Goal: Task Accomplishment & Management: Manage account settings

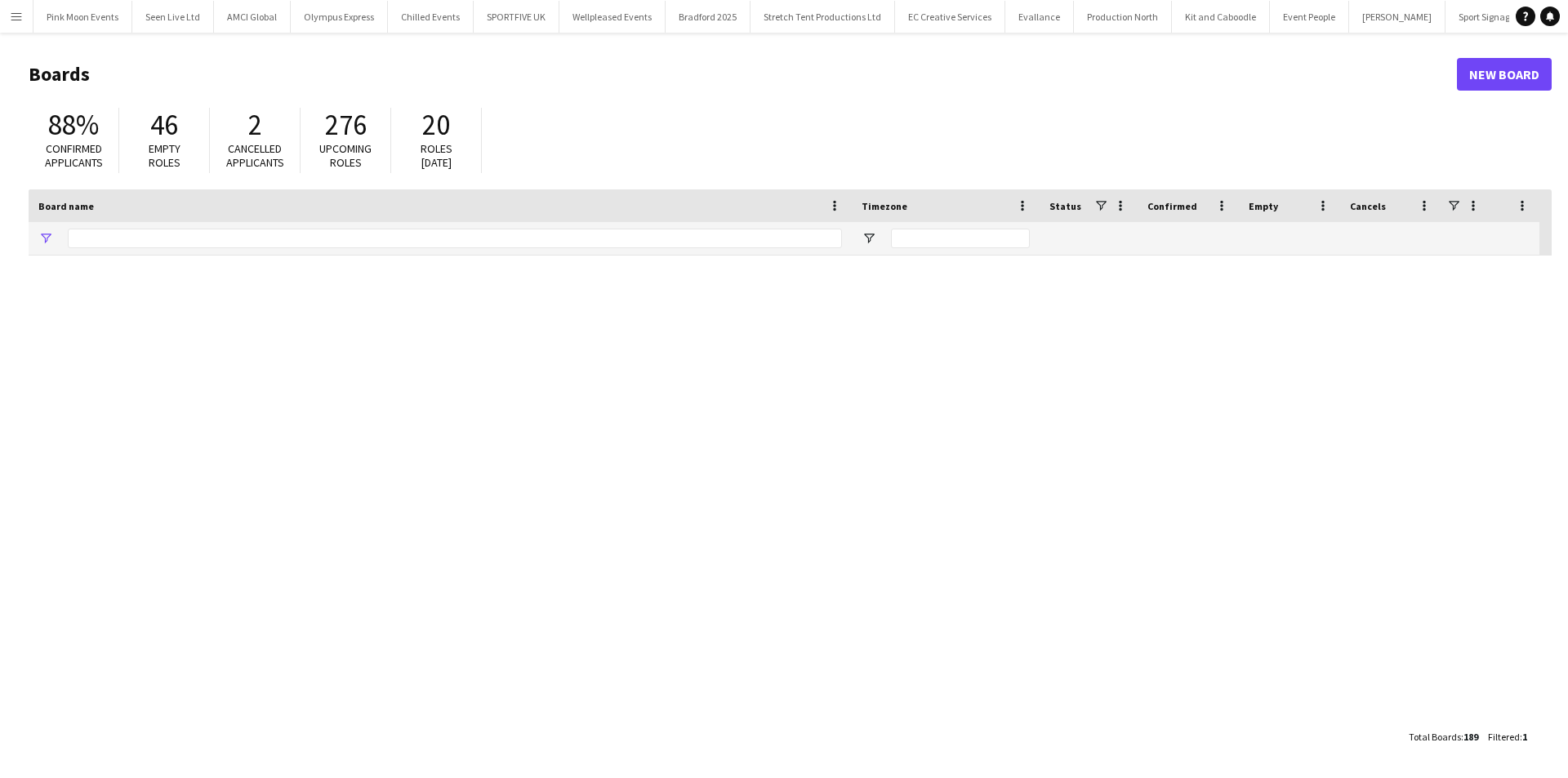
type input "****"
click at [8, 19] on button "Menu" at bounding box center [16, 16] width 33 height 33
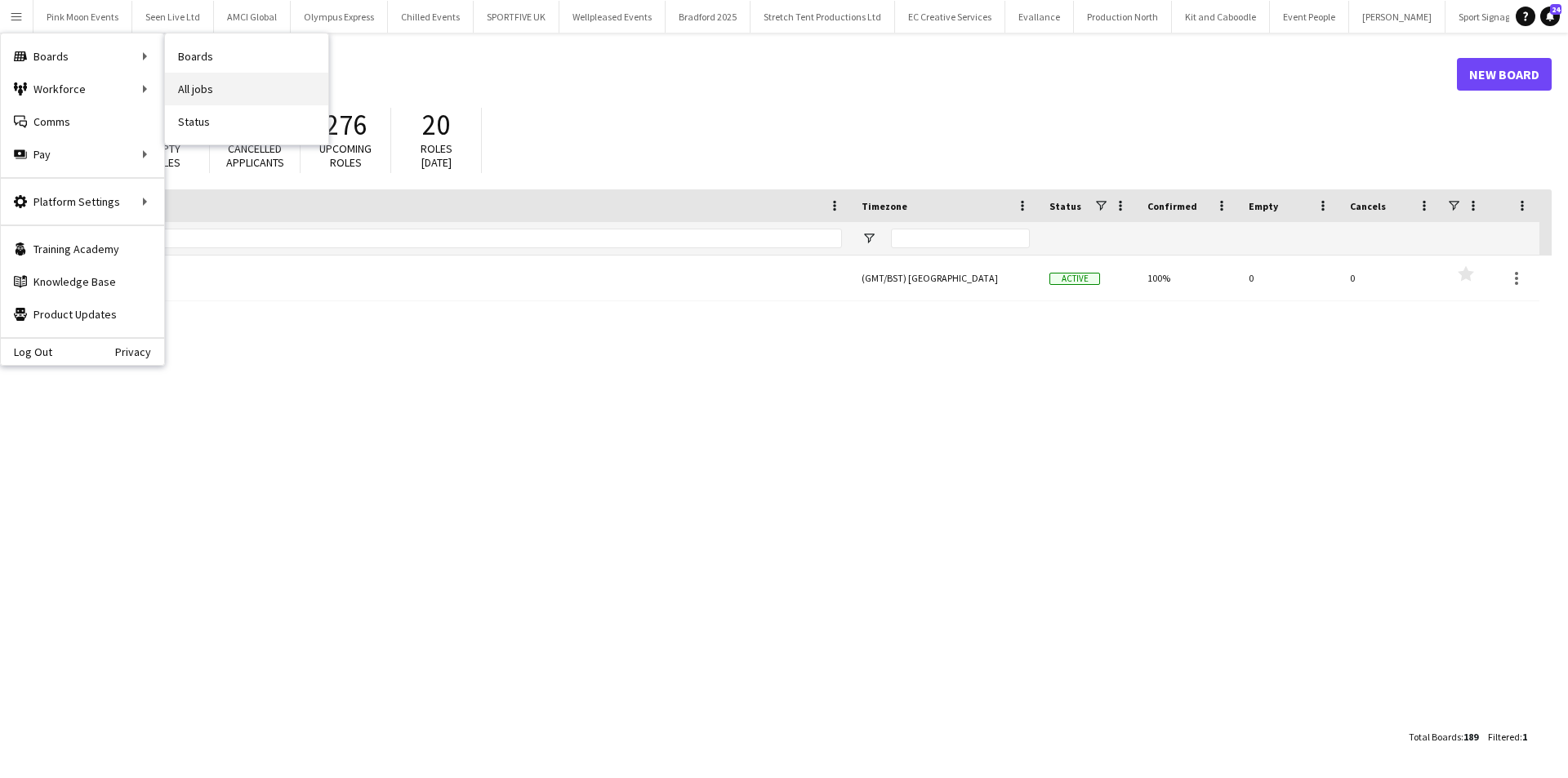
click at [188, 86] on link "All jobs" at bounding box center [247, 89] width 164 height 33
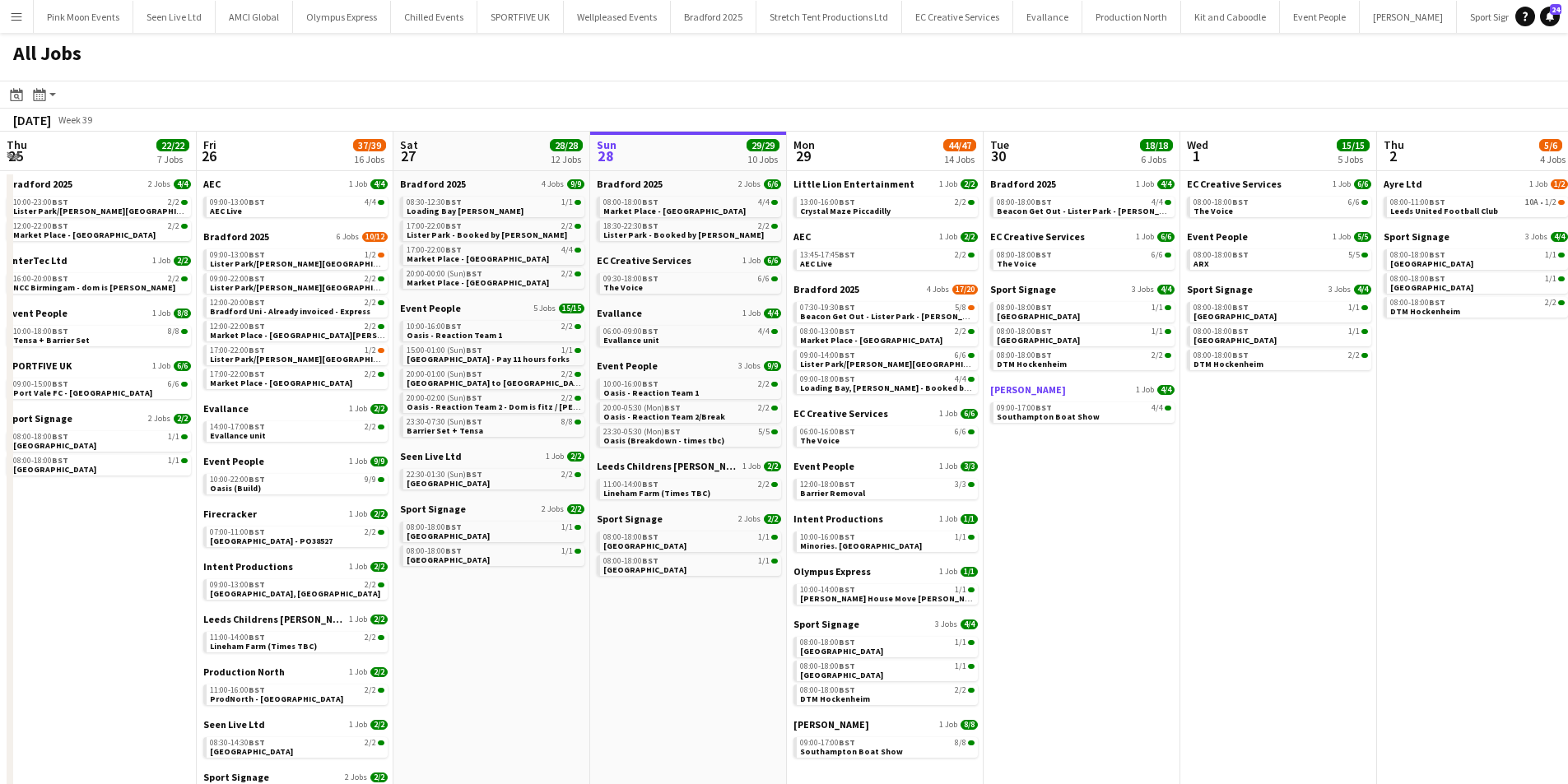
scroll to position [0, 394]
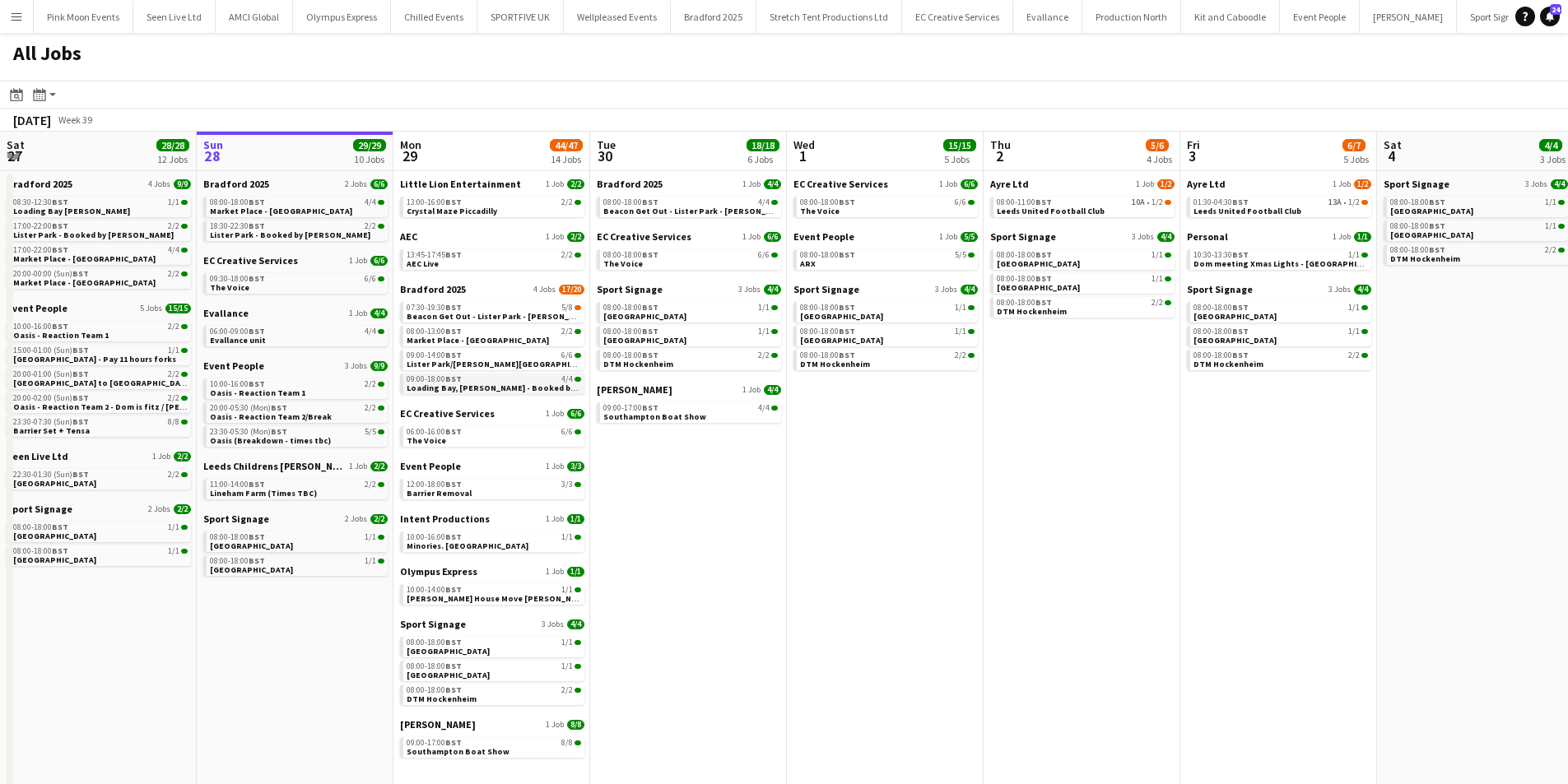
click at [504, 379] on div "09:00-18:00 BST 4/4" at bounding box center [494, 379] width 174 height 8
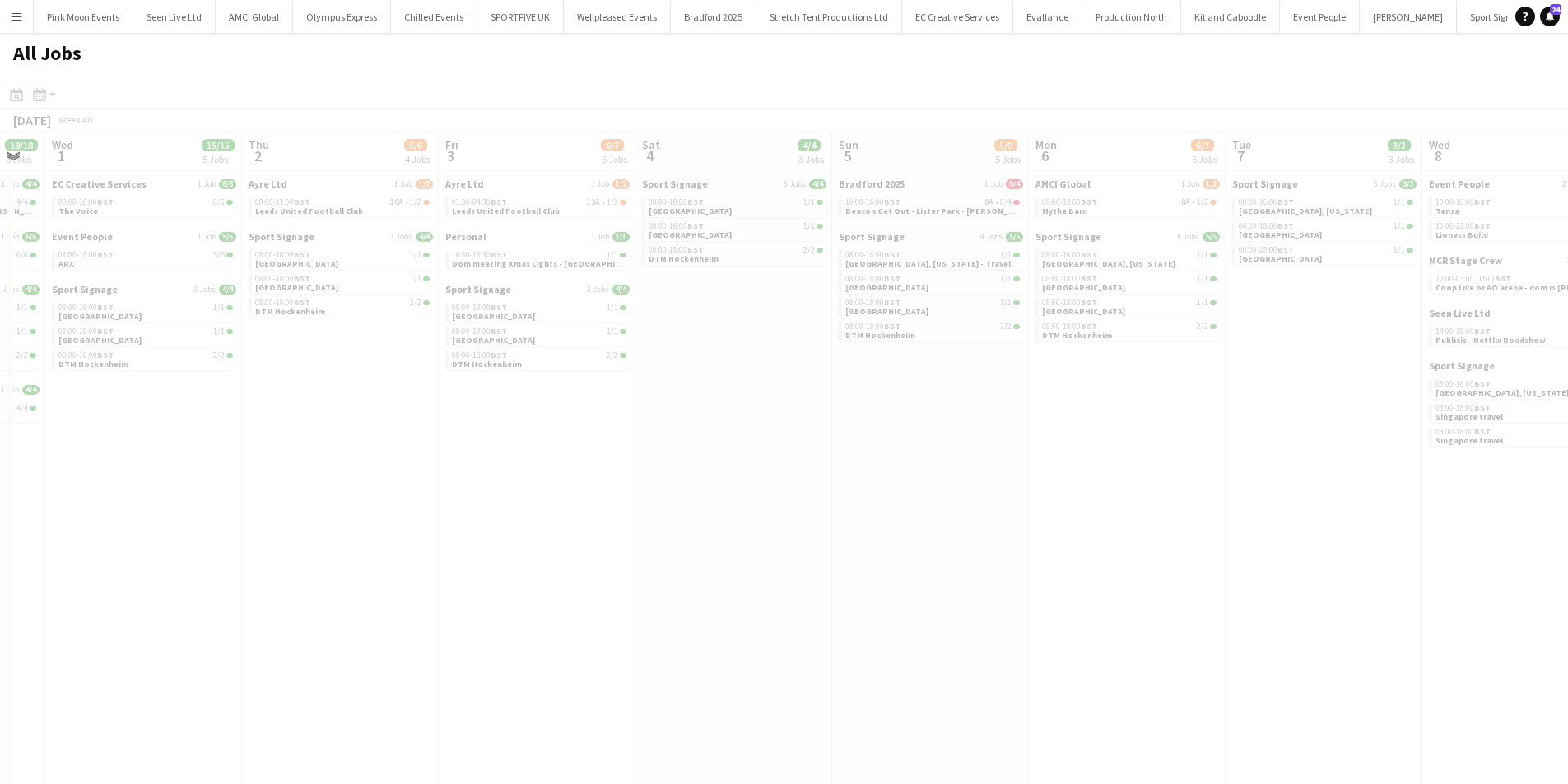
click at [407, 597] on app-all-jobs "All Jobs Date picker SEP 2025 SEP 2025 Monday M Tuesday T Wednesday W Thursday …" at bounding box center [784, 456] width 1568 height 847
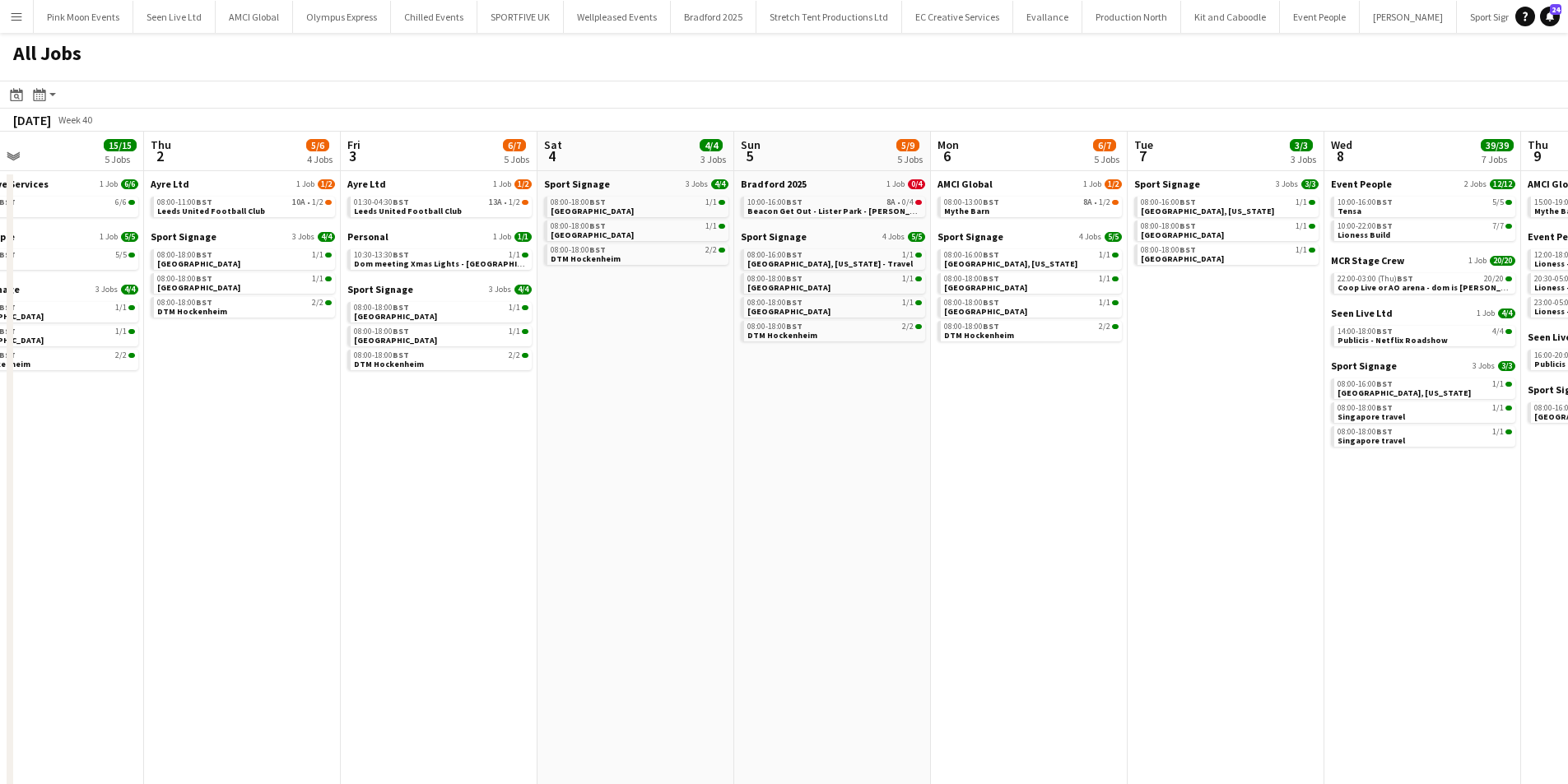
click at [393, 601] on app-all-jobs "All Jobs Date picker SEP 2025 SEP 2025 Monday M Tuesday T Wednesday W Thursday …" at bounding box center [784, 456] width 1568 height 847
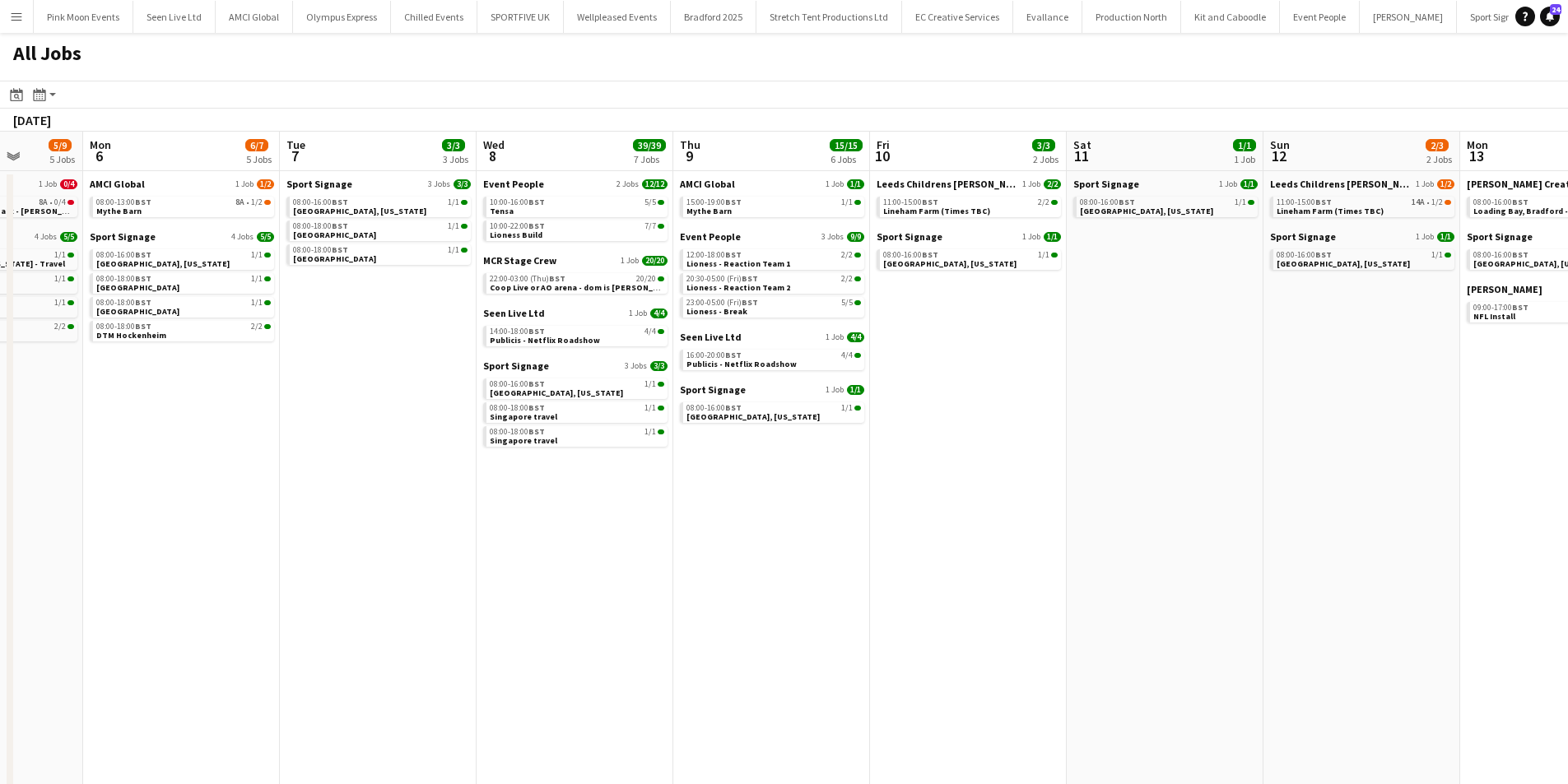
drag, startPoint x: 594, startPoint y: 510, endPoint x: 1071, endPoint y: 471, distance: 478.6
click at [594, 513] on app-calendar-viewport "Fri 3 6/7 5 Jobs Sat 4 4/4 3 Jobs Sun 5 5/9 5 Jobs Mon 6 6/7 5 Jobs Tue 7 3/3 3…" at bounding box center [784, 506] width 1568 height 748
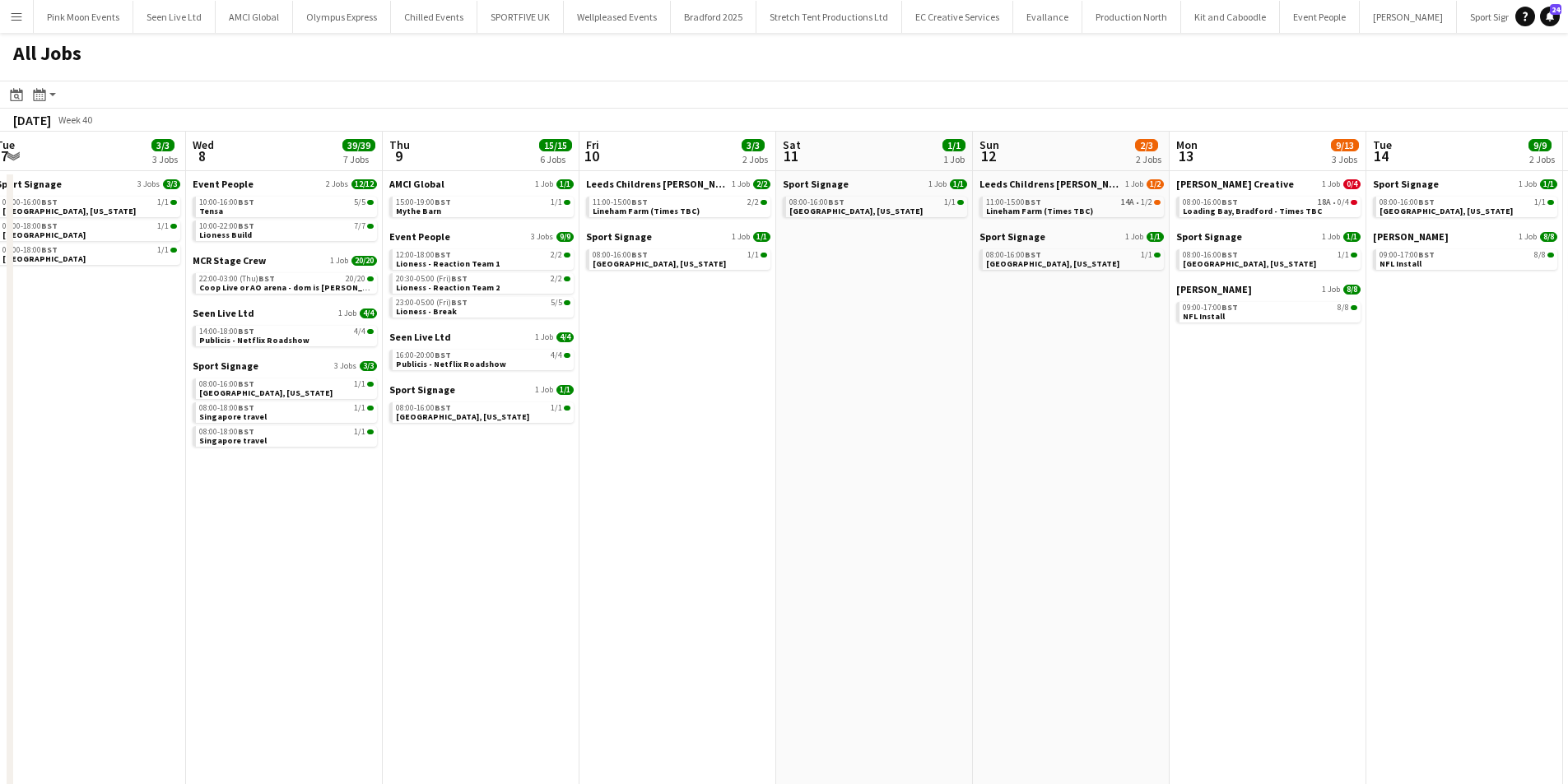
click at [476, 537] on app-all-jobs "All Jobs Date picker SEP 2025 SEP 2025 Monday M Tuesday T Wednesday W Thursday …" at bounding box center [784, 456] width 1568 height 847
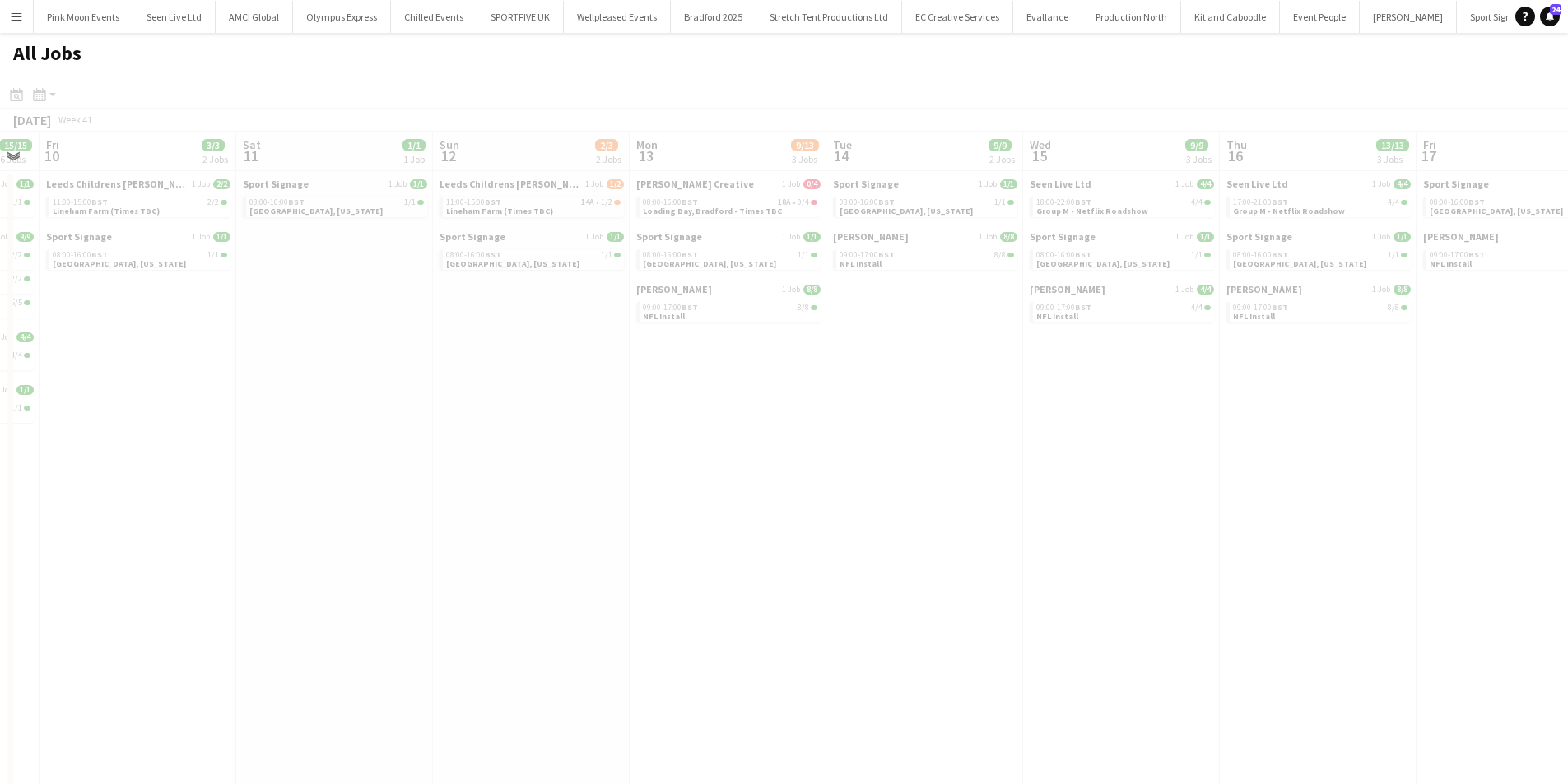
drag, startPoint x: 575, startPoint y: 500, endPoint x: 1171, endPoint y: 506, distance: 596.0
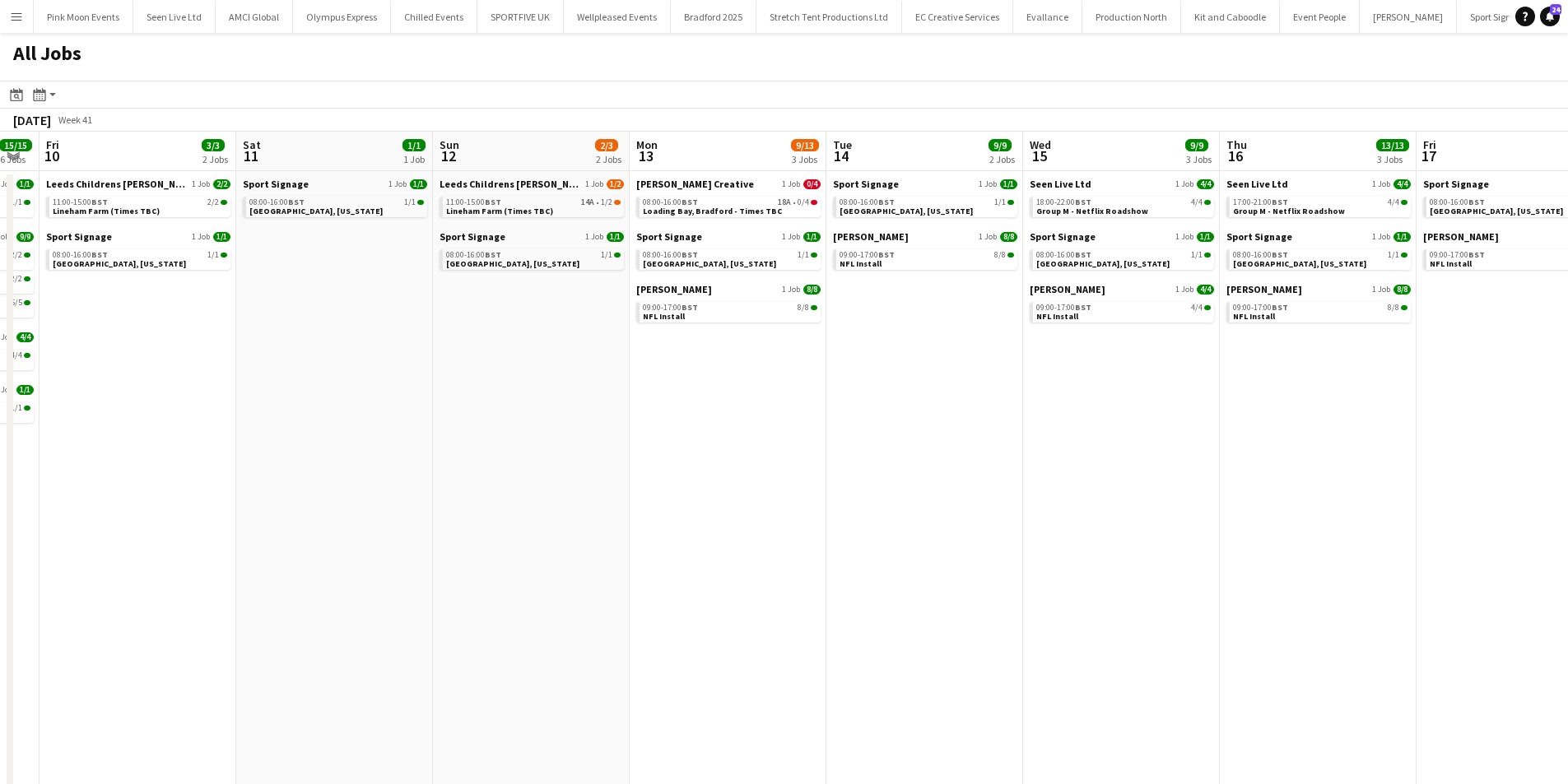
click at [631, 595] on app-calendar-viewport "Tue 7 3/3 3 Jobs Wed 8 39/39 7 Jobs Thu 9 15/15 6 Jobs Fri 10 3/3 2 Jobs Sat 11…" at bounding box center [784, 506] width 1568 height 748
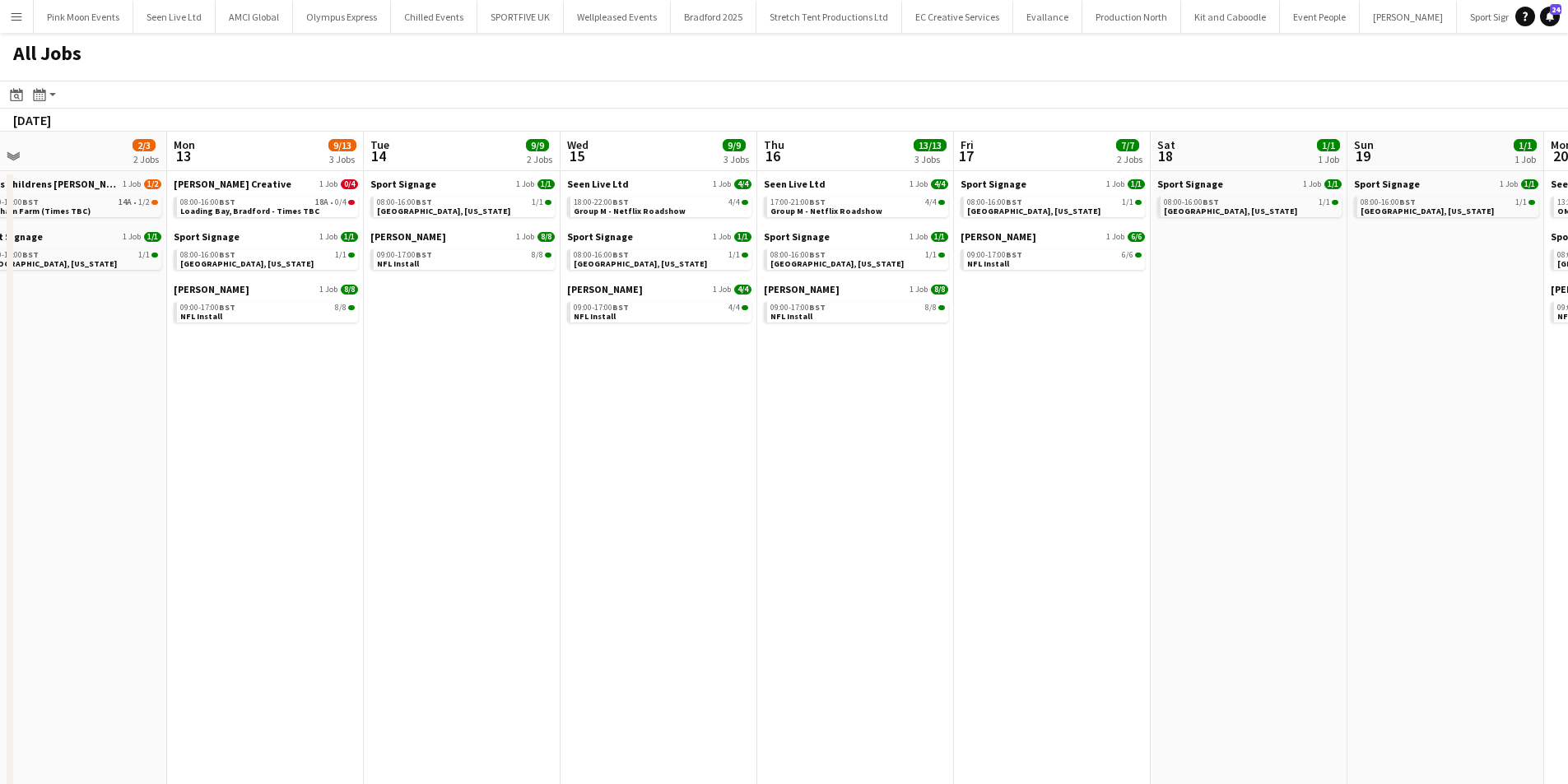
click at [676, 587] on app-all-jobs "All Jobs Date picker SEP 2025 SEP 2025 Monday M Tuesday T Wednesday W Thursday …" at bounding box center [784, 456] width 1568 height 847
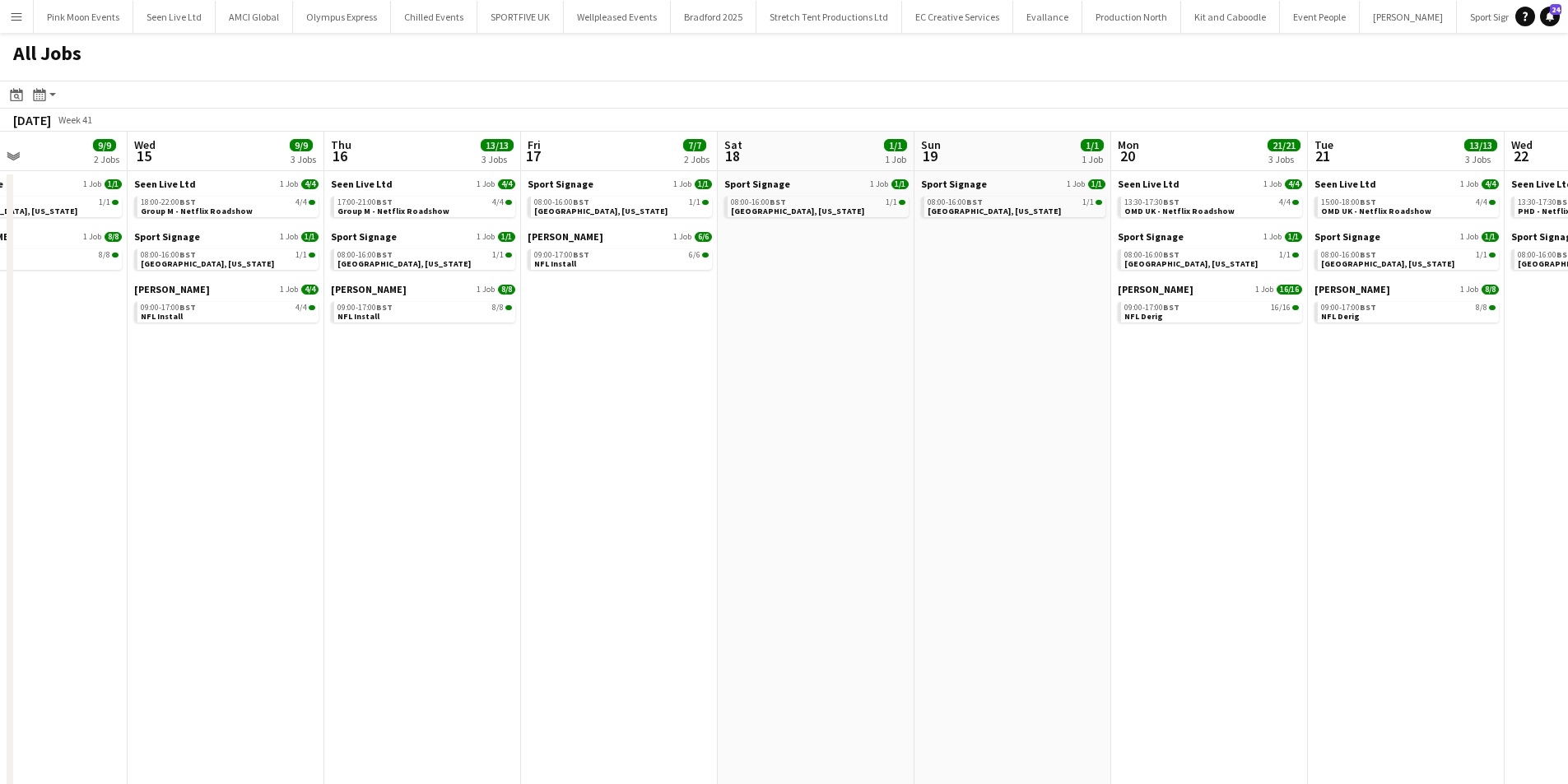
drag, startPoint x: 681, startPoint y: 569, endPoint x: 1216, endPoint y: 512, distance: 538.0
click at [671, 597] on app-calendar-viewport "Sat 11 1/1 1 Job Sun 12 2/3 2 Jobs Mon 13 9/13 3 Jobs Tue 14 9/9 2 Jobs Wed 15 …" at bounding box center [784, 506] width 1568 height 748
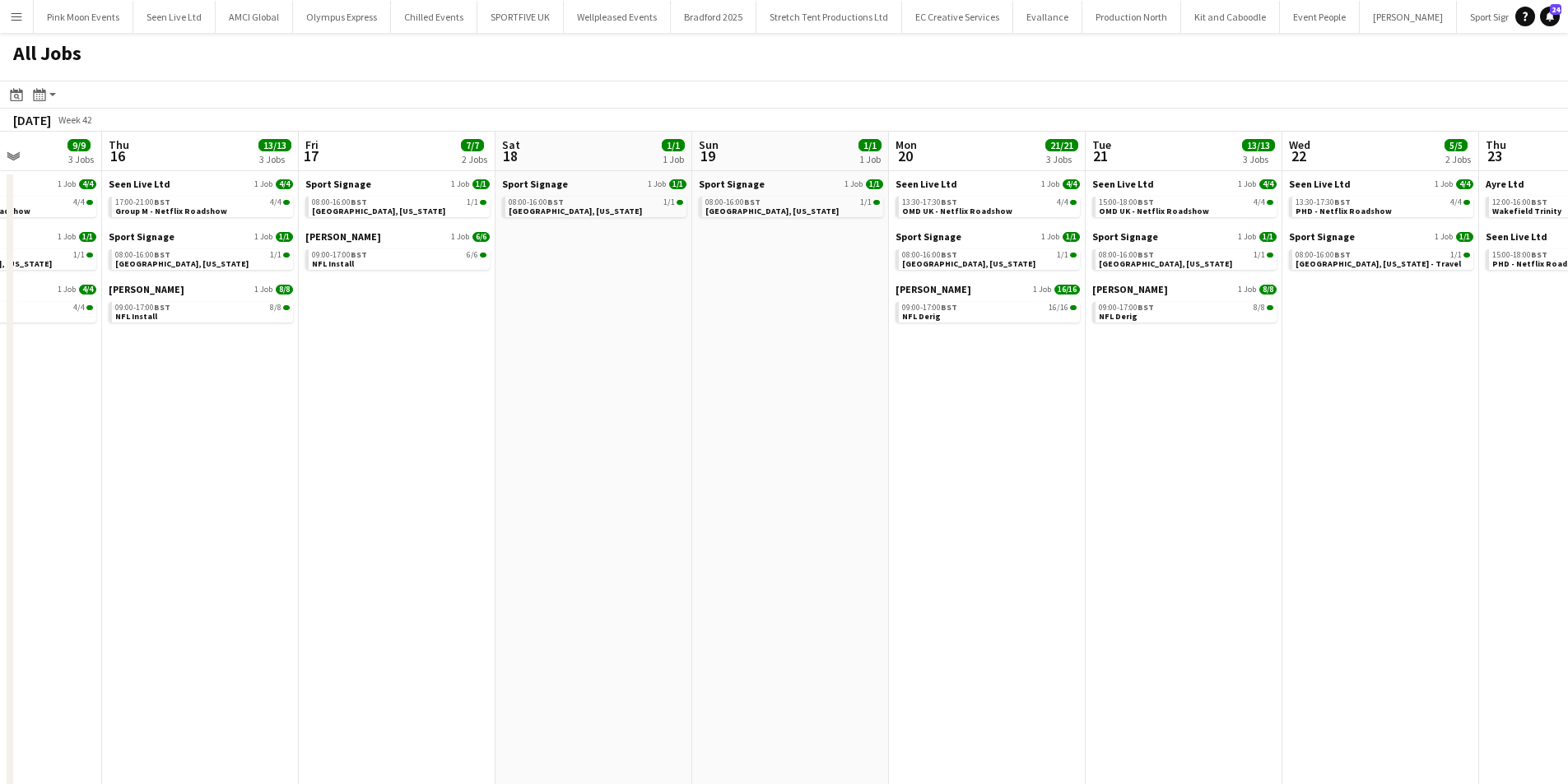
click at [463, 506] on app-all-jobs "All Jobs Date picker SEP 2025 SEP 2025 Monday M Tuesday T Wednesday W Thursday …" at bounding box center [784, 456] width 1568 height 847
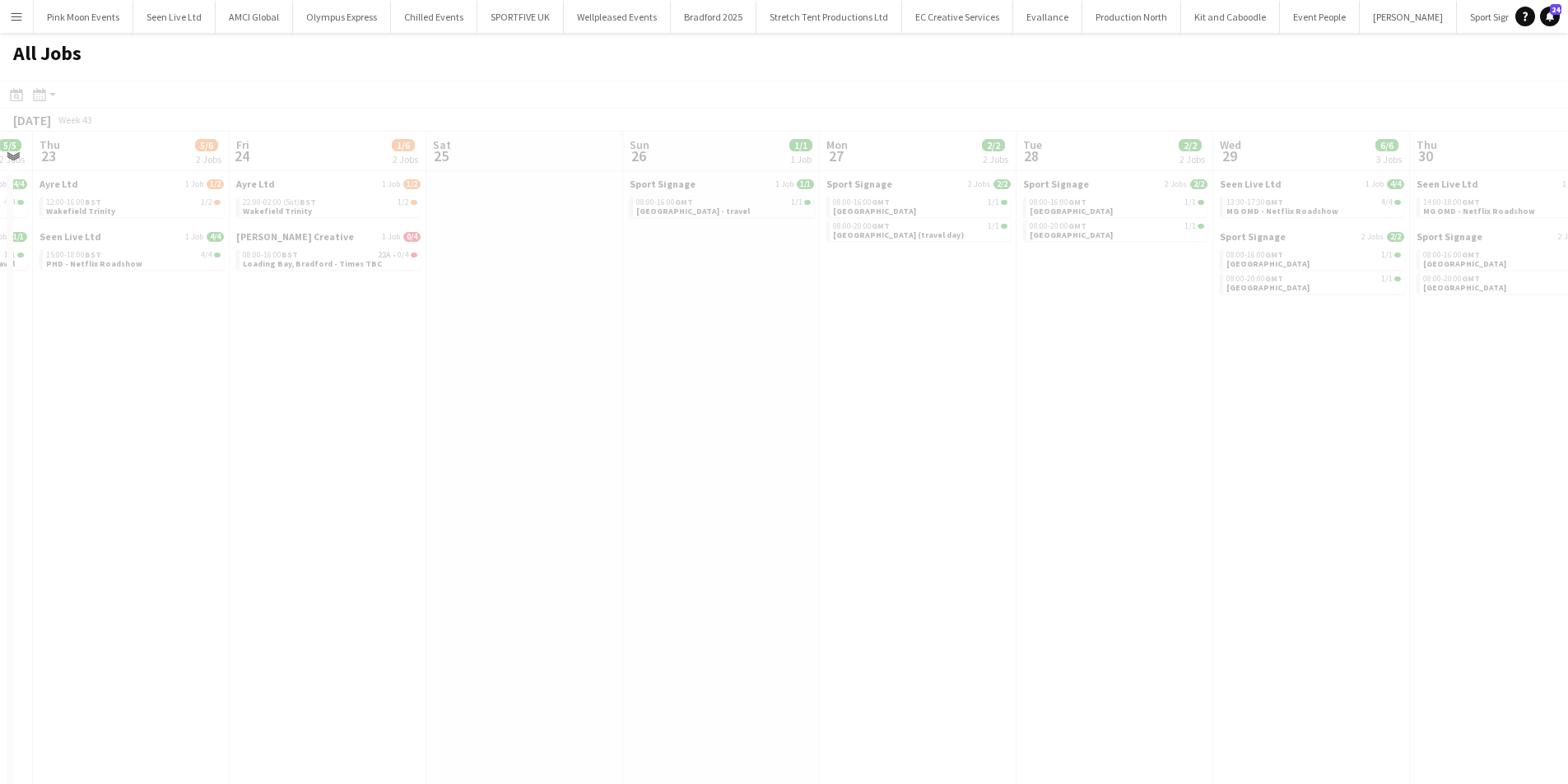
drag, startPoint x: 259, startPoint y: 559, endPoint x: 1152, endPoint y: 488, distance: 895.8
click at [240, 585] on app-all-jobs "All Jobs Date picker SEP 2025 SEP 2025 Monday M Tuesday T Wednesday W Thursday …" at bounding box center [784, 456] width 1568 height 847
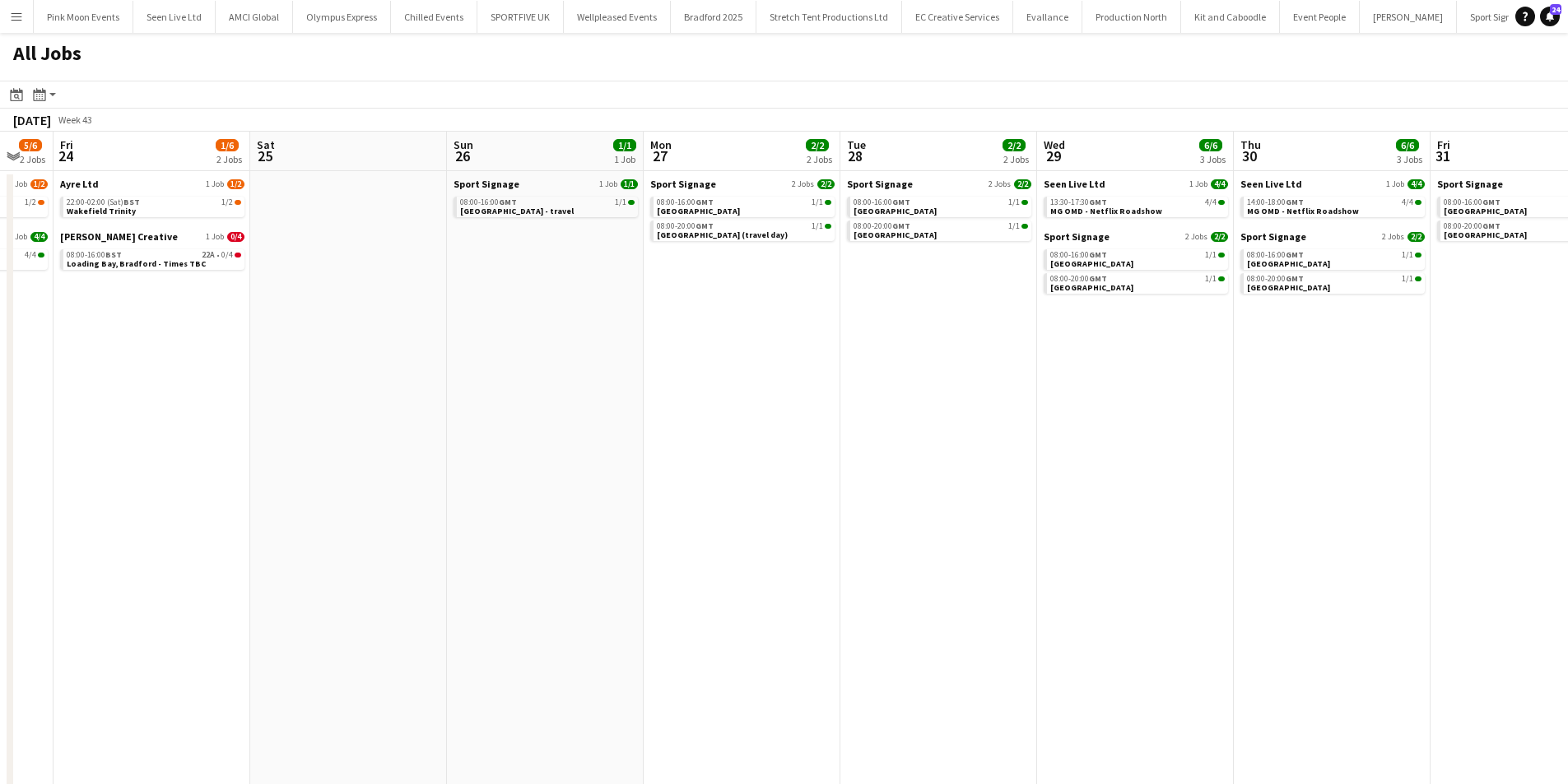
drag, startPoint x: 837, startPoint y: 441, endPoint x: 1180, endPoint y: 443, distance: 343.0
click at [455, 553] on app-calendar-viewport "Mon 20 21/21 3 Jobs Tue 21 13/13 3 Jobs Wed 22 5/5 2 Jobs Thu 23 5/6 2 Jobs Fri…" at bounding box center [784, 506] width 1568 height 748
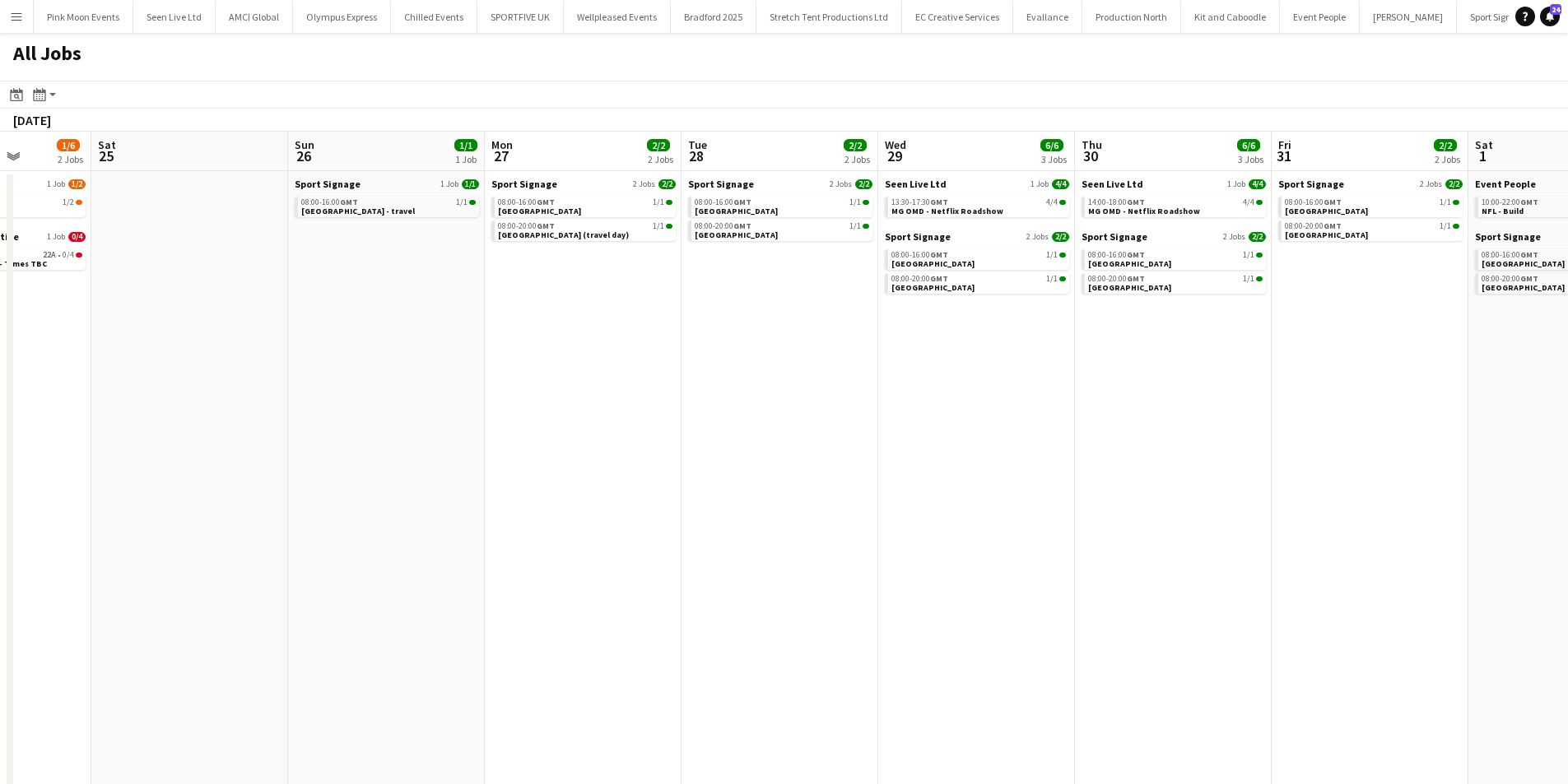
drag, startPoint x: 1021, startPoint y: 416, endPoint x: 1115, endPoint y: 455, distance: 101.8
click at [512, 522] on app-calendar-viewport "Wed 22 5/5 2 Jobs Thu 23 5/6 2 Jobs Fri 24 1/6 2 Jobs Sat 25 Sun 26 1/1 1 Job M…" at bounding box center [784, 506] width 1568 height 748
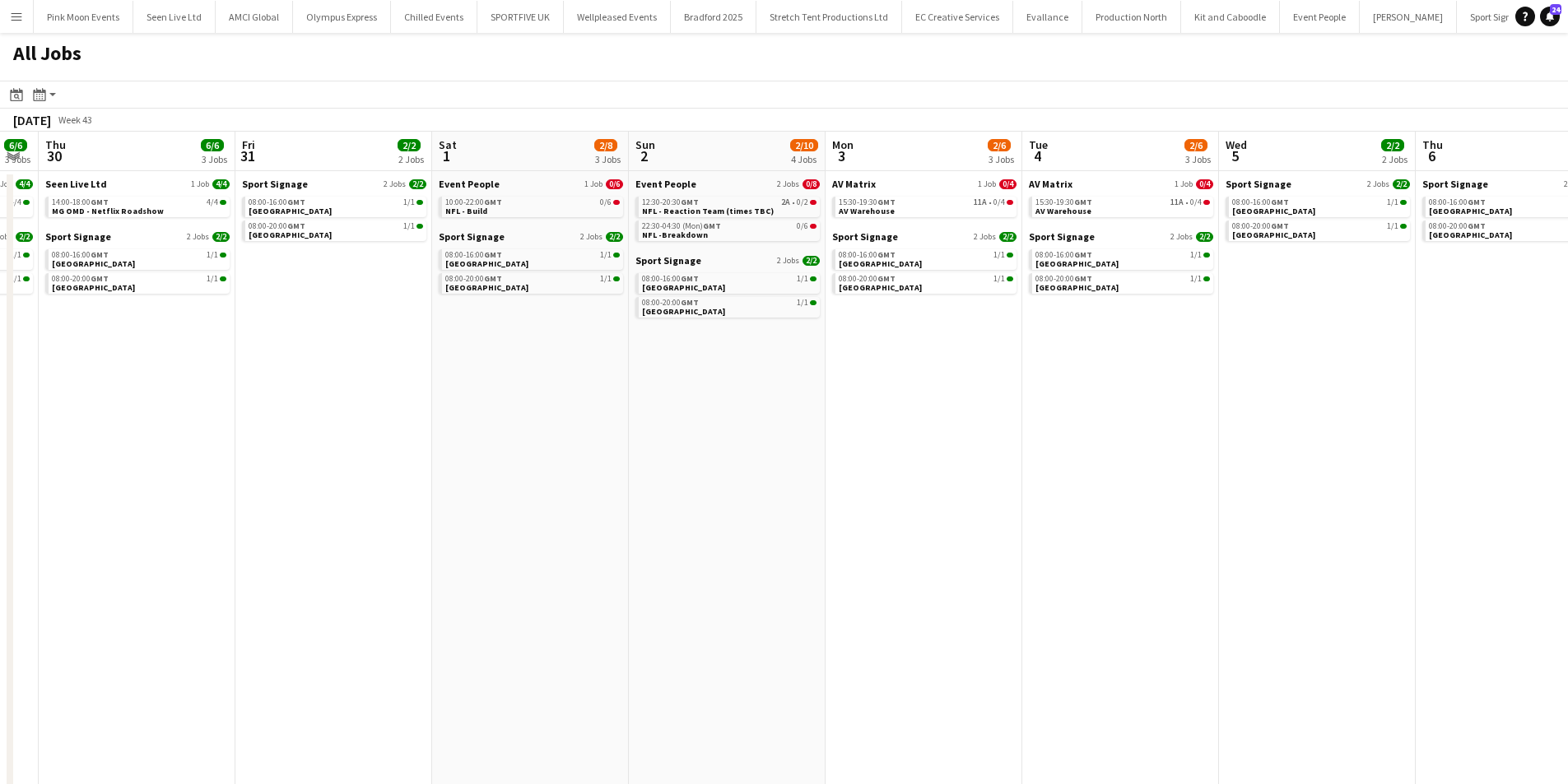
click at [398, 480] on app-all-jobs "All Jobs Date picker SEP 2025 SEP 2025 Monday M Tuesday T Wednesday W Thursday …" at bounding box center [784, 456] width 1568 height 847
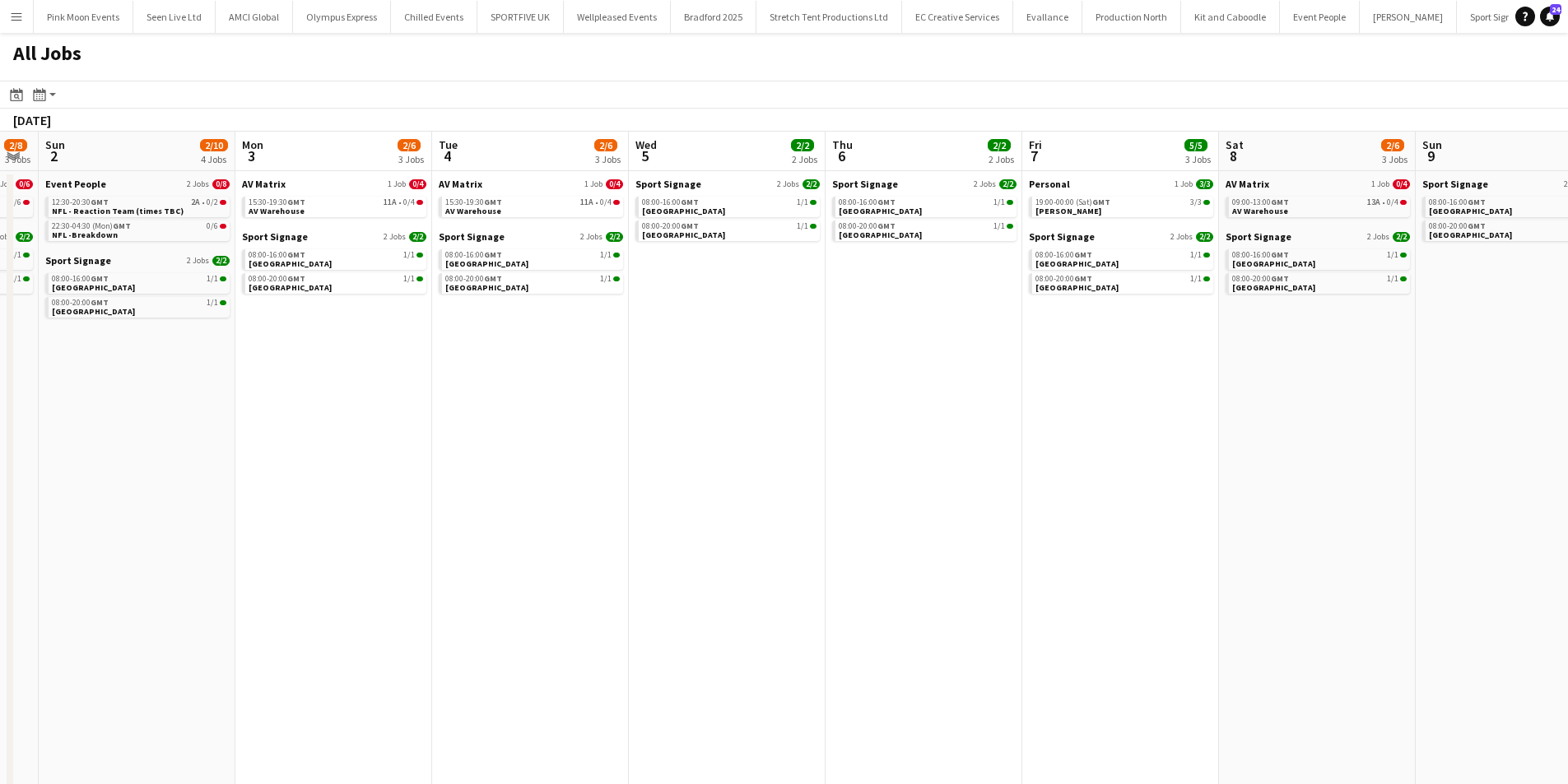
scroll to position [0, 515]
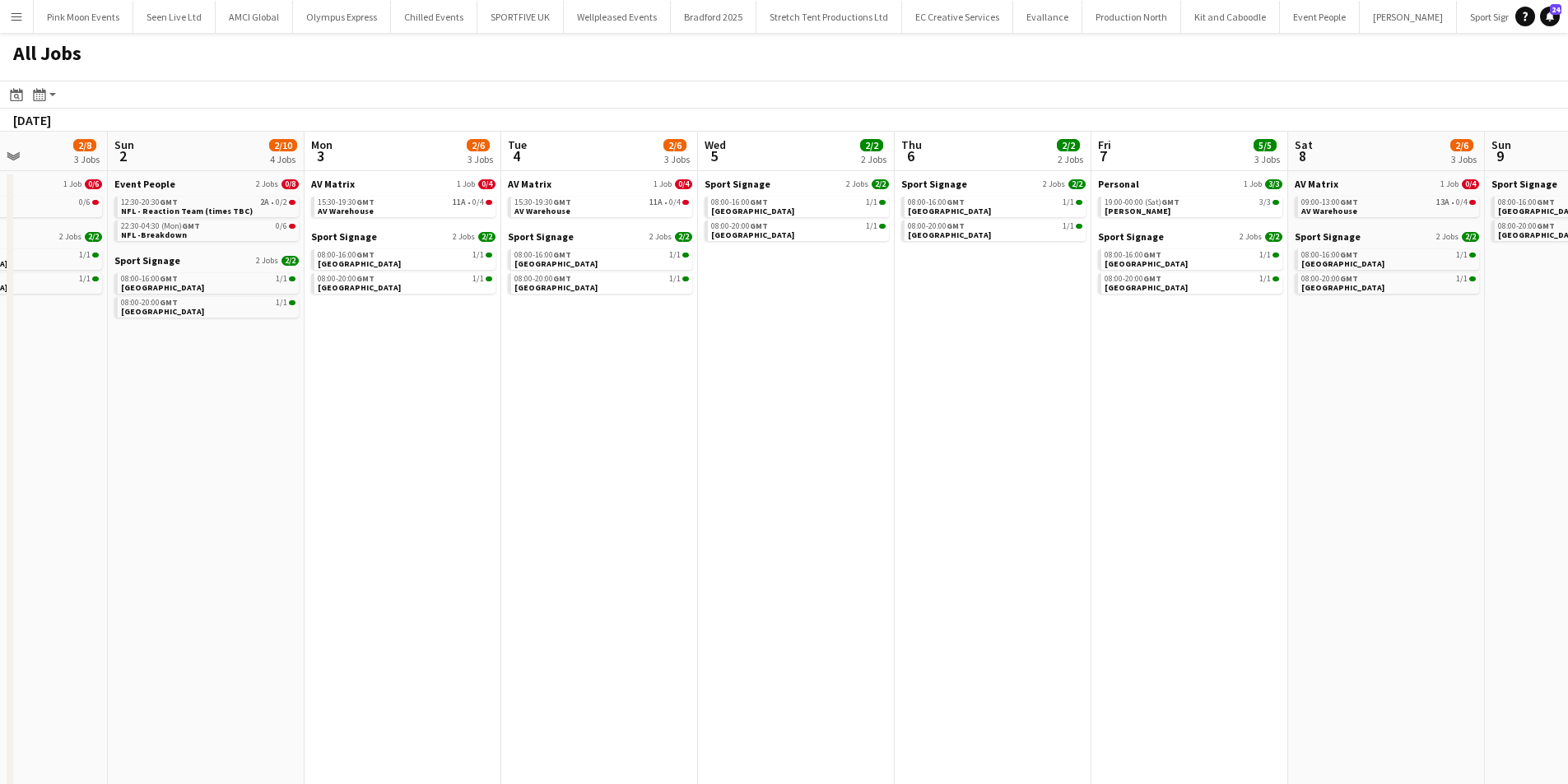
drag, startPoint x: 1043, startPoint y: 423, endPoint x: 780, endPoint y: 434, distance: 263.2
click at [757, 448] on app-calendar-viewport "Thu 30 6/6 3 Jobs Fri 31 2/2 2 Jobs Sat 1 2/8 3 Jobs Sun 2 2/10 4 Jobs Mon 3 2/…" at bounding box center [784, 506] width 1568 height 748
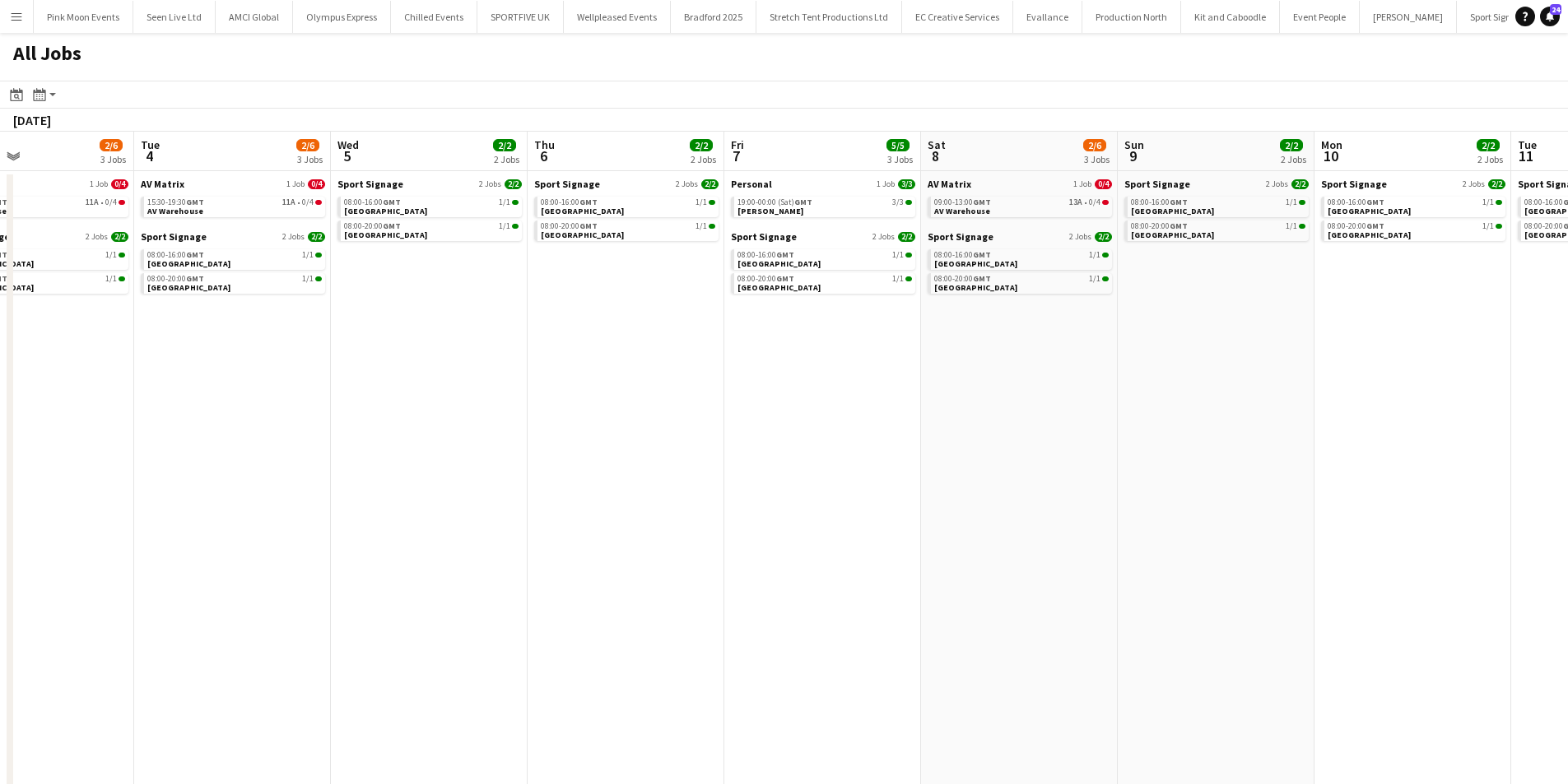
drag, startPoint x: 603, startPoint y: 479, endPoint x: 1069, endPoint y: 463, distance: 466.3
click at [1053, 471] on app-calendar-viewport "Sat 1 2/8 3 Jobs Sun 2 2/10 4 Jobs Mon 3 2/6 3 Jobs Tue 4 2/6 3 Jobs Wed 5 2/2 …" at bounding box center [784, 506] width 1568 height 748
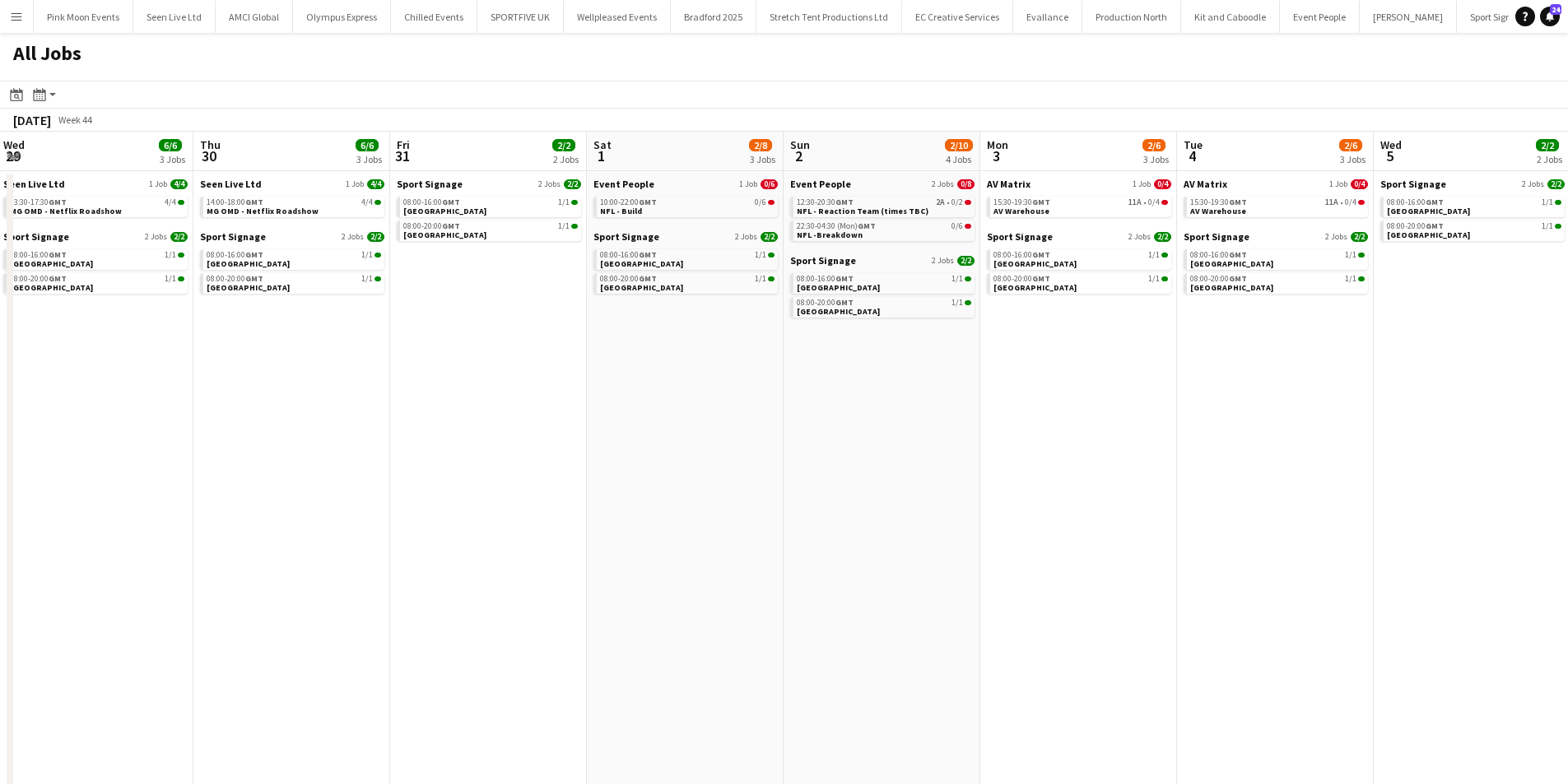
drag, startPoint x: 672, startPoint y: 599, endPoint x: 1283, endPoint y: 480, distance: 622.5
click at [1283, 480] on app-calendar-viewport "Mon 27 2/2 2 Jobs Tue 28 2/2 2 Jobs Wed 29 6/6 3 Jobs Thu 30 6/6 3 Jobs Fri 31 …" at bounding box center [784, 506] width 1568 height 748
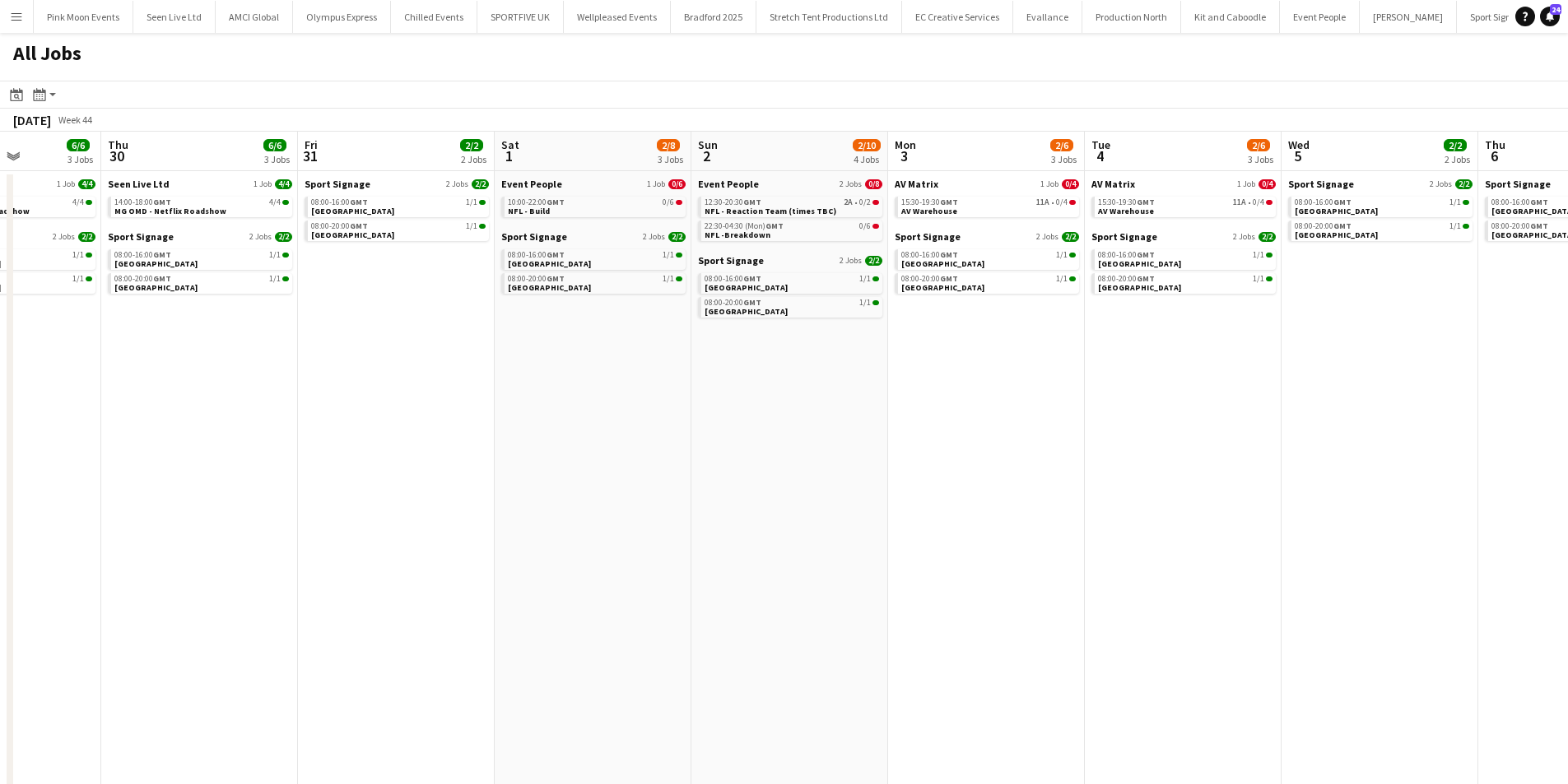
drag, startPoint x: 806, startPoint y: 549, endPoint x: 690, endPoint y: 529, distance: 117.7
click at [1021, 490] on app-calendar-viewport "Mon 27 2/2 2 Jobs Tue 28 2/2 2 Jobs Wed 29 6/6 3 Jobs Thu 30 6/6 3 Jobs Fri 31 …" at bounding box center [784, 506] width 1568 height 748
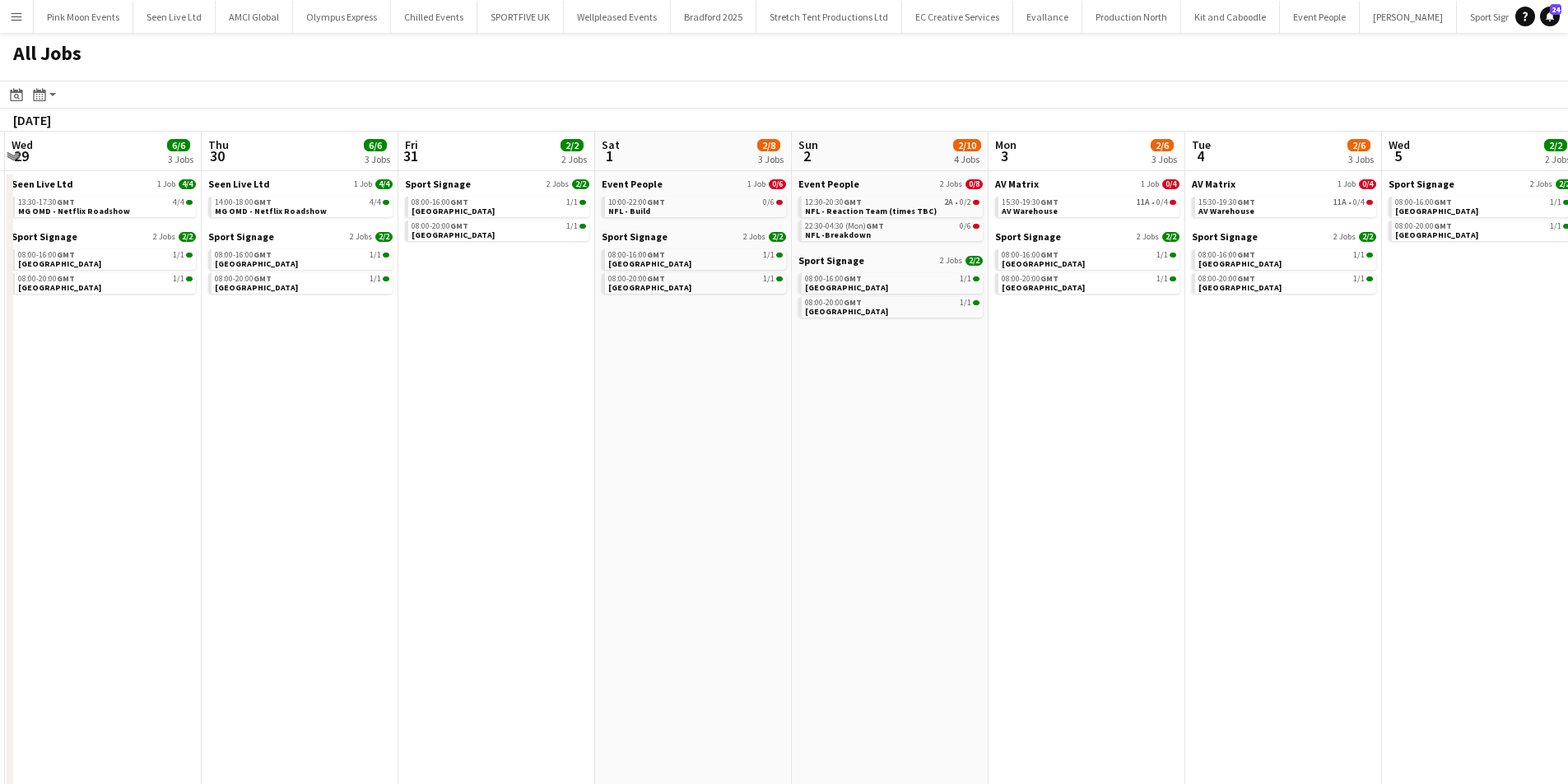
drag, startPoint x: 936, startPoint y: 512, endPoint x: 1190, endPoint y: 510, distance: 254.0
click at [1194, 510] on app-calendar-viewport "Sun 26 1/1 1 Job Mon 27 2/2 2 Jobs Tue 28 2/2 2 Jobs Wed 29 6/6 3 Jobs Thu 30 6…" at bounding box center [784, 506] width 1568 height 748
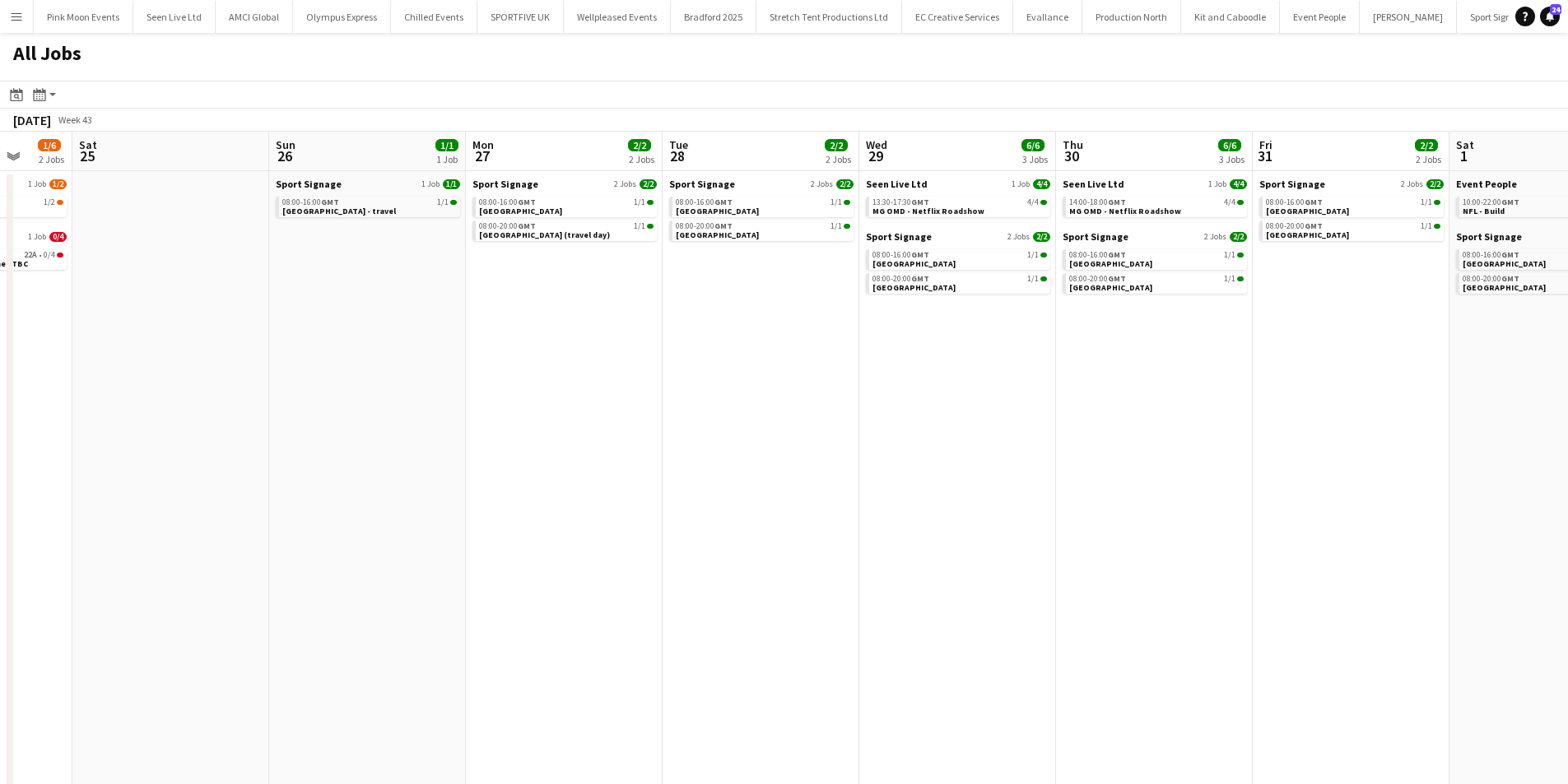
drag, startPoint x: 375, startPoint y: 563, endPoint x: 1020, endPoint y: 506, distance: 647.5
click at [1014, 505] on app-calendar-viewport "Wed 22 5/5 2 Jobs Thu 23 5/6 2 Jobs Fri 24 1/6 2 Jobs Sat 25 Sun 26 1/1 1 Job M…" at bounding box center [784, 506] width 1568 height 748
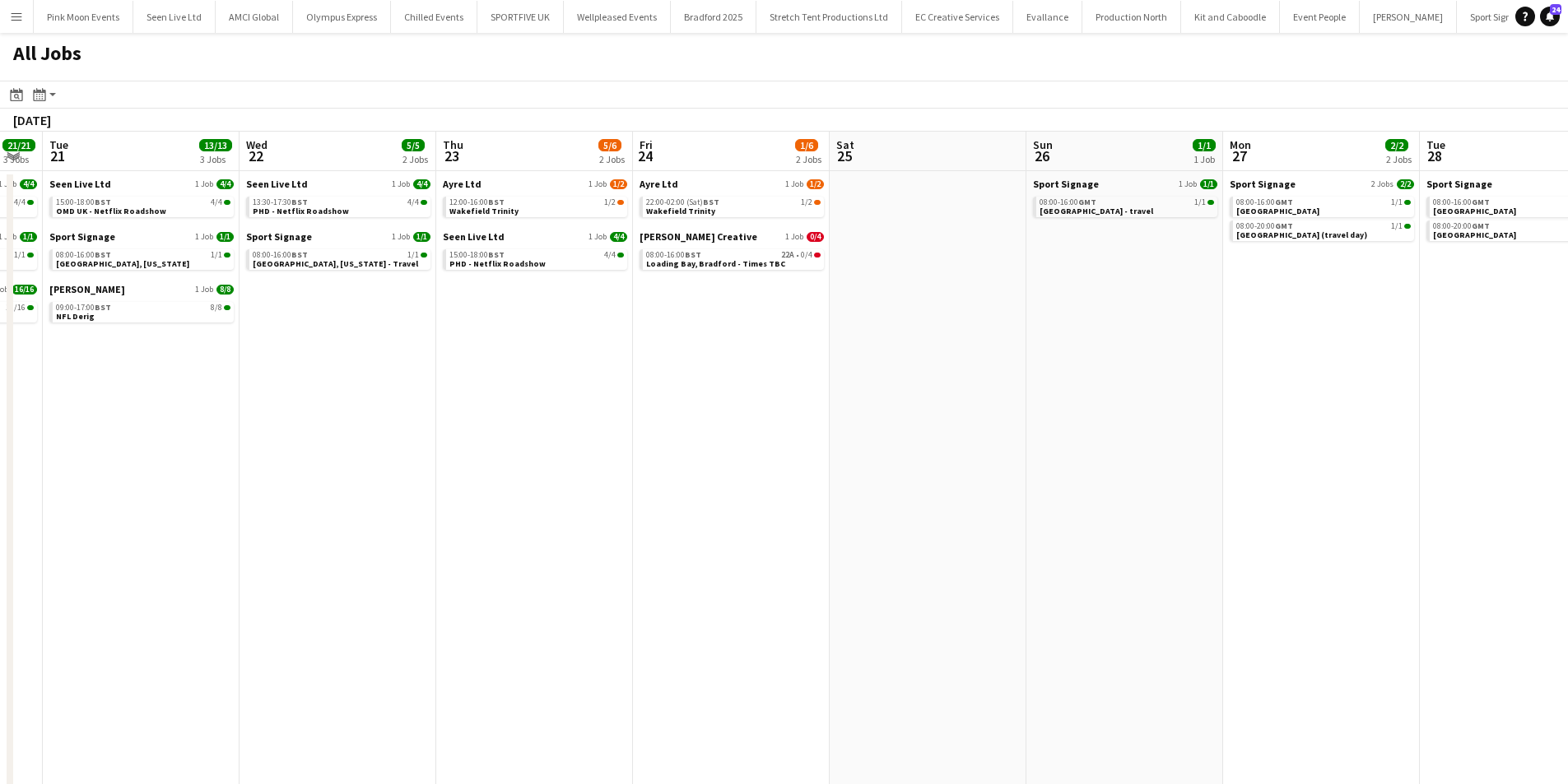
click at [864, 548] on app-calendar-viewport "Sun 19 1/1 1 Job Mon 20 21/21 3 Jobs Tue 21 13/13 3 Jobs Wed 22 5/5 2 Jobs Thu …" at bounding box center [784, 506] width 1568 height 748
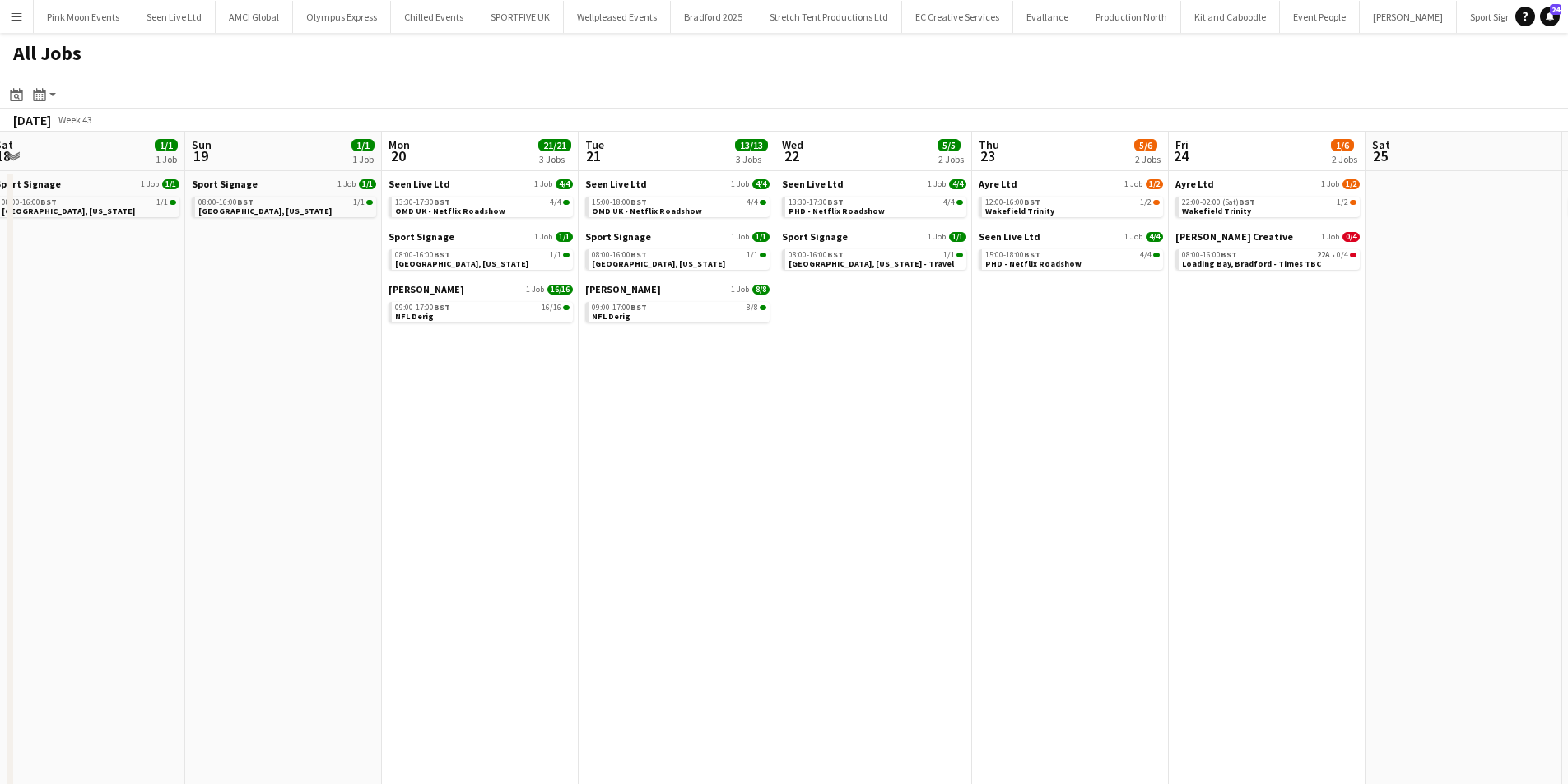
click at [957, 539] on app-calendar-viewport "Thu 16 13/13 3 Jobs Fri 17 7/7 2 Jobs Sat 18 1/1 1 Job Sun 19 1/1 1 Job Mon 20 …" at bounding box center [784, 506] width 1568 height 748
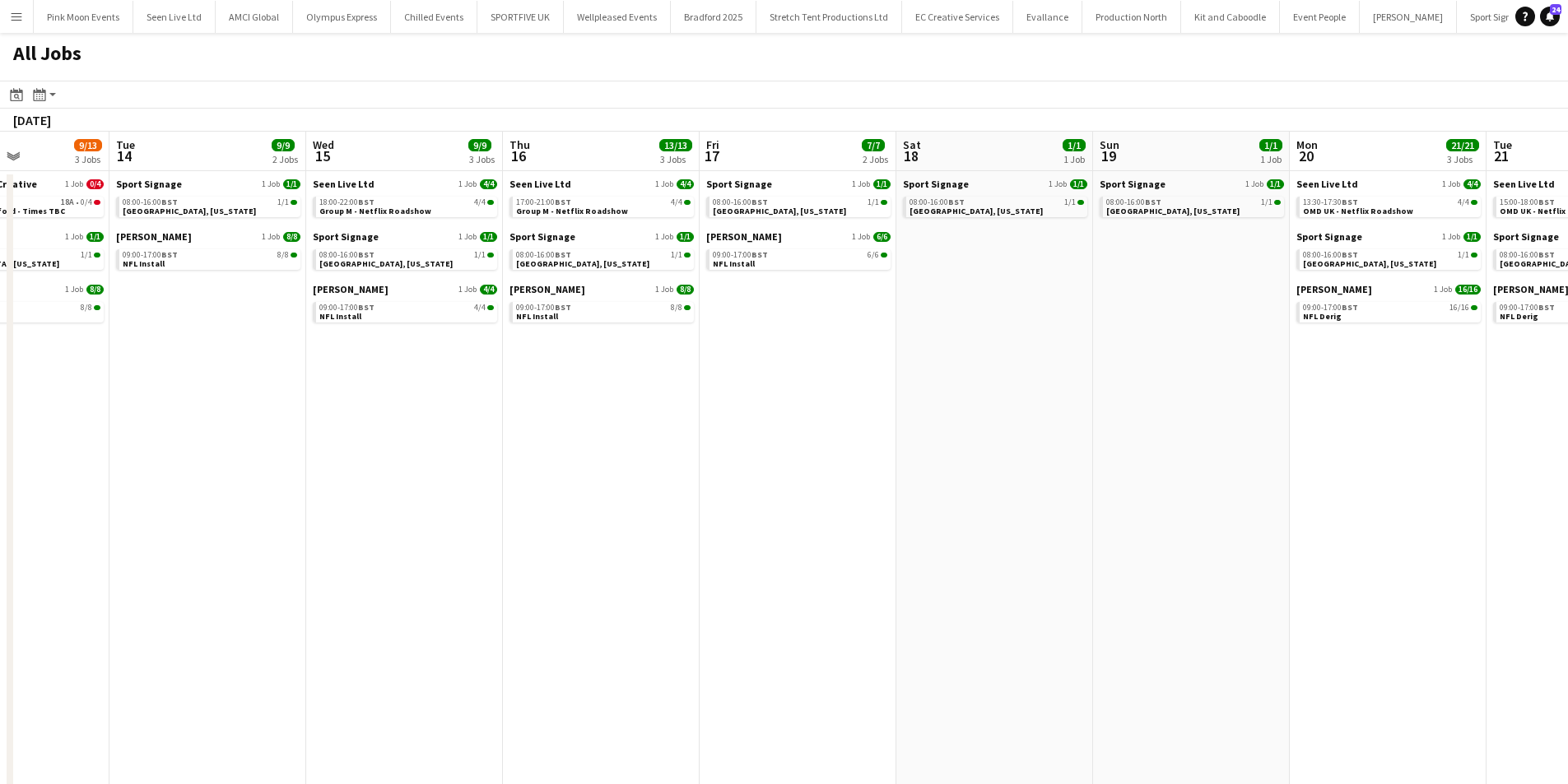
drag, startPoint x: 585, startPoint y: 506, endPoint x: 893, endPoint y: 490, distance: 308.4
click at [893, 490] on app-calendar-viewport "Sat 11 1/1 1 Job Sun 12 2/3 2 Jobs Mon 13 9/13 3 Jobs Tue 14 9/9 2 Jobs Wed 15 …" at bounding box center [784, 506] width 1568 height 748
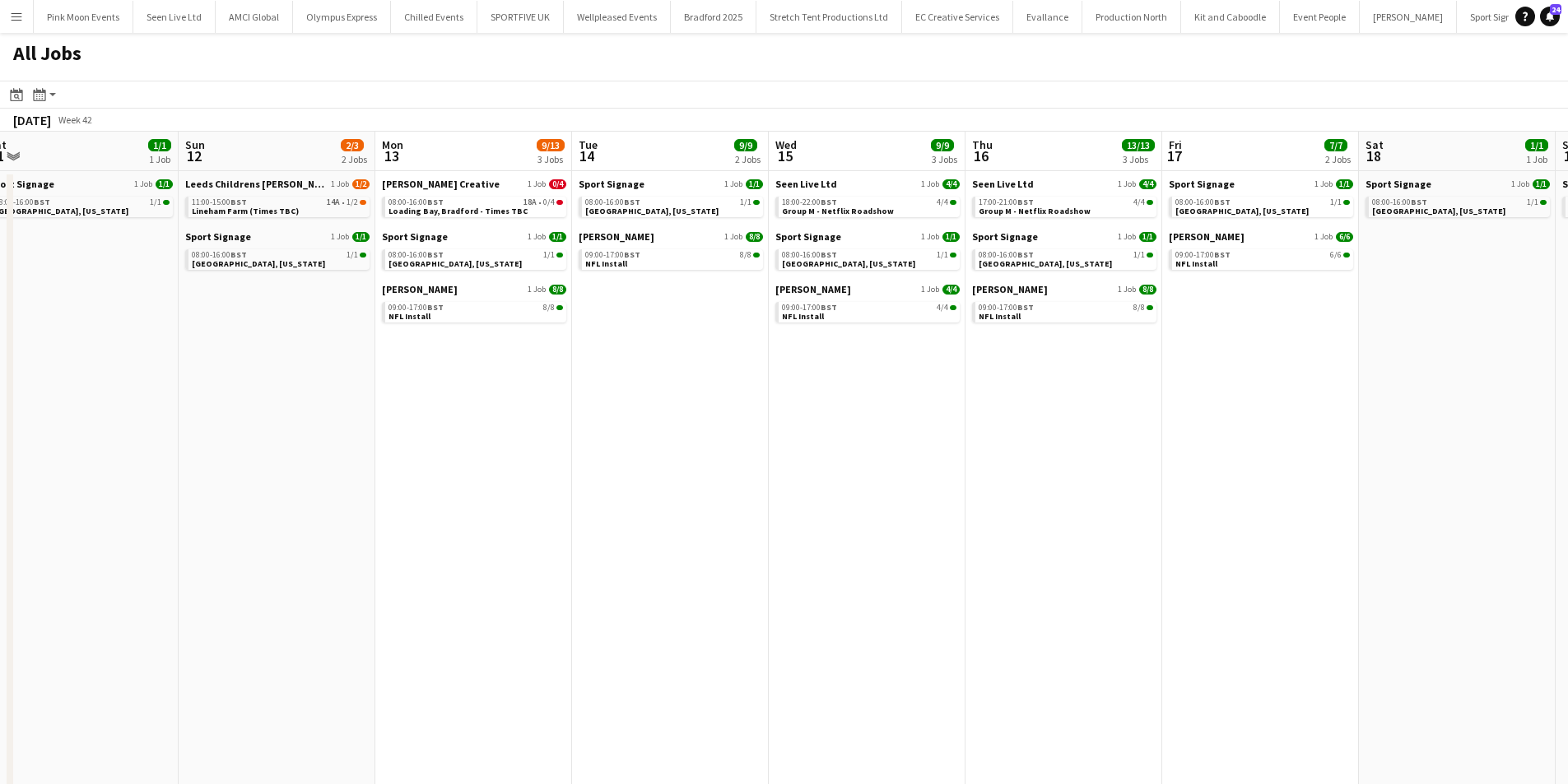
drag, startPoint x: 230, startPoint y: 539, endPoint x: 672, endPoint y: 474, distance: 446.8
click at [684, 471] on app-calendar-viewport "Thu 9 15/15 6 Jobs Fri 10 3/3 2 Jobs Sat 11 1/1 1 Job Sun 12 2/3 2 Jobs Mon 13 …" at bounding box center [784, 506] width 1568 height 748
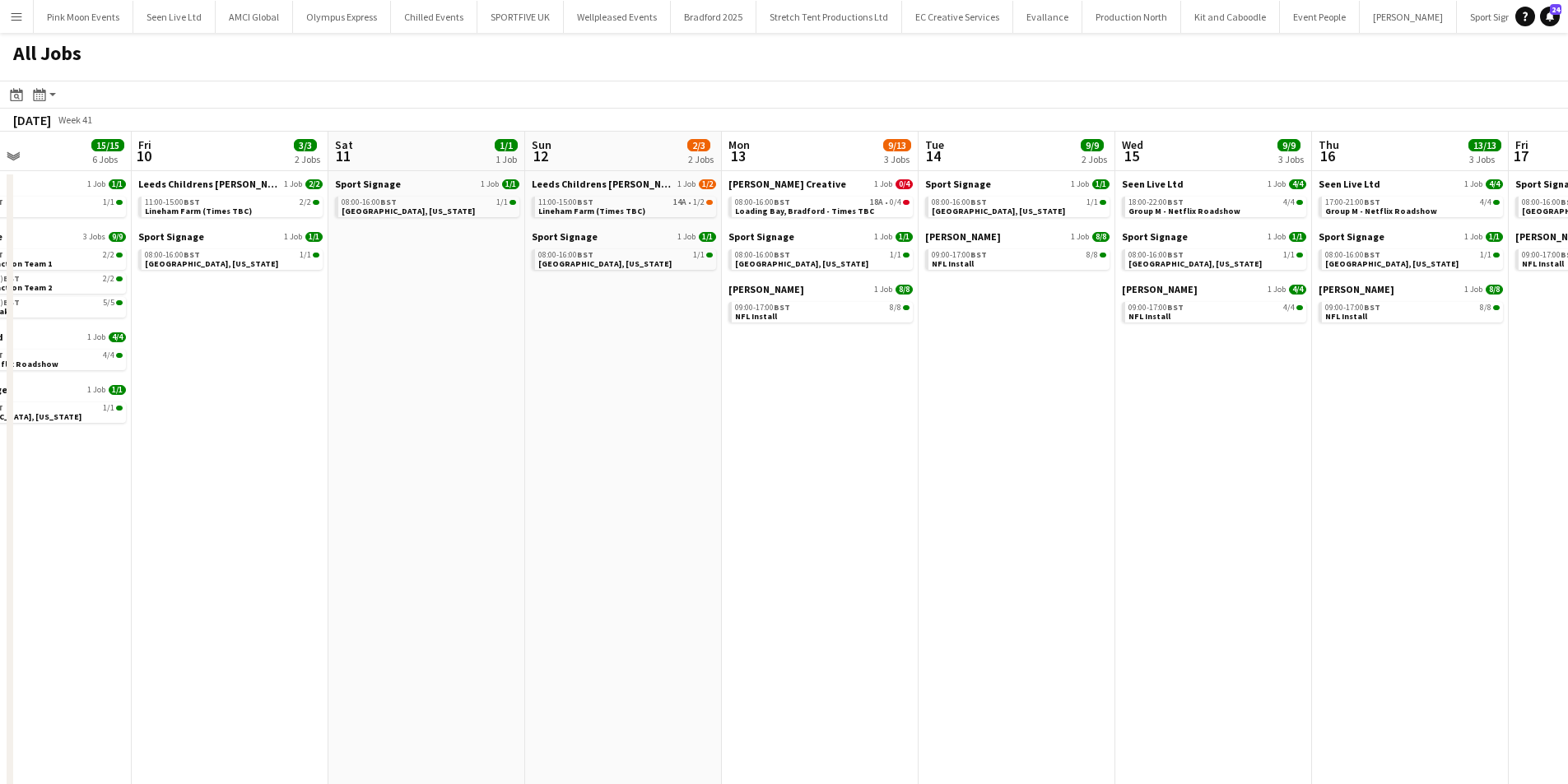
drag, startPoint x: 412, startPoint y: 512, endPoint x: 872, endPoint y: 434, distance: 466.6
click at [877, 431] on app-calendar-viewport "Tue 7 3/3 3 Jobs Wed 8 39/39 7 Jobs Thu 9 15/15 6 Jobs Fri 10 3/3 2 Jobs Sat 11…" at bounding box center [784, 506] width 1568 height 748
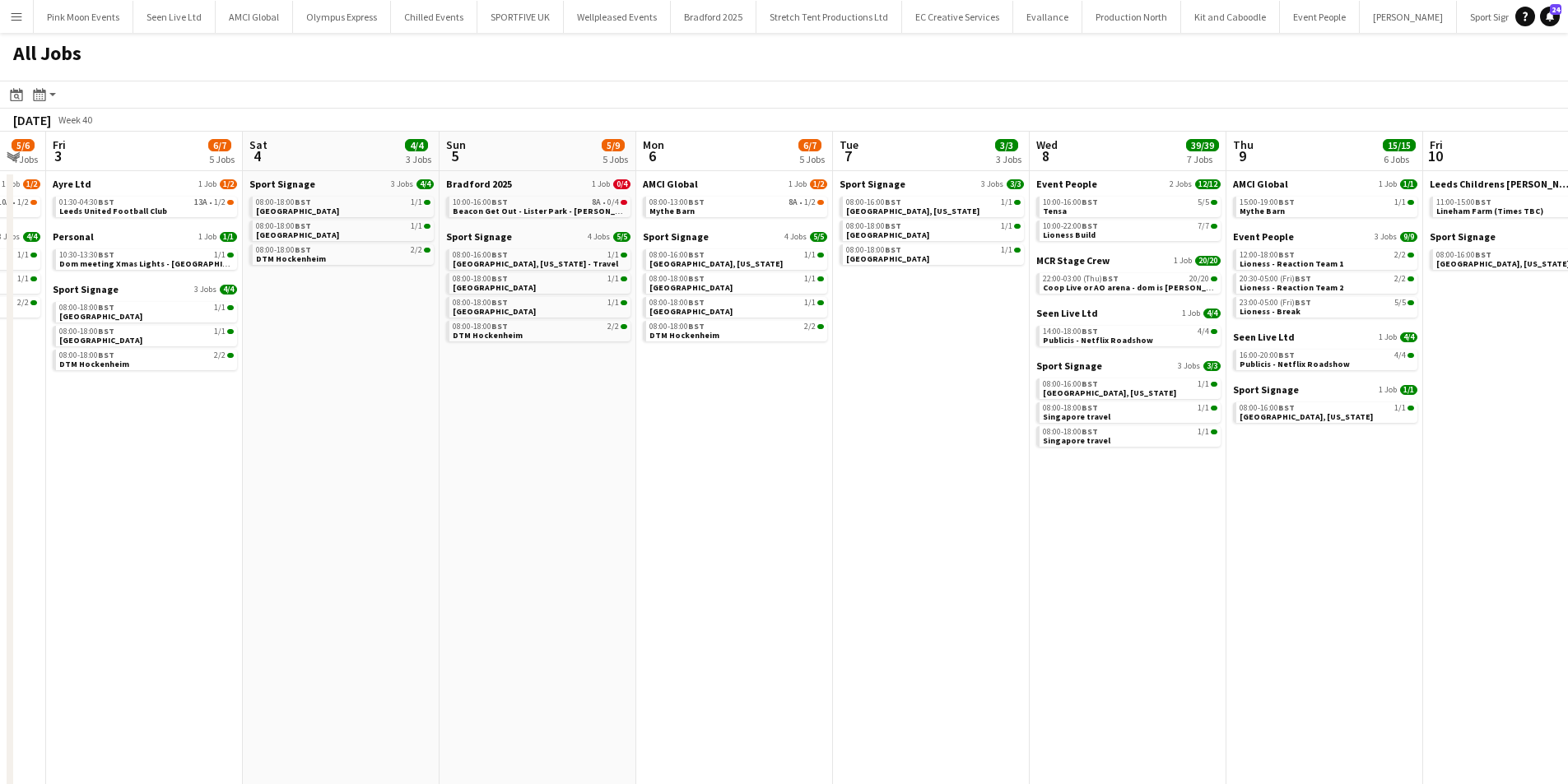
drag, startPoint x: 149, startPoint y: 571, endPoint x: 970, endPoint y: 443, distance: 830.9
click at [971, 443] on app-calendar-viewport "Tue 30 18/18 6 Jobs Wed 1 15/15 5 Jobs Thu 2 5/6 4 Jobs Fri 3 6/7 5 Jobs Sat 4 …" at bounding box center [784, 506] width 1568 height 748
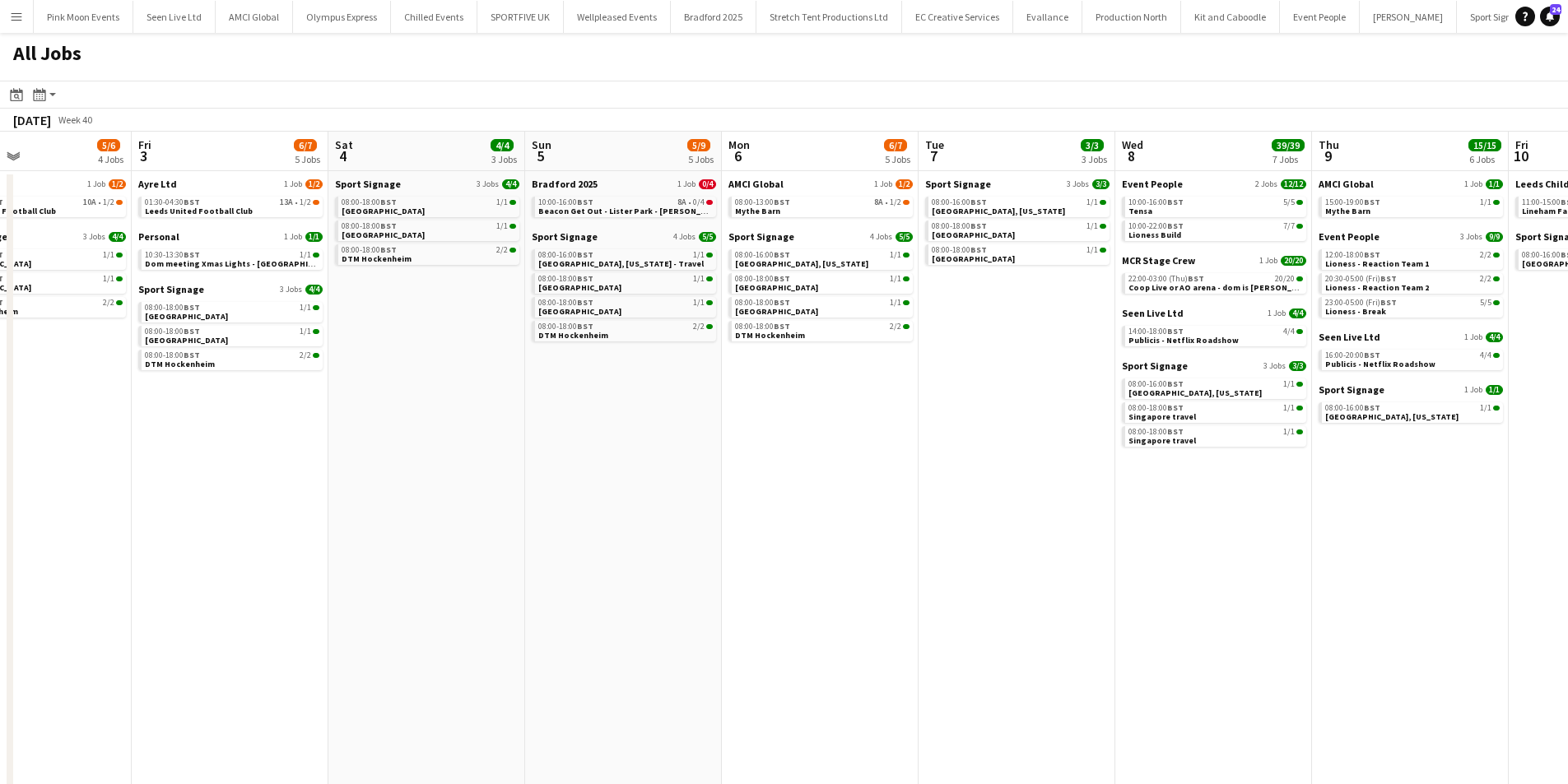
drag, startPoint x: 447, startPoint y: 496, endPoint x: 1007, endPoint y: 460, distance: 561.2
click at [1014, 459] on app-calendar-viewport "Tue 30 18/18 6 Jobs Wed 1 15/15 5 Jobs Thu 2 5/6 4 Jobs Fri 3 6/7 5 Jobs Sat 4 …" at bounding box center [784, 506] width 1568 height 748
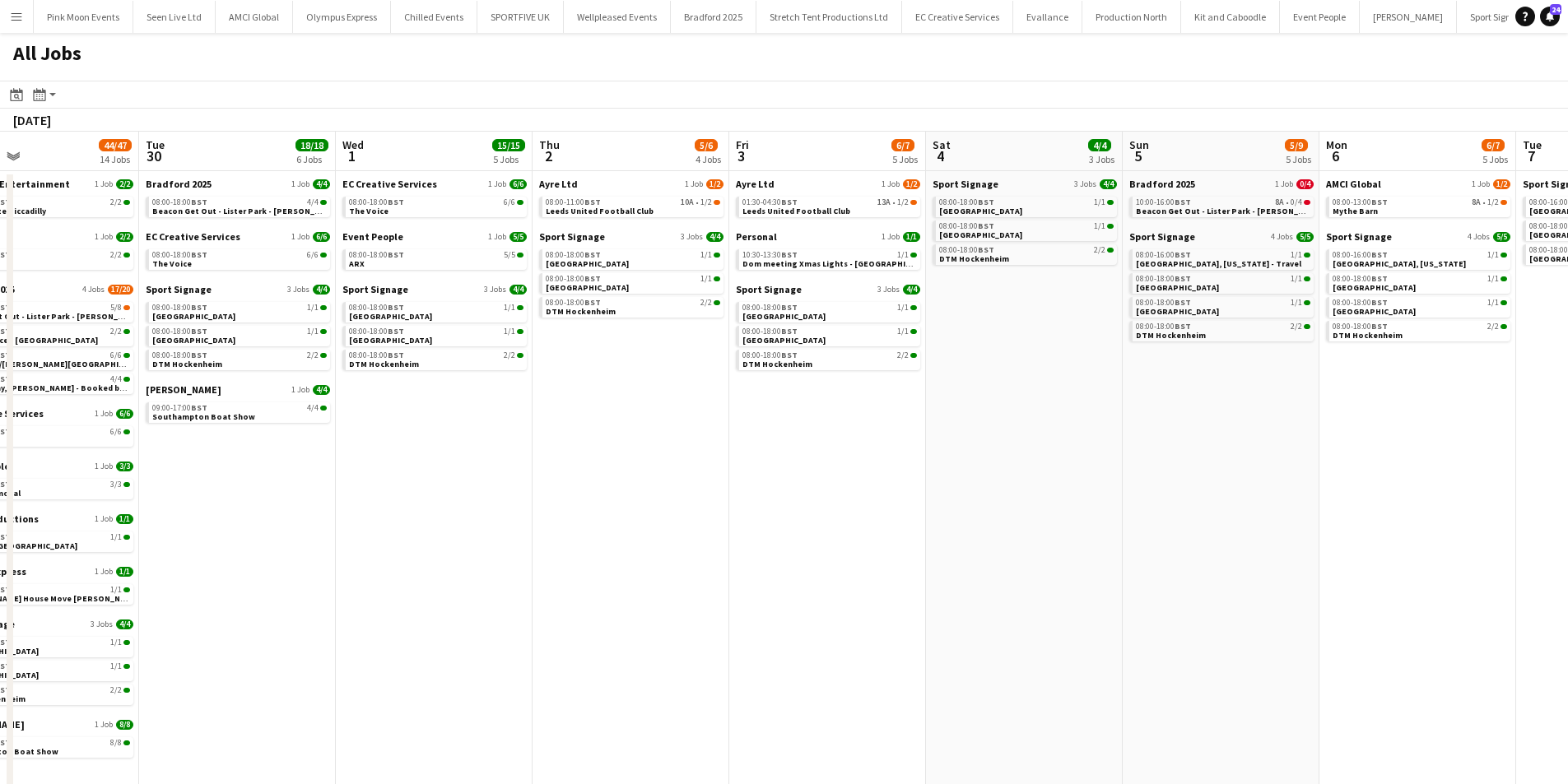
drag, startPoint x: 878, startPoint y: 423, endPoint x: 962, endPoint y: 414, distance: 84.5
click at [961, 414] on app-calendar-viewport "Sat 27 28/28 12 Jobs Sun 28 29/29 10 Jobs Mon 29 44/47 14 Jobs Tue 30 18/18 6 J…" at bounding box center [784, 506] width 1568 height 748
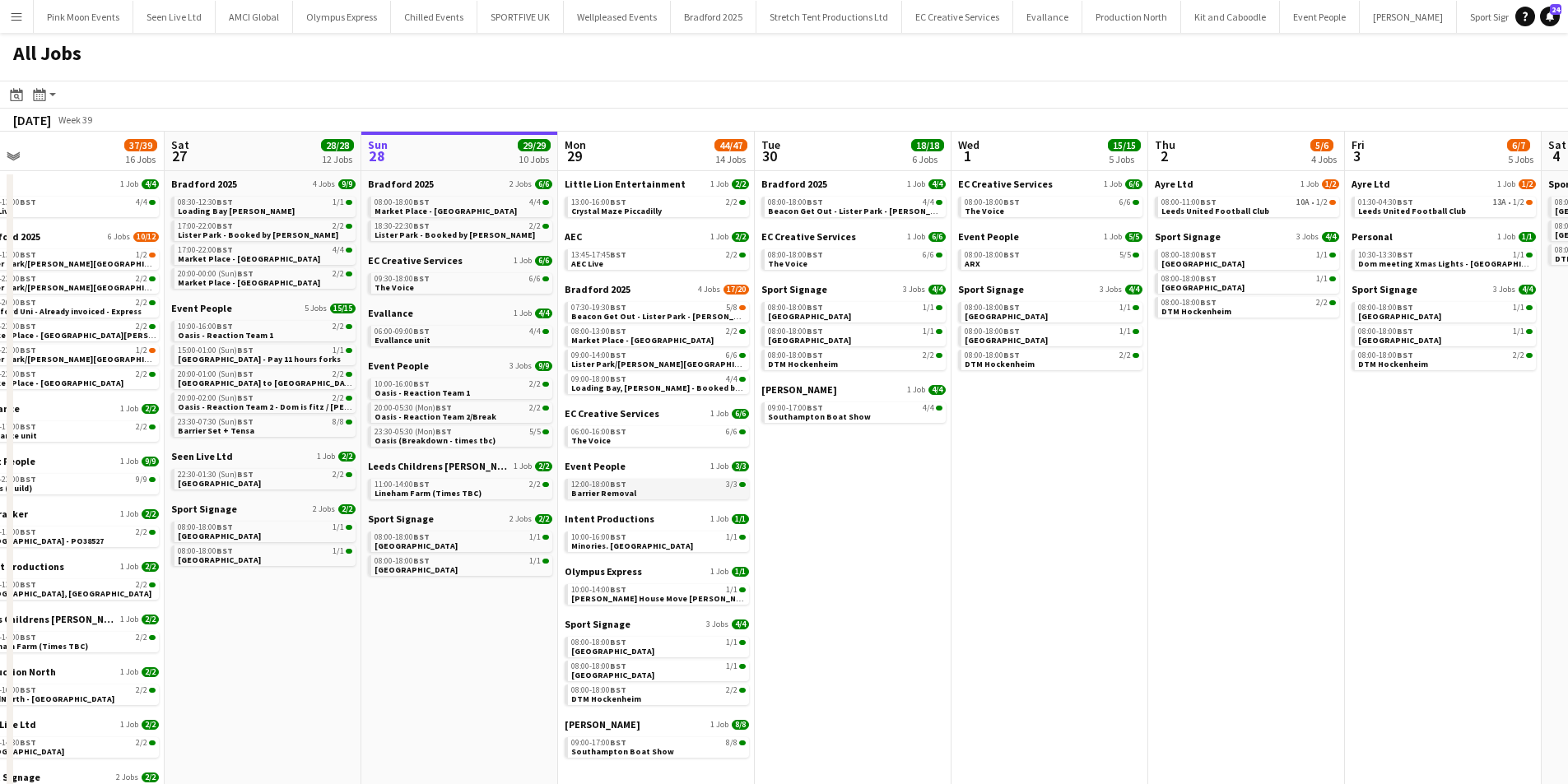
scroll to position [0, 515]
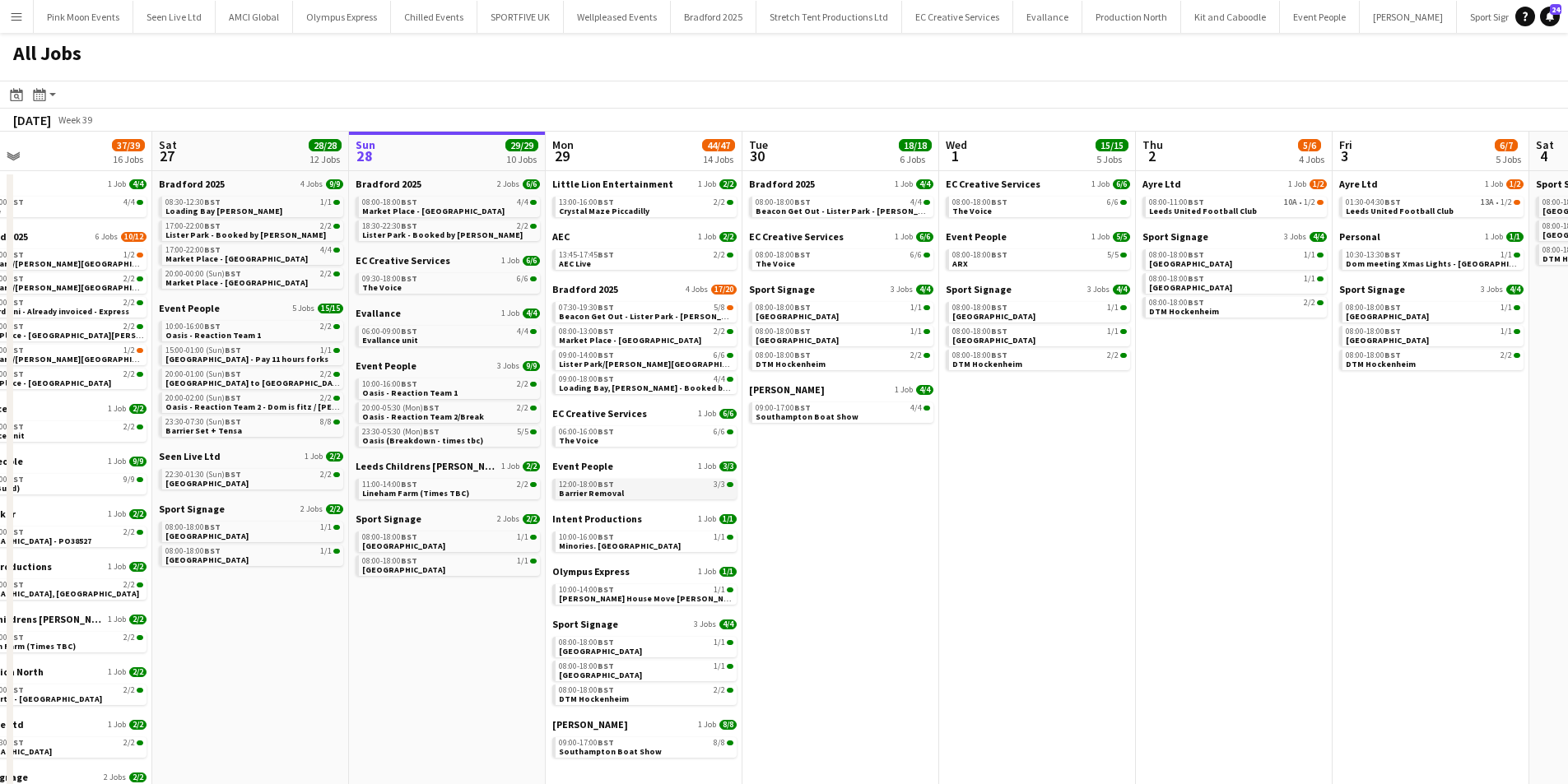
drag, startPoint x: 678, startPoint y: 494, endPoint x: 738, endPoint y: 490, distance: 60.1
click at [746, 486] on app-calendar-viewport "Wed 24 13/13 6 Jobs Thu 25 22/22 7 Jobs Fri 26 37/39 16 Jobs Sat 27 28/28 12 Jo…" at bounding box center [784, 506] width 1568 height 748
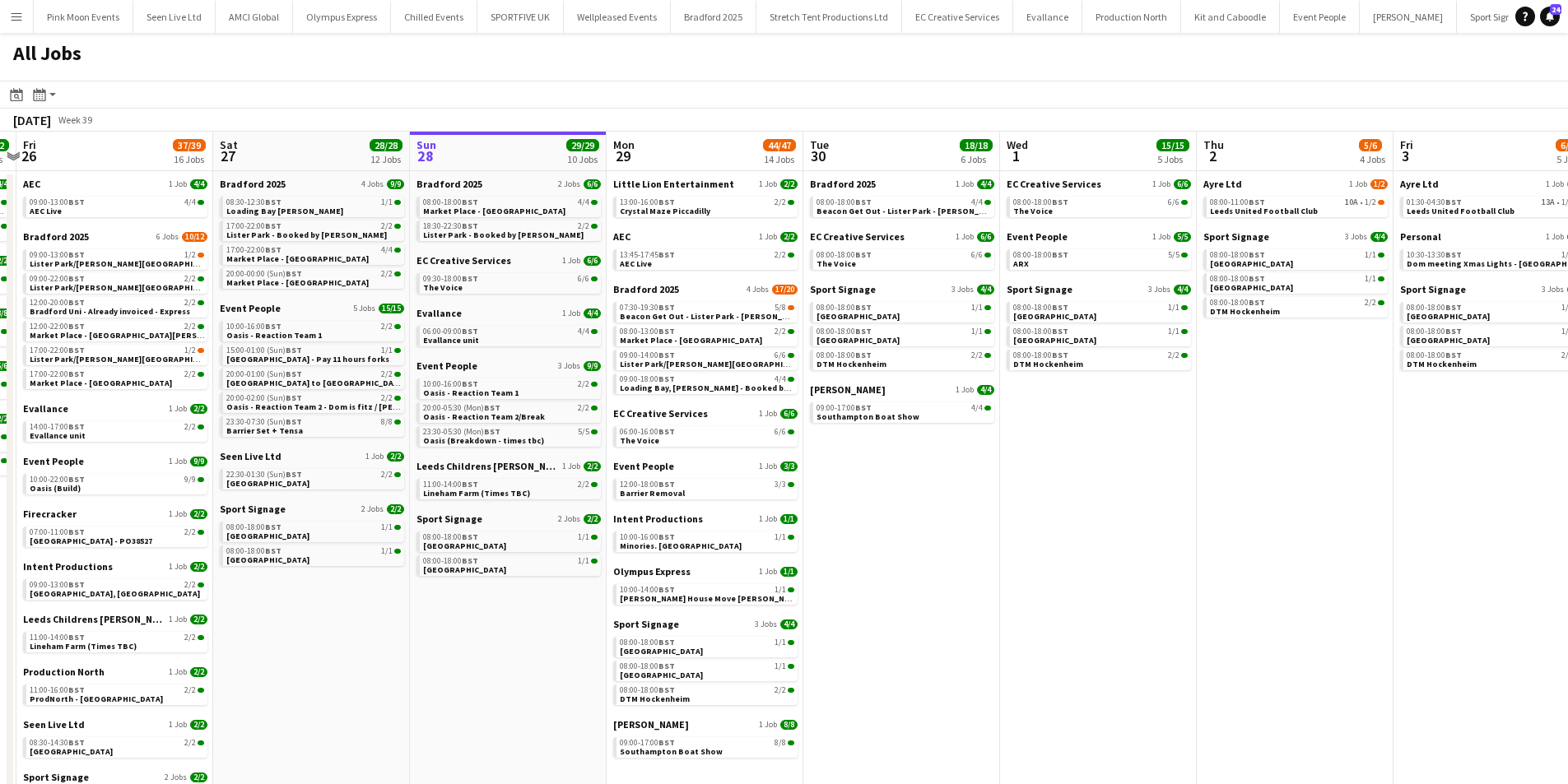
click at [1035, 516] on app-calendar-viewport "Tue 23 7/7 4 Jobs Wed 24 13/13 6 Jobs Thu 25 22/22 7 Jobs Fri 26 37/39 16 Jobs …" at bounding box center [784, 506] width 1568 height 748
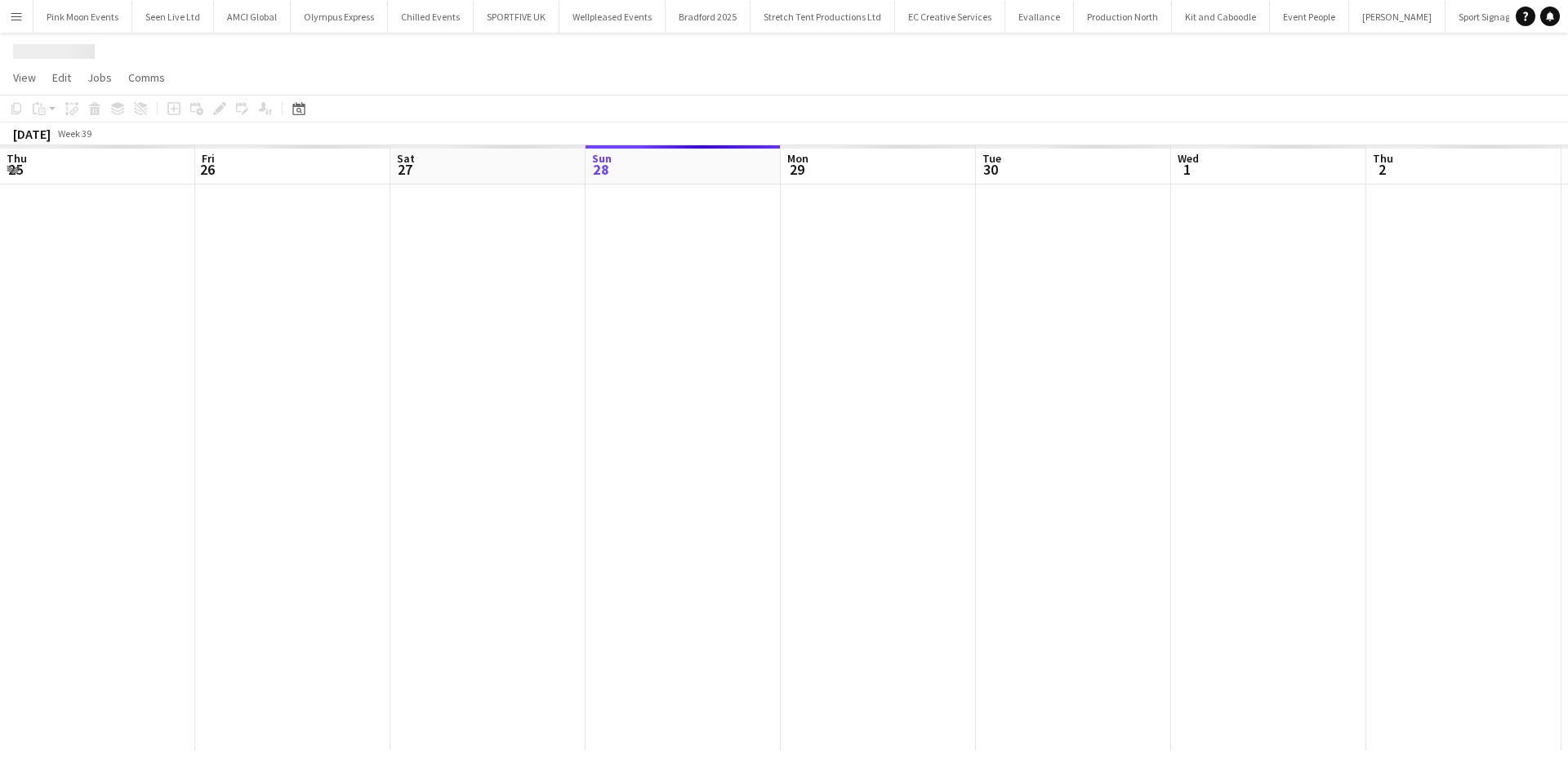
scroll to position [0, 562]
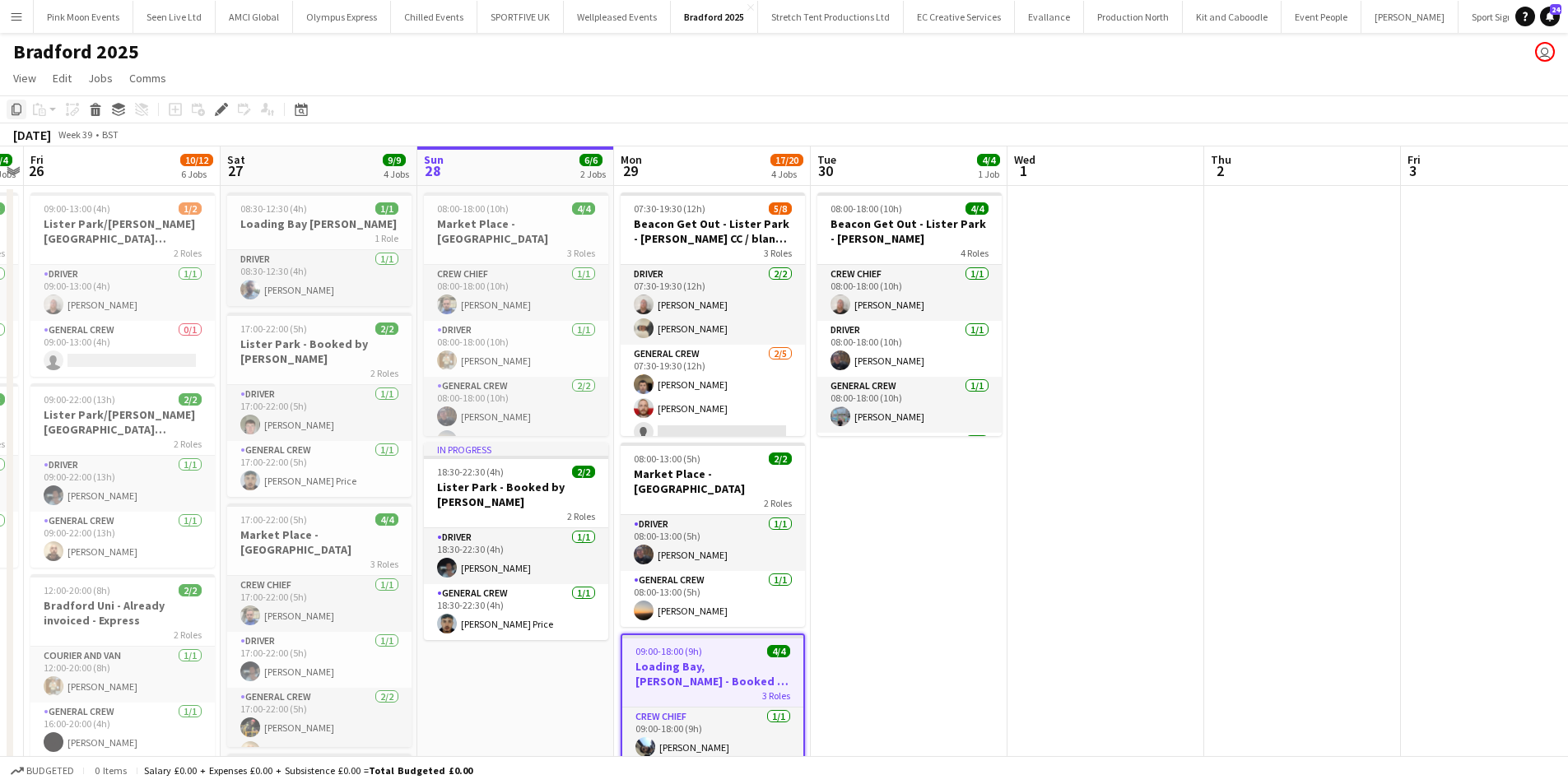
click at [18, 109] on icon "Copy" at bounding box center [16, 109] width 13 height 13
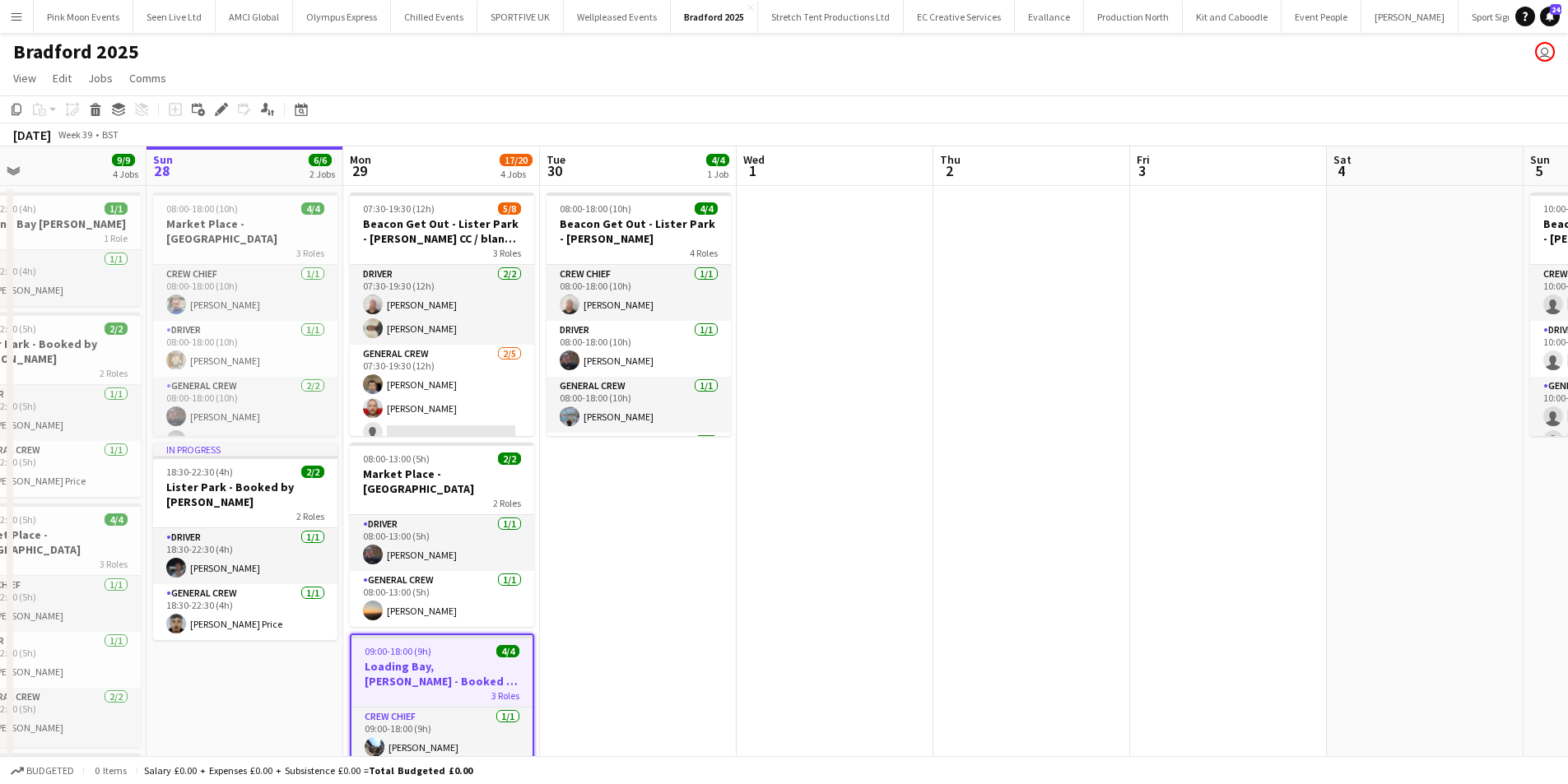
drag, startPoint x: 964, startPoint y: 554, endPoint x: 820, endPoint y: 557, distance: 144.0
click at [827, 559] on app-calendar-viewport "Tue 23 4/4 2 Jobs Wed 24 8/8 2 Jobs Thu 25 4/4 2 Jobs Fri 26 10/12 6 Jobs Sat 2…" at bounding box center [784, 759] width 1568 height 1225
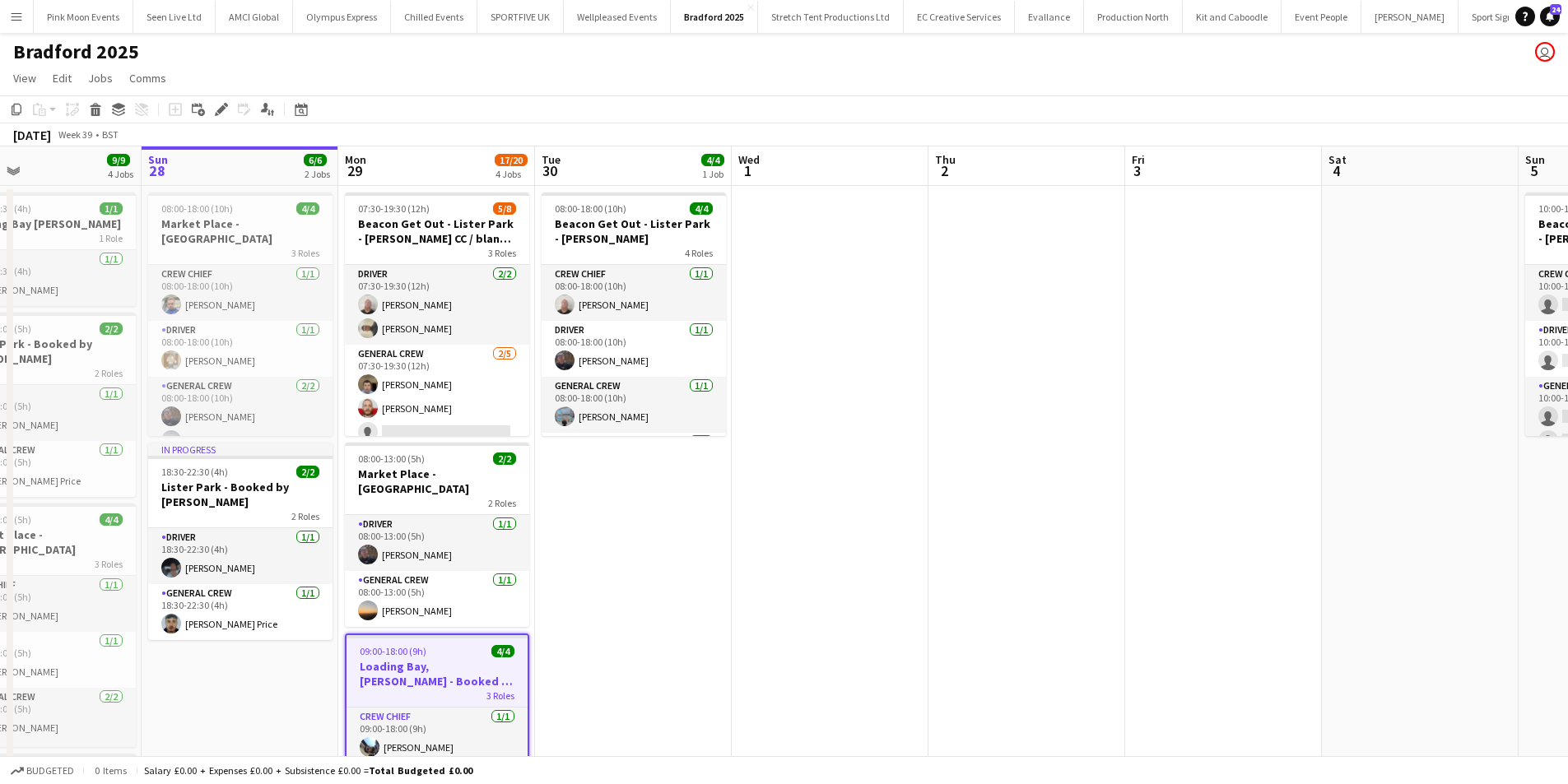
click at [877, 377] on app-date-cell at bounding box center [830, 778] width 197 height 1186
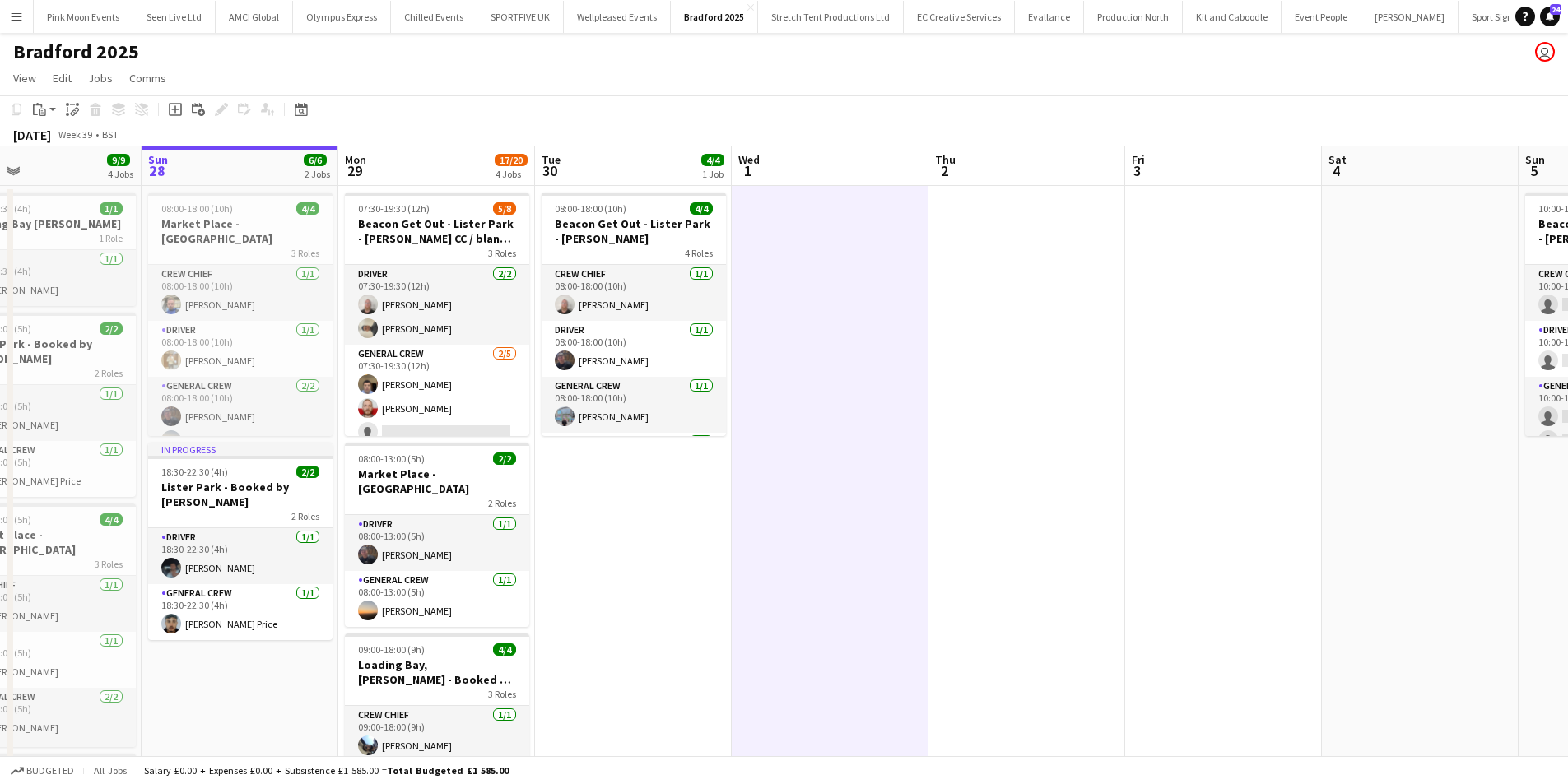
click at [688, 513] on app-date-cell "08:00-18:00 (10h) 4/4 Beacon Get Out - Lister Park - [PERSON_NAME] 4 Roles Crew…" at bounding box center [633, 778] width 197 height 1186
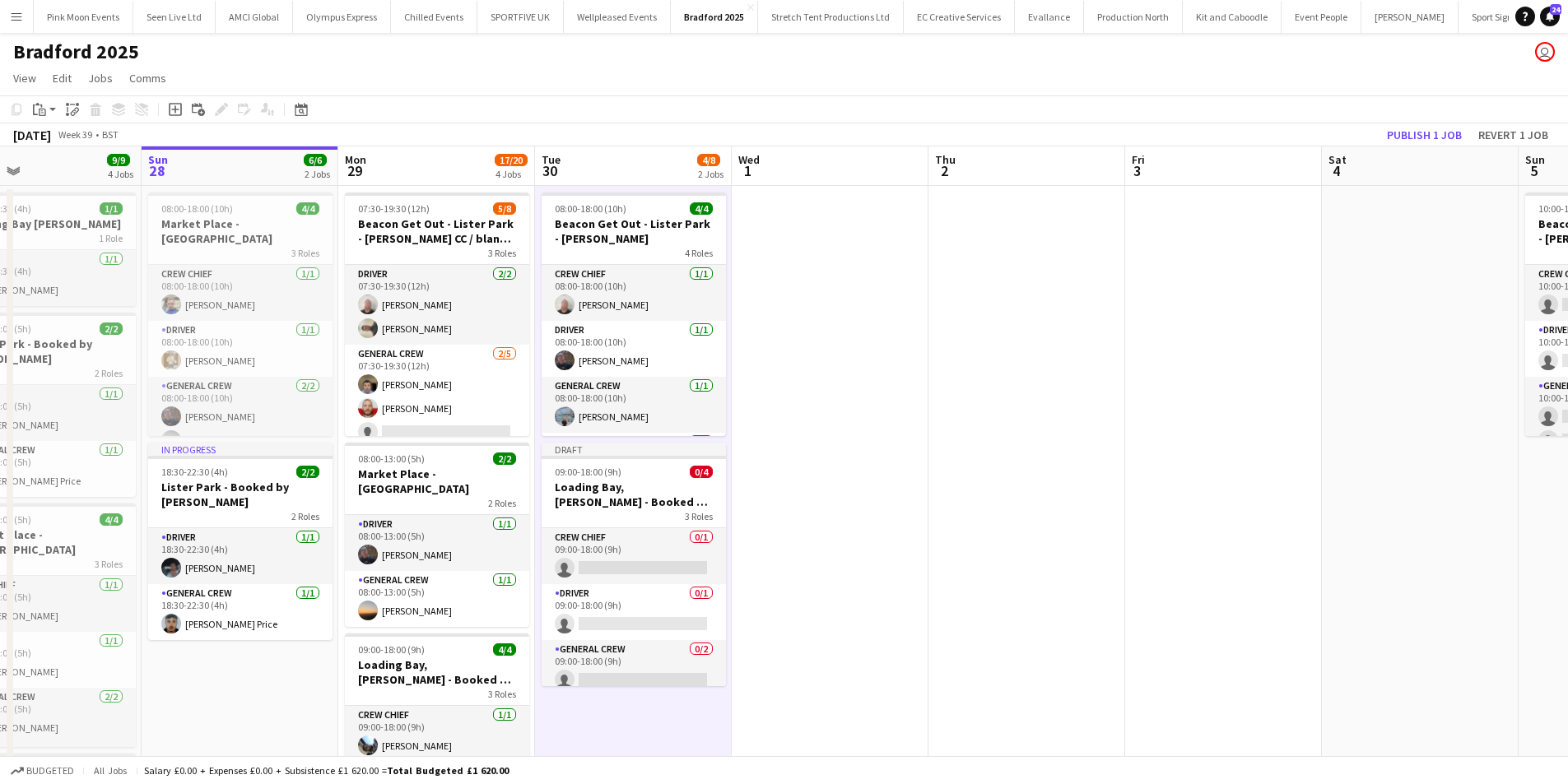
click at [688, 513] on span "3 Roles" at bounding box center [699, 516] width 28 height 12
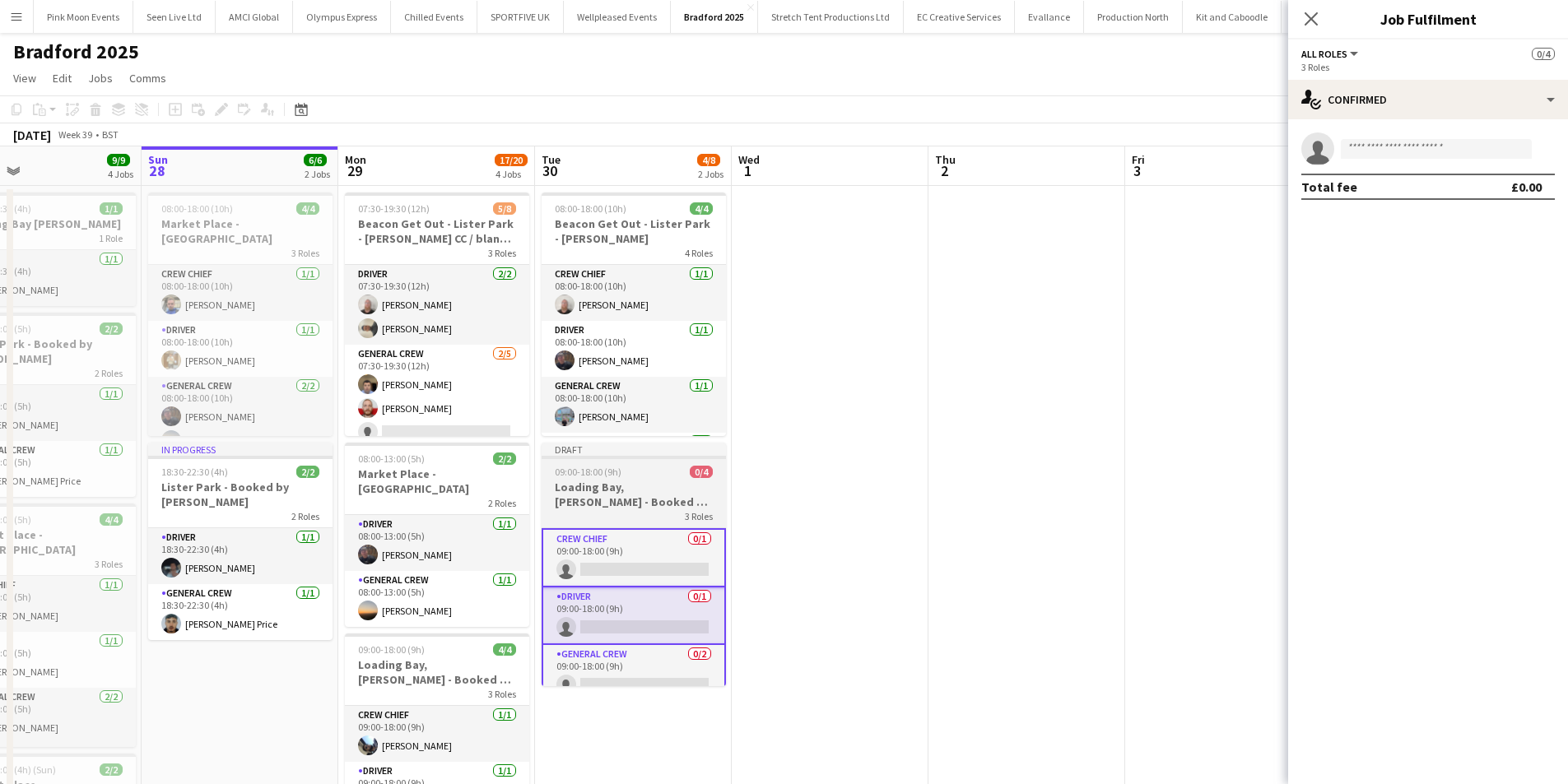
click at [656, 513] on div "3 Roles" at bounding box center [633, 515] width 185 height 13
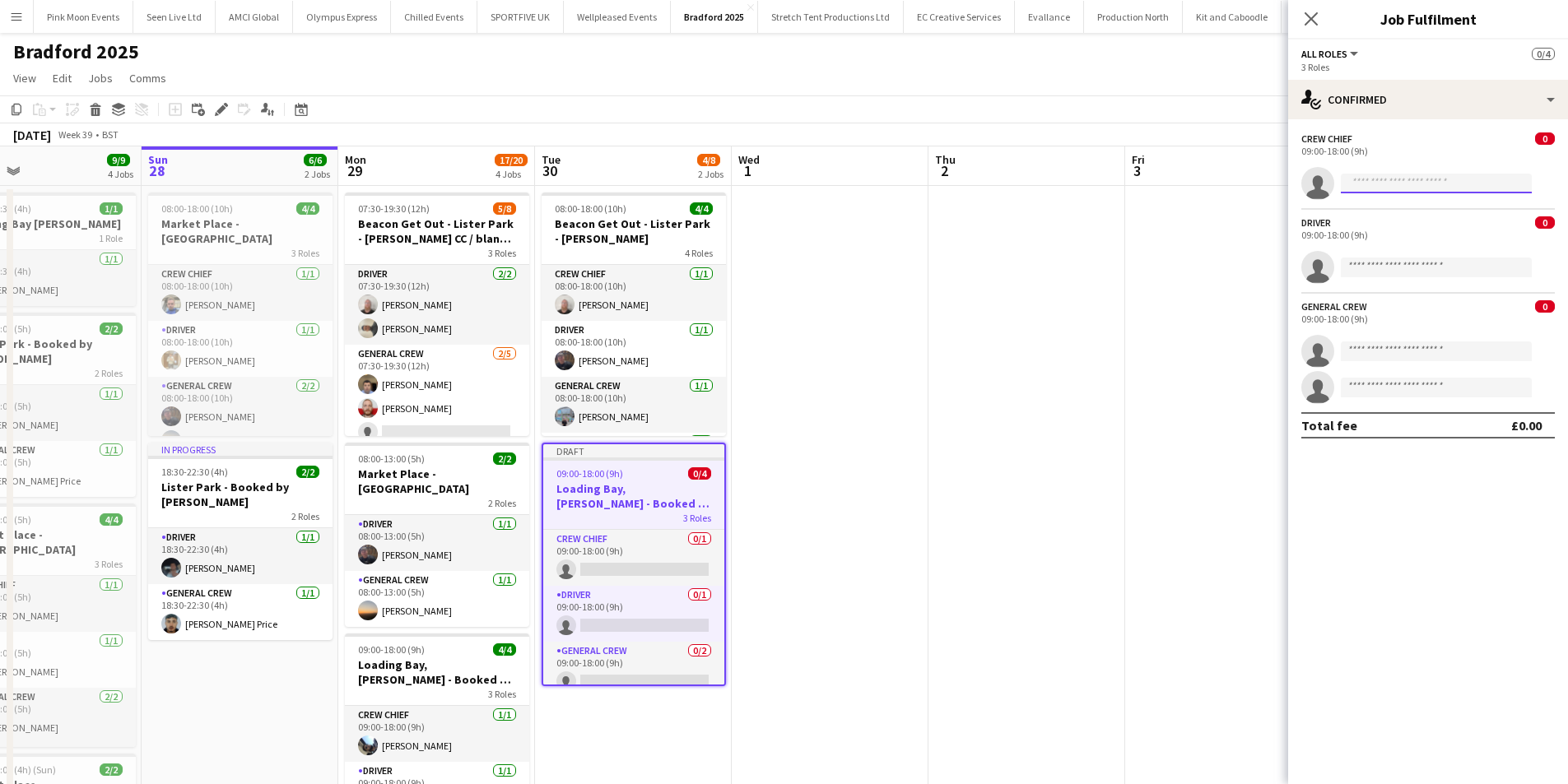
click at [1387, 182] on input at bounding box center [1437, 183] width 191 height 20
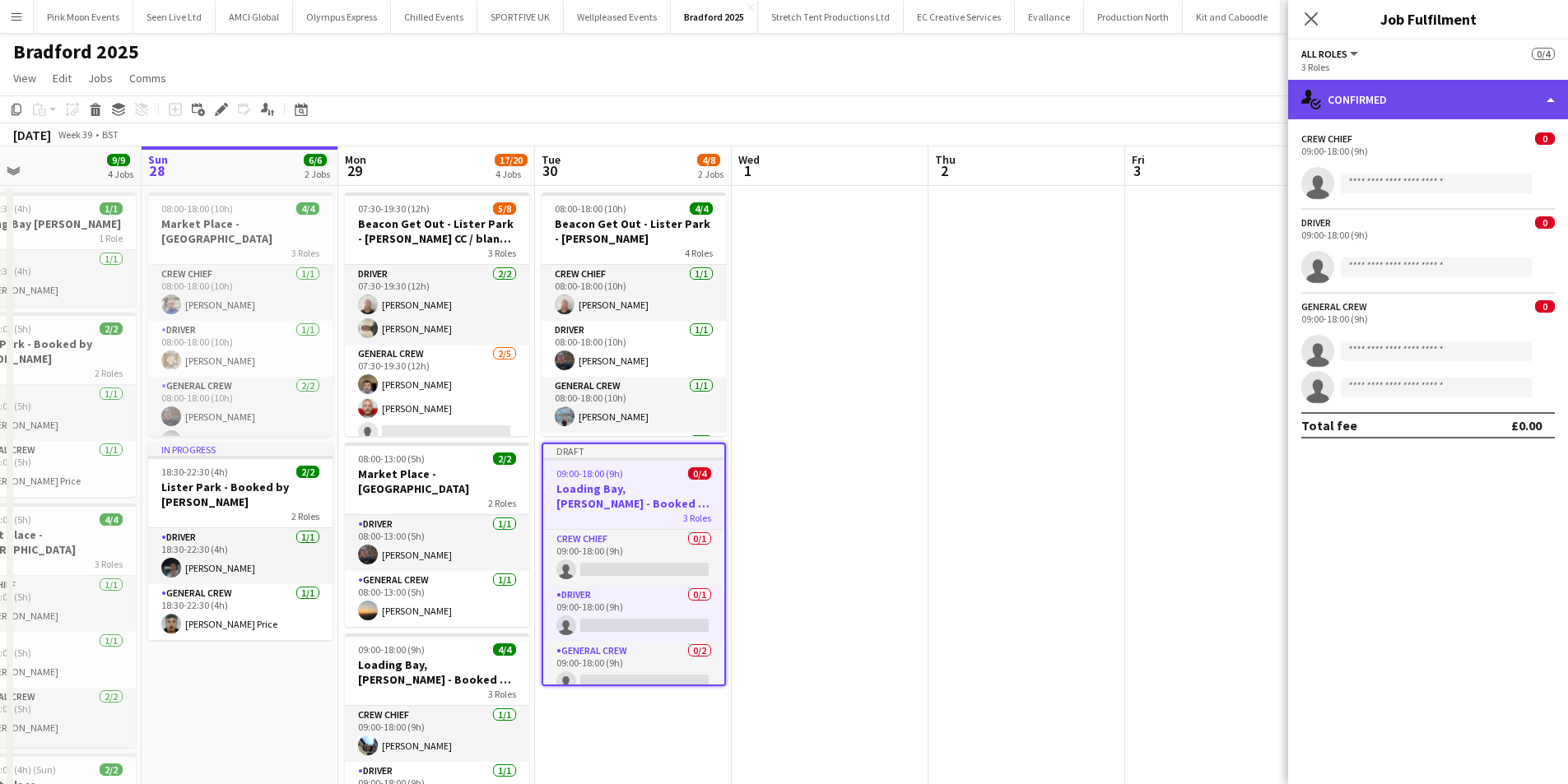
click at [1370, 108] on div "single-neutral-actions-check-2 Confirmed" at bounding box center [1428, 100] width 280 height 40
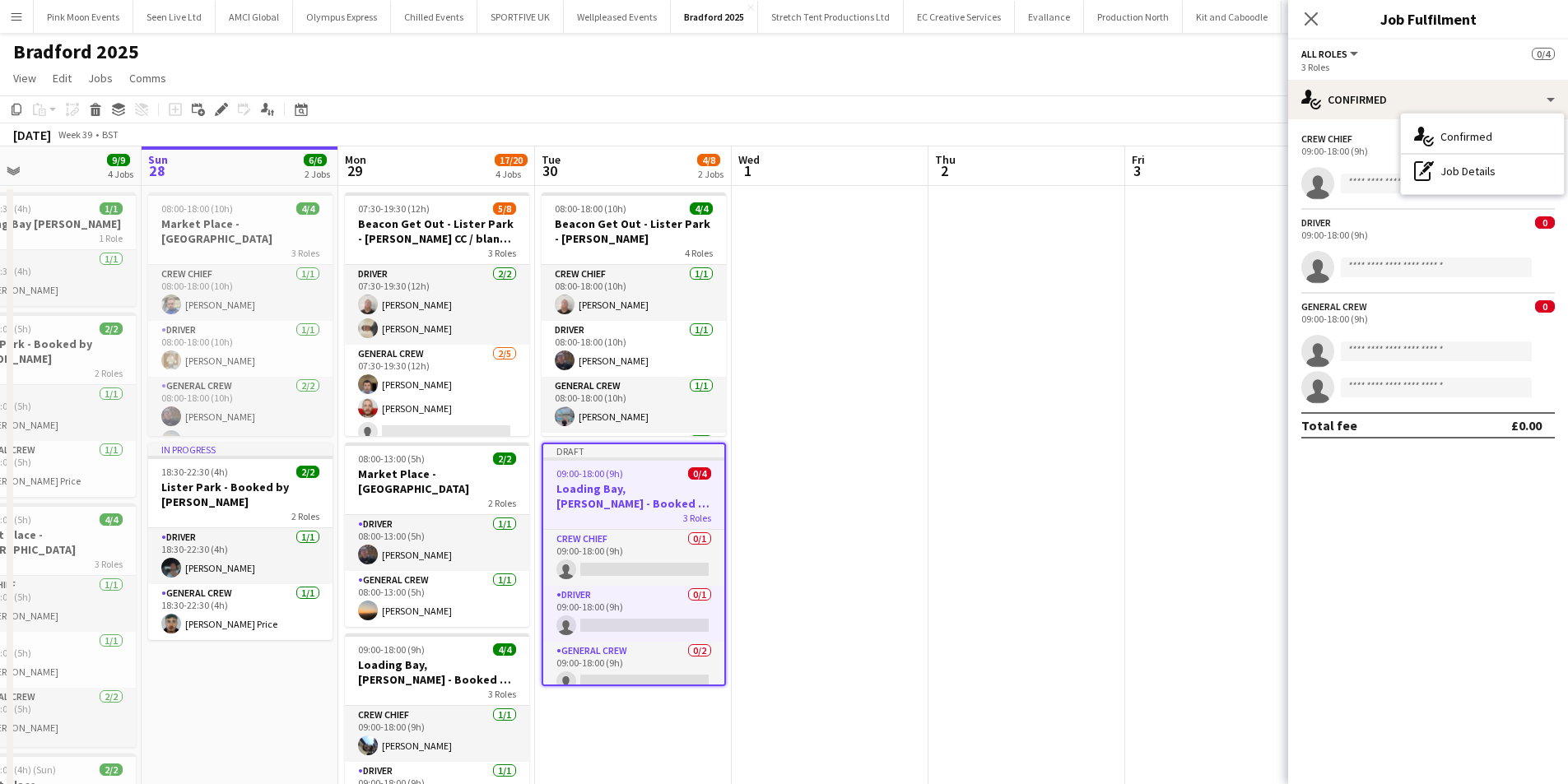
click at [1404, 227] on div "Driver 0 09:00-18:00 (9h)" at bounding box center [1428, 229] width 280 height 24
click at [220, 111] on icon at bounding box center [221, 109] width 9 height 9
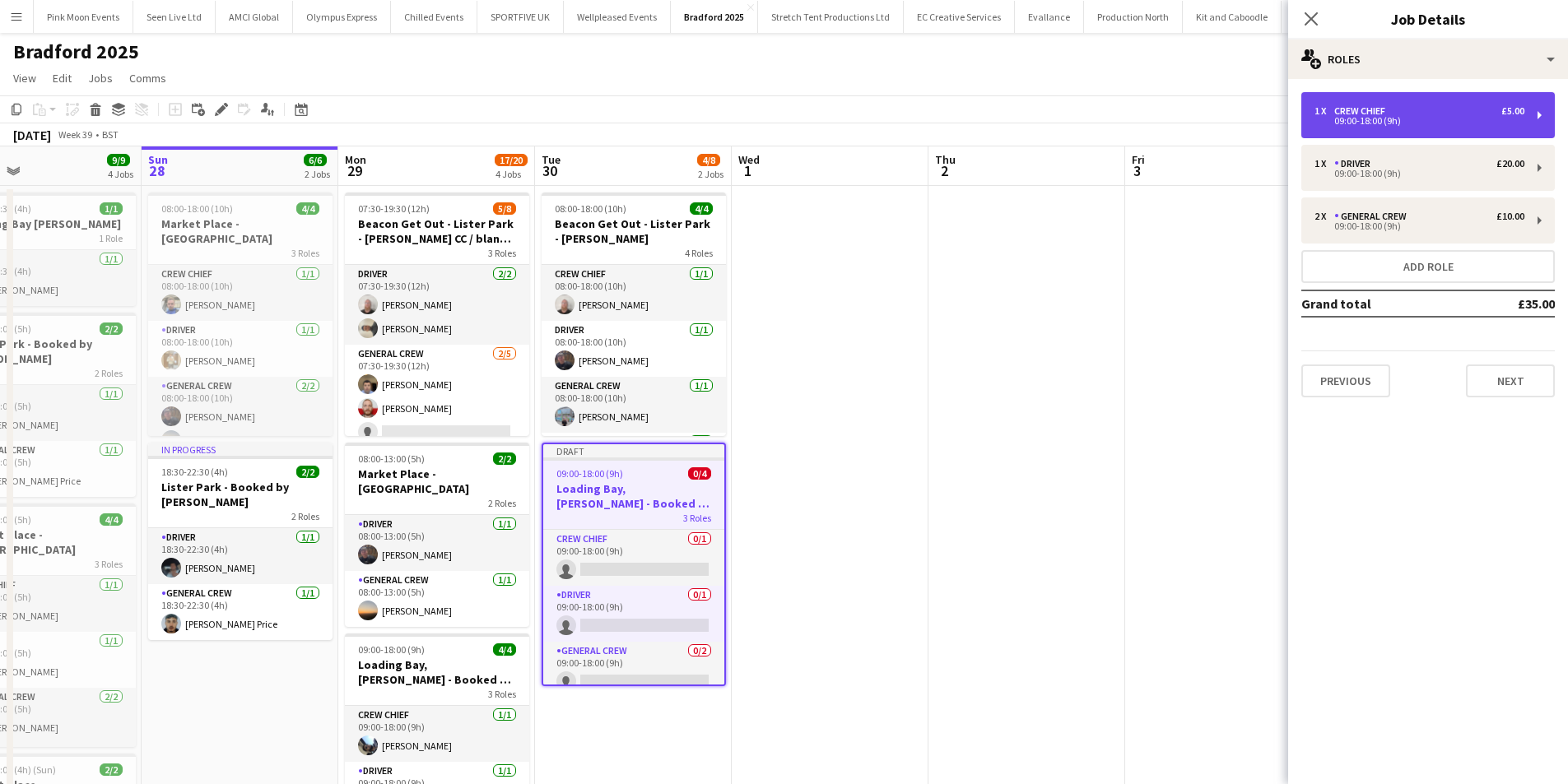
click at [1445, 116] on div "1 x Crew Chief £5.00" at bounding box center [1420, 110] width 210 height 11
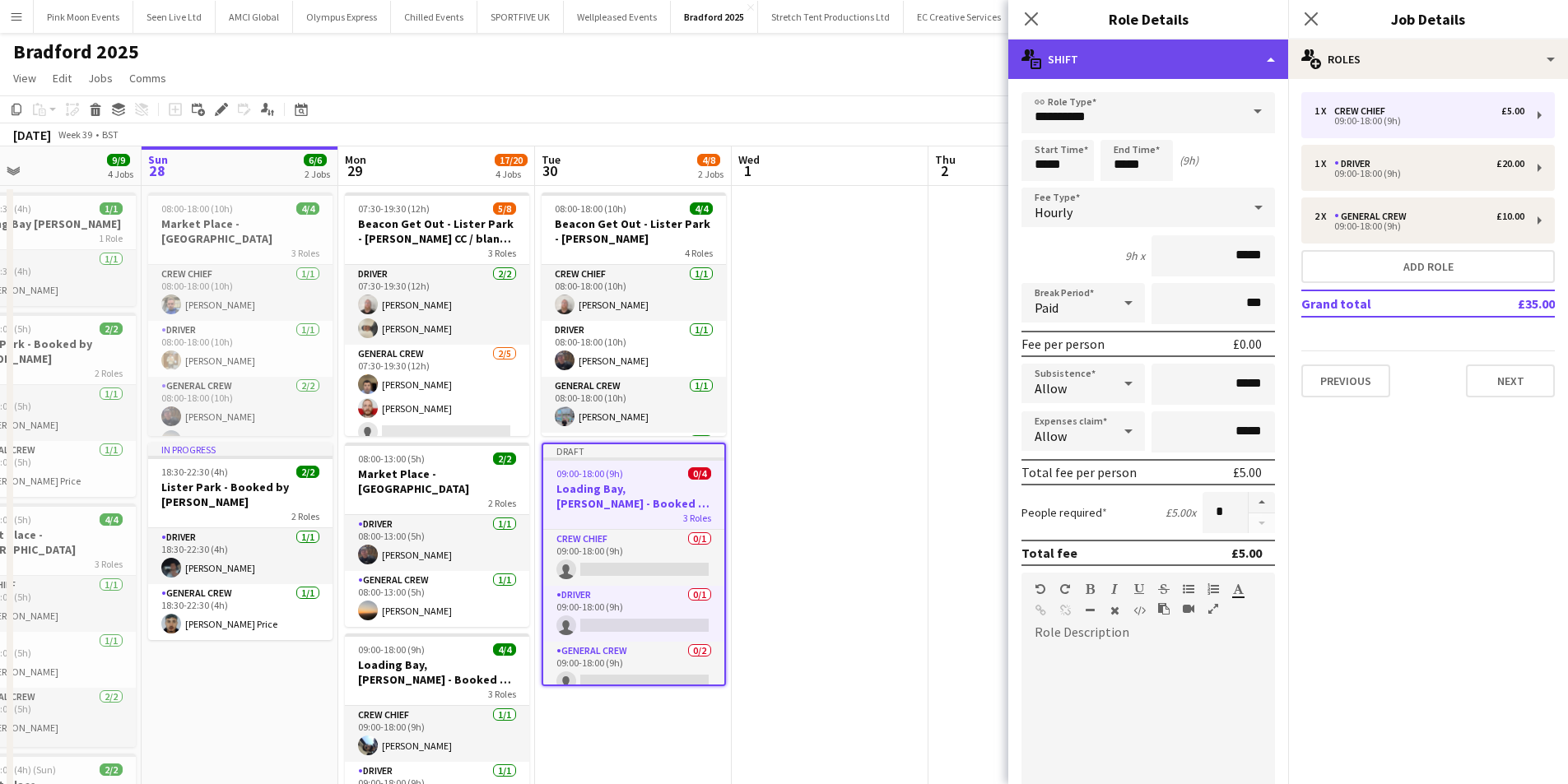
click at [1149, 51] on div "multiple-actions-text Shift" at bounding box center [1148, 60] width 280 height 40
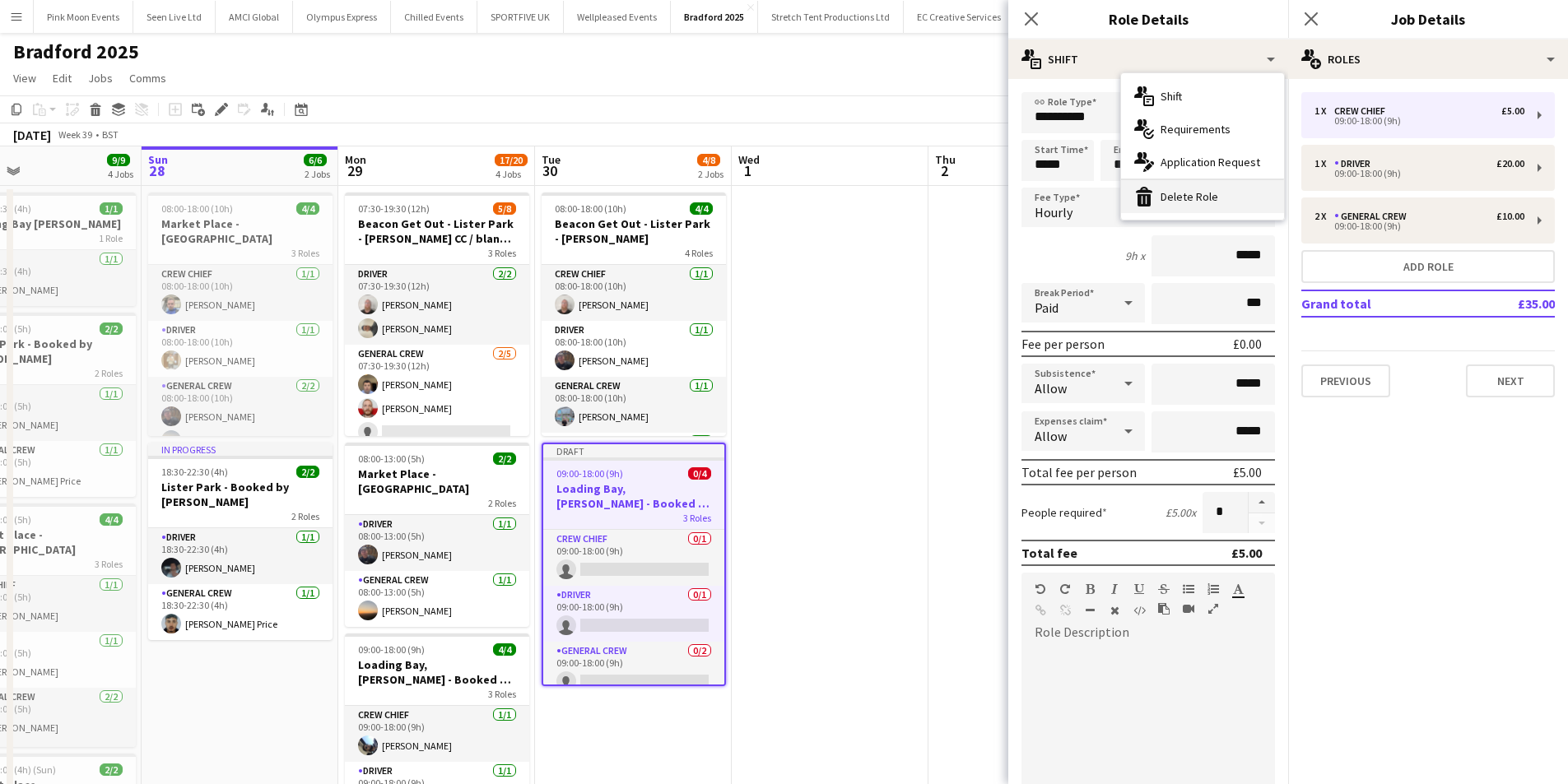
click at [1167, 197] on div "bin-2 Delete Role" at bounding box center [1203, 197] width 163 height 33
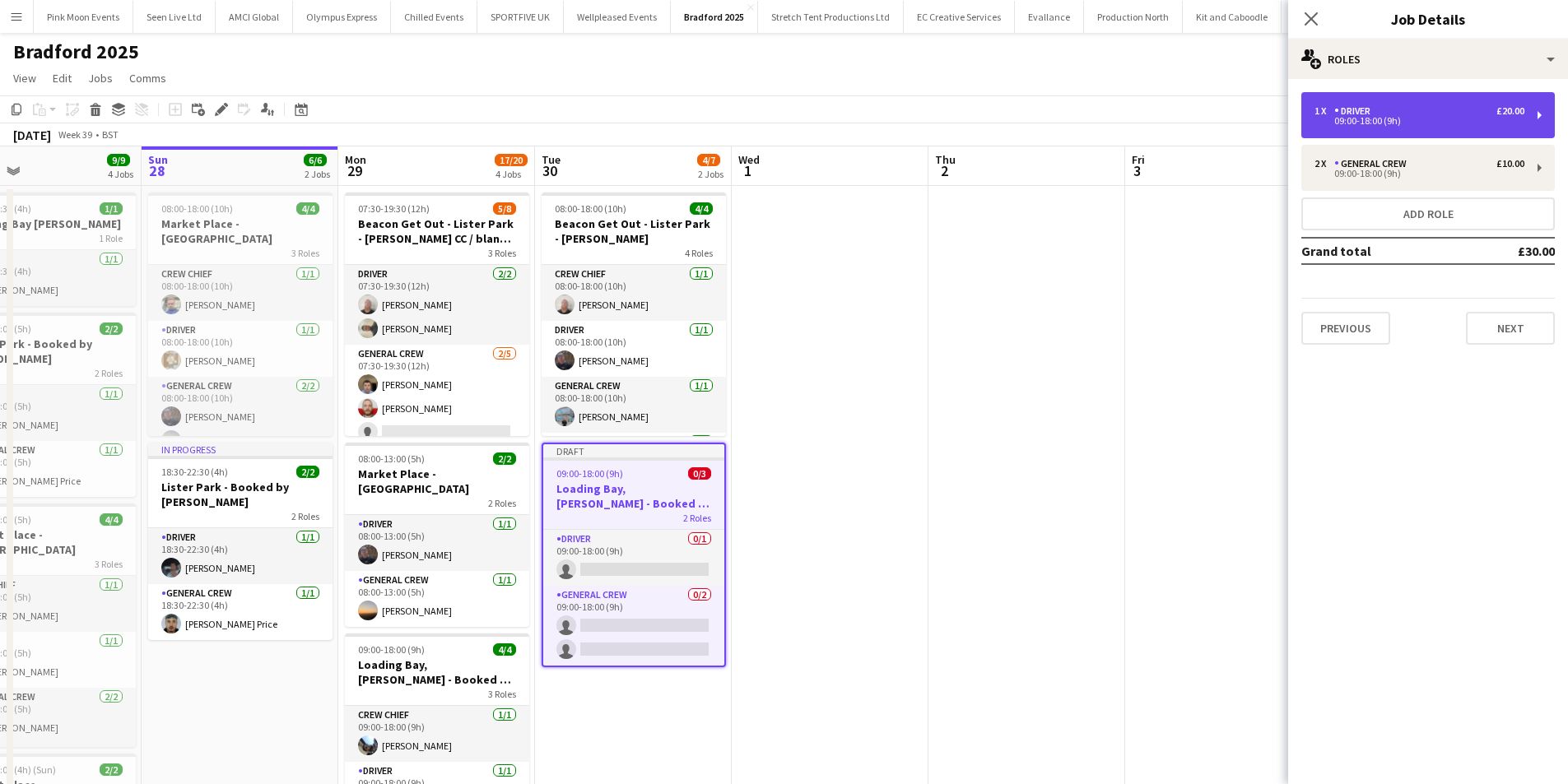
click at [1404, 115] on div "1 x Driver £20.00" at bounding box center [1420, 110] width 210 height 11
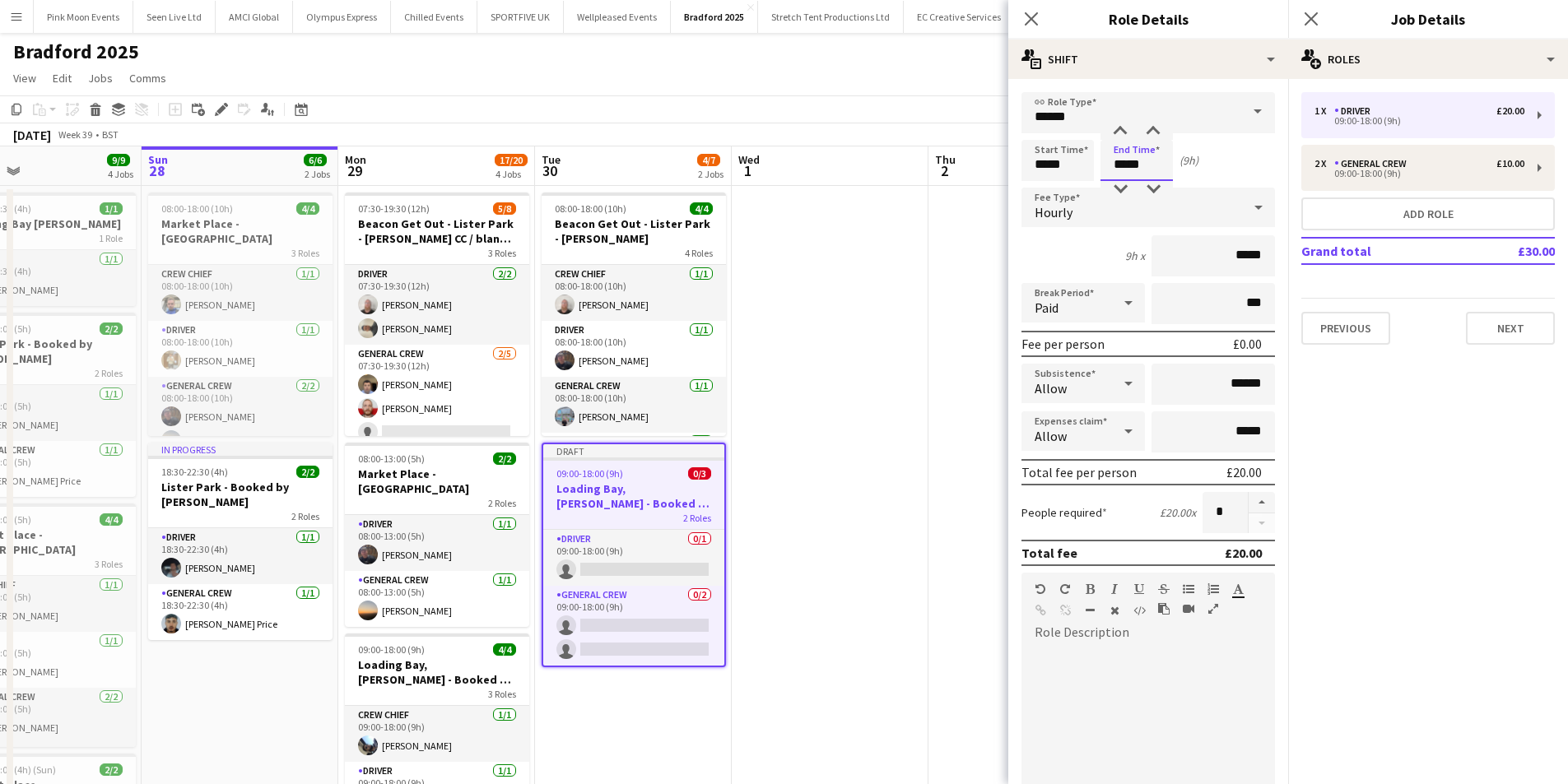
click at [1125, 160] on input "*****" at bounding box center [1137, 160] width 72 height 41
type input "*****"
drag, startPoint x: 1119, startPoint y: 187, endPoint x: 1292, endPoint y: 187, distance: 173.0
click at [1122, 188] on div at bounding box center [1120, 189] width 33 height 16
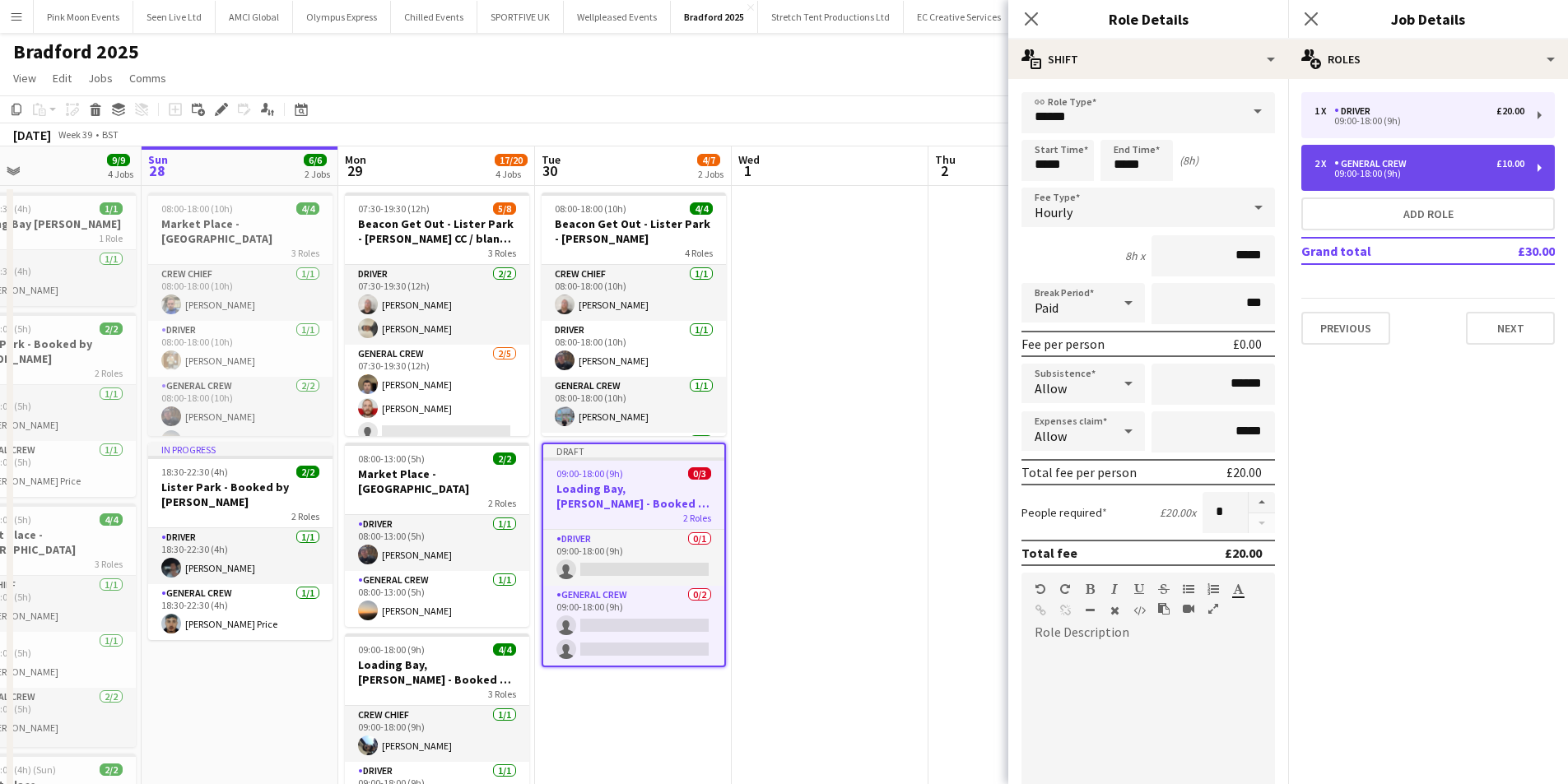
click at [1338, 167] on div "General Crew" at bounding box center [1374, 163] width 79 height 11
type input "**********"
type input "*****"
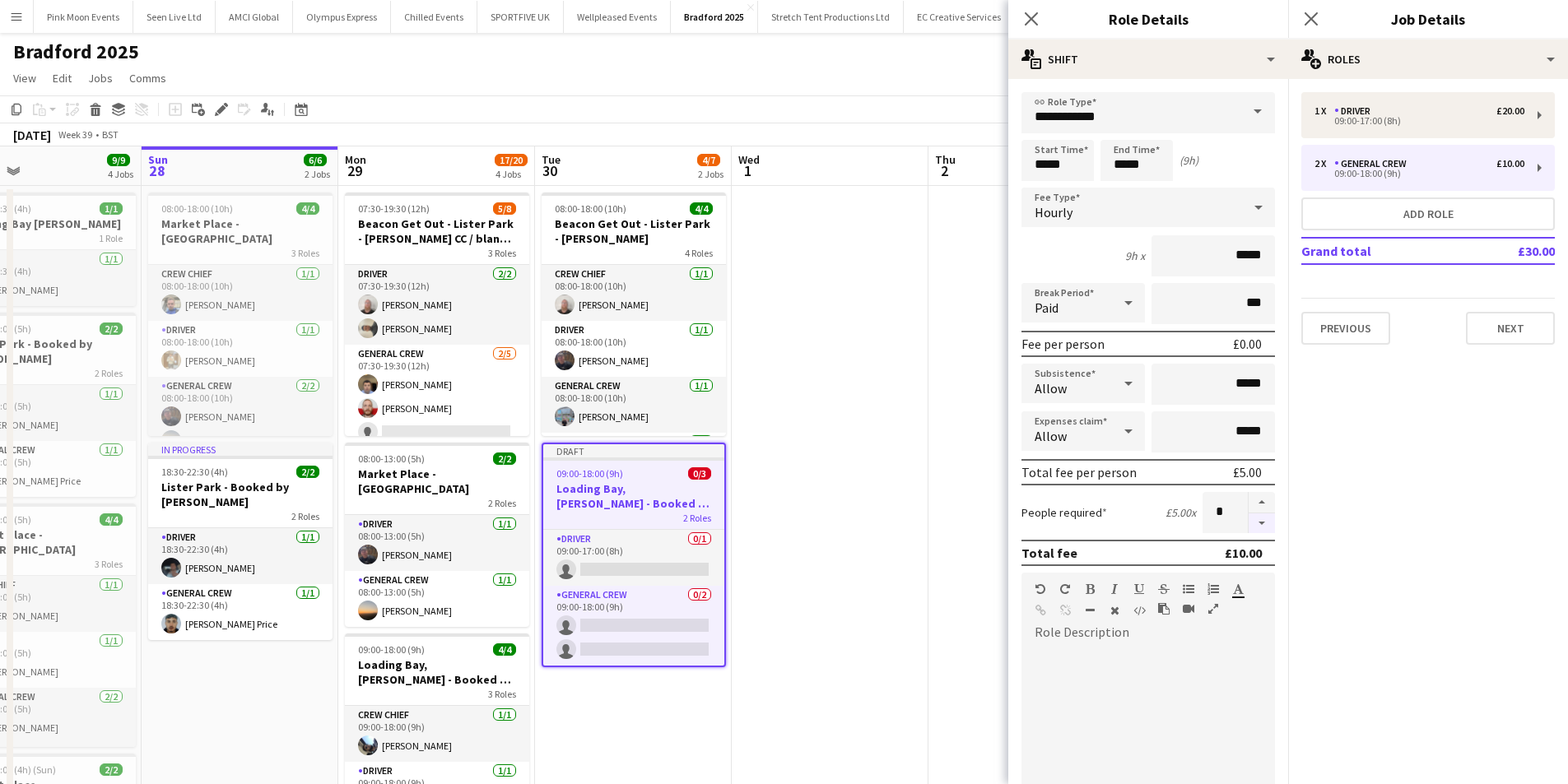
click at [1252, 526] on button "button" at bounding box center [1262, 524] width 26 height 21
type input "*"
click at [1118, 169] on input "*****" at bounding box center [1137, 160] width 72 height 41
type input "*****"
click at [1121, 192] on div at bounding box center [1120, 189] width 33 height 16
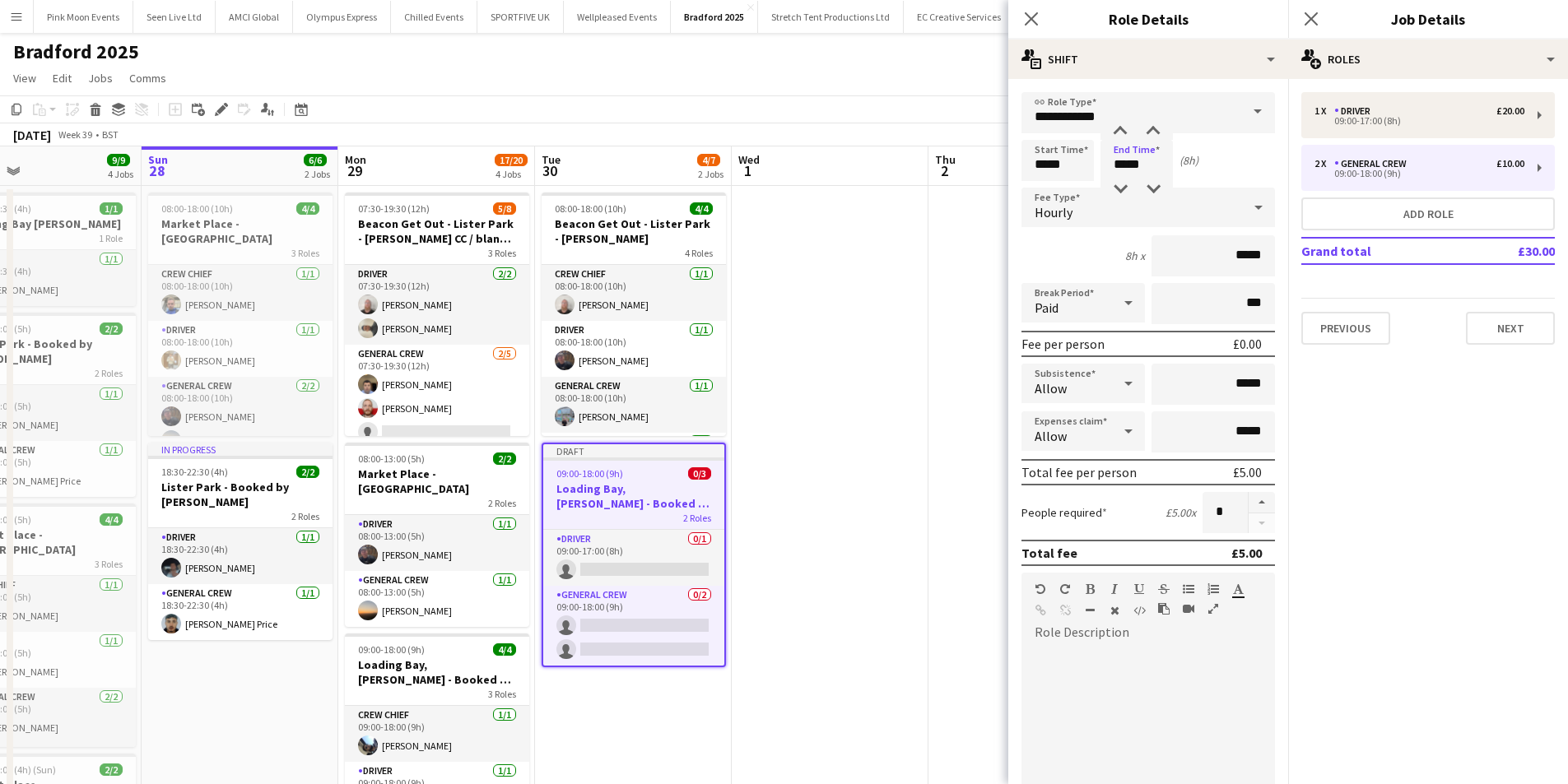
click at [1021, 24] on div "Close pop-in" at bounding box center [1031, 19] width 46 height 38
click at [1029, 24] on icon "Close pop-in" at bounding box center [1031, 18] width 16 height 16
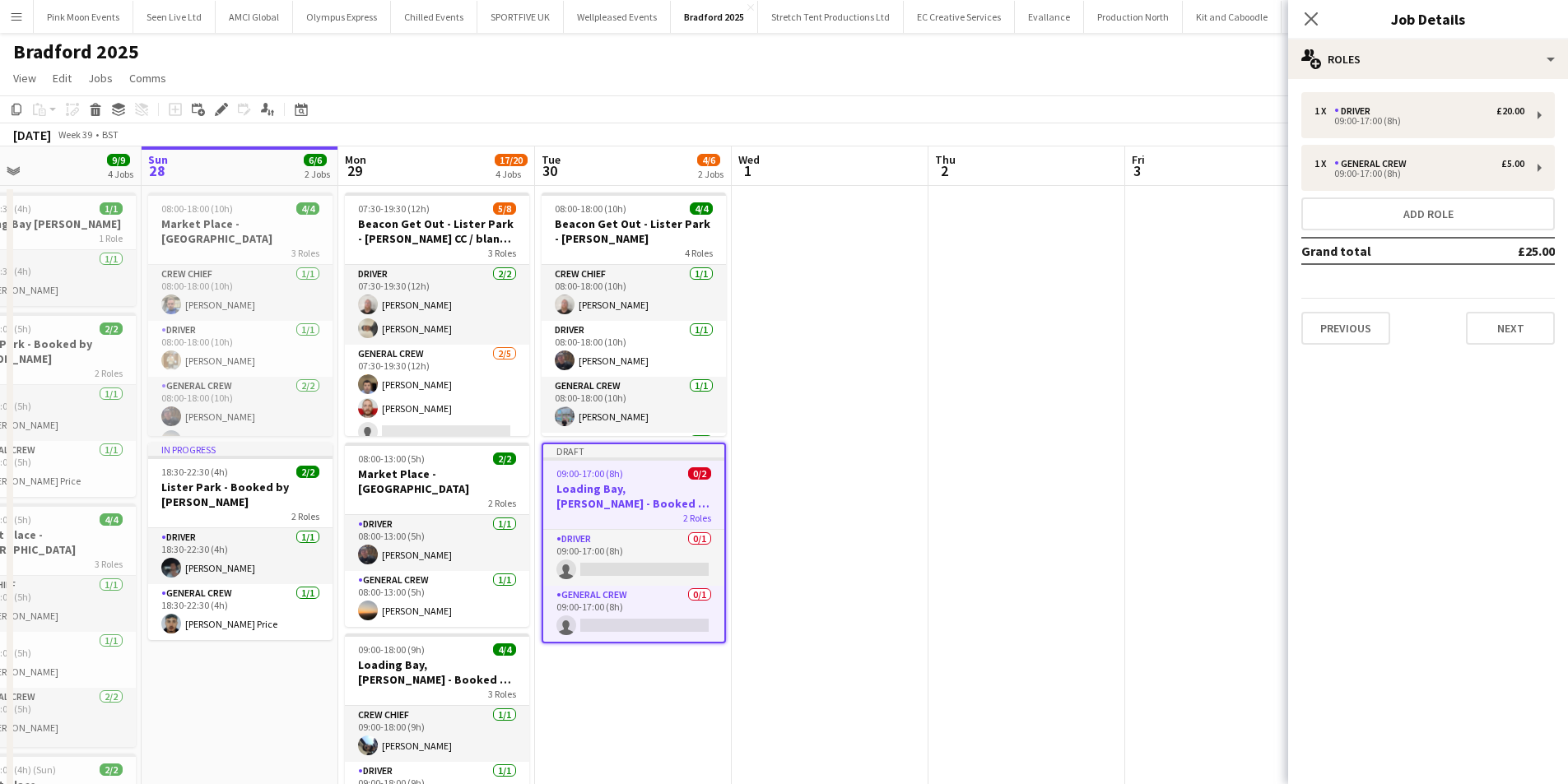
click at [1497, 311] on div "Previous Next" at bounding box center [1428, 321] width 253 height 47
click at [1496, 320] on button "Next" at bounding box center [1511, 329] width 89 height 33
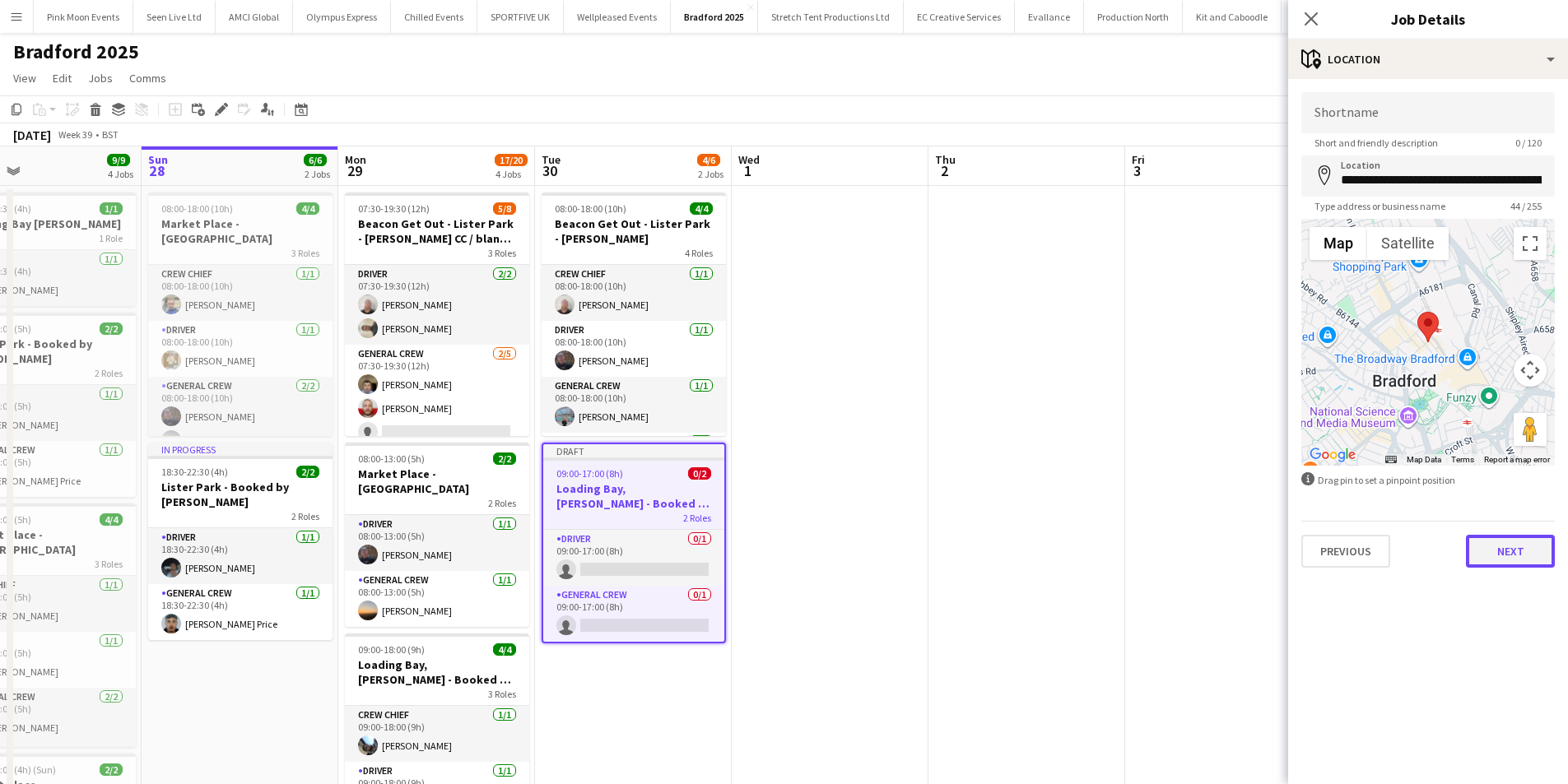
click at [1525, 556] on button "Next" at bounding box center [1511, 552] width 89 height 33
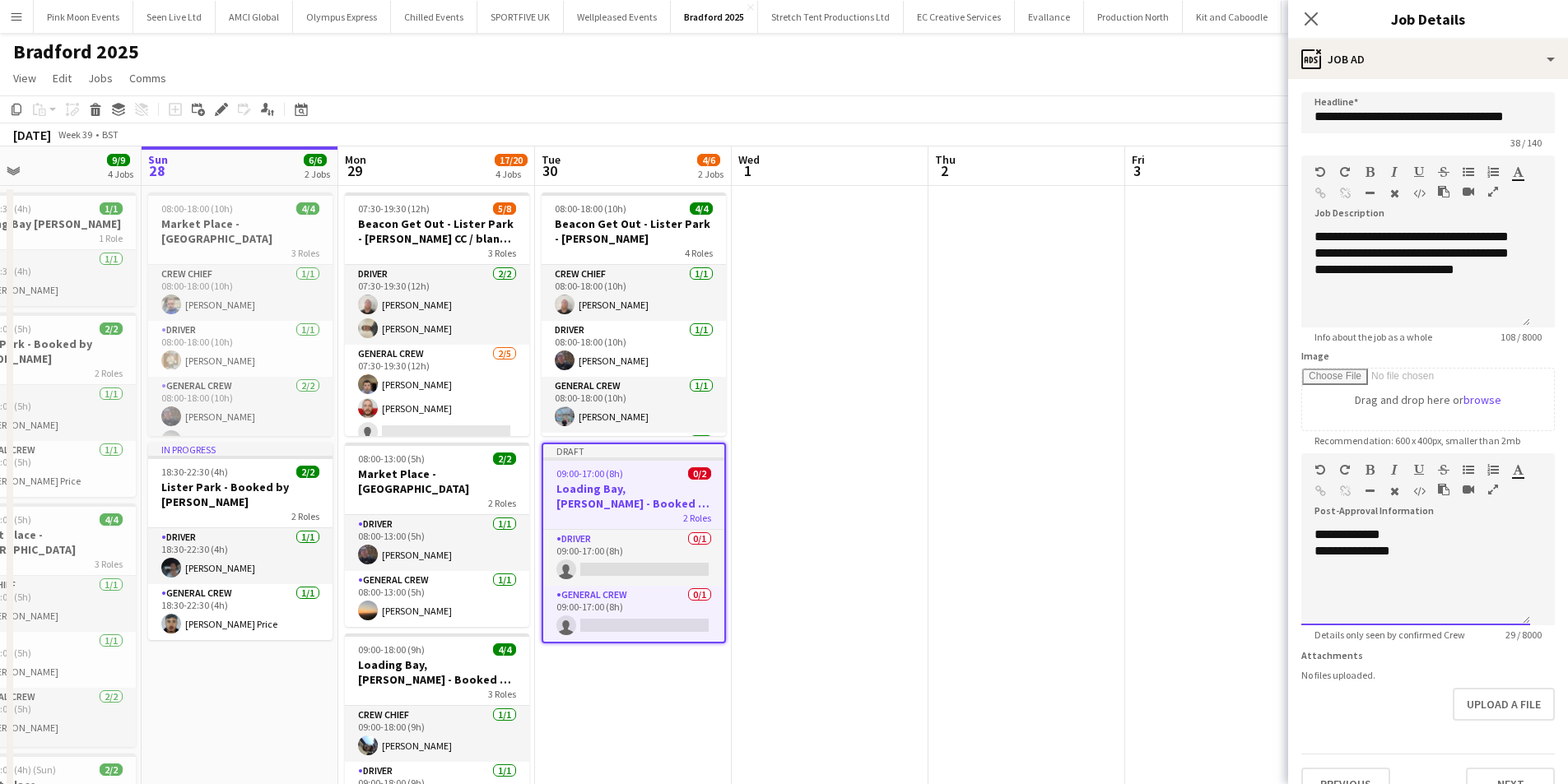
click at [1466, 604] on div "**********" at bounding box center [1416, 576] width 229 height 99
click at [1301, 24] on app-icon "Close pop-in" at bounding box center [1312, 20] width 24 height 24
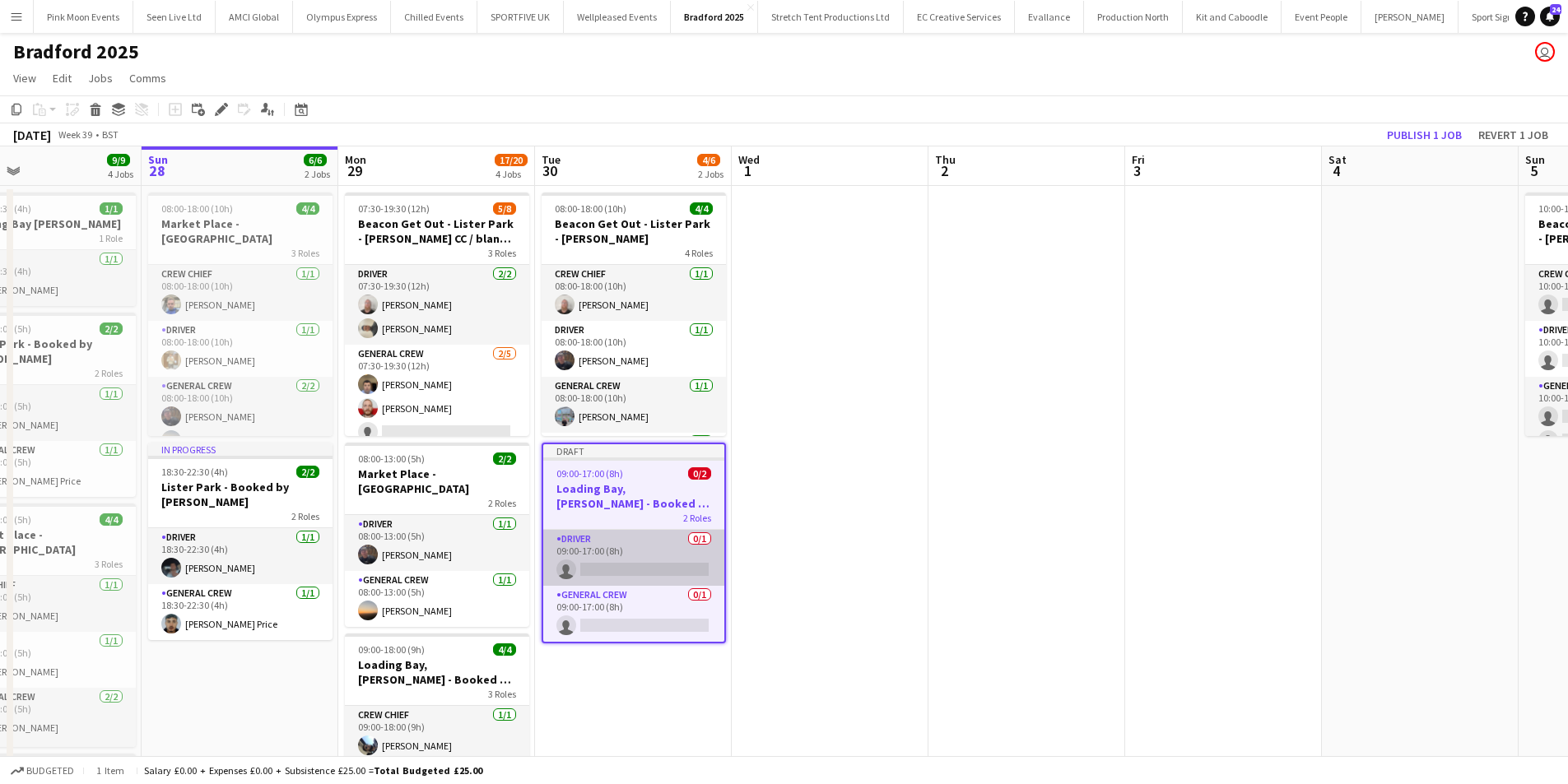
click at [667, 548] on app-card-role "Driver 0/1 09:00-17:00 (8h) single-neutral-actions" at bounding box center [633, 558] width 181 height 56
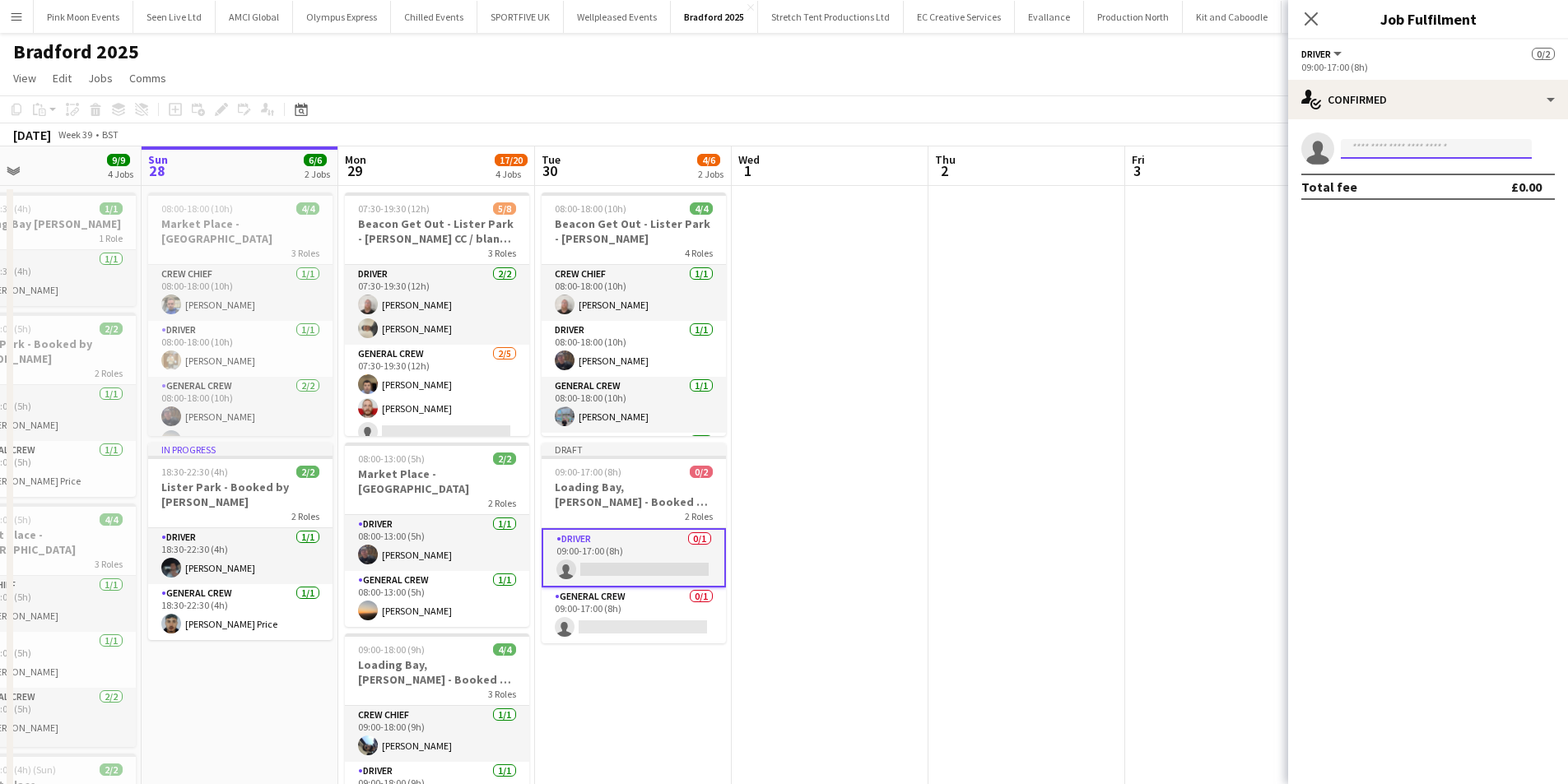
click at [1493, 153] on input at bounding box center [1437, 148] width 191 height 20
type input "****"
click at [1444, 187] on span "[EMAIL_ADDRESS][DOMAIN_NAME]" at bounding box center [1437, 186] width 165 height 13
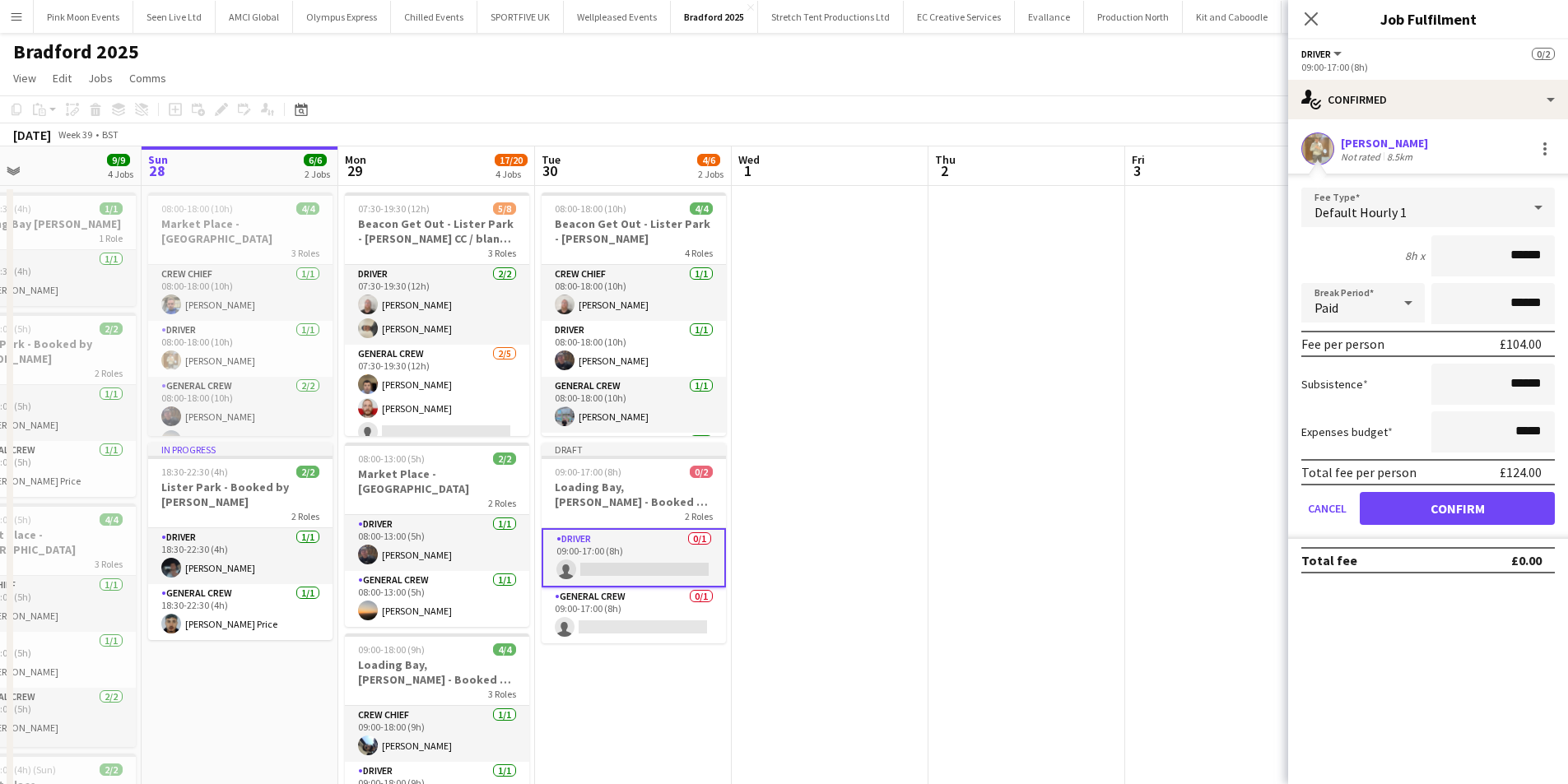
drag, startPoint x: 1494, startPoint y: 256, endPoint x: 1589, endPoint y: 256, distance: 95.0
click at [1568, 256] on html "Menu Boards Boards Boards All jobs Status Workforce Workforce My Workforce Recr…" at bounding box center [784, 700] width 1568 height 1400
type input "***"
drag, startPoint x: 1432, startPoint y: 533, endPoint x: 1433, endPoint y: 522, distance: 11.0
click at [1432, 533] on form "Fee Type Default Hourly 1 8h x *** Break Period Paid ****** Fee per person £112…" at bounding box center [1428, 363] width 280 height 351
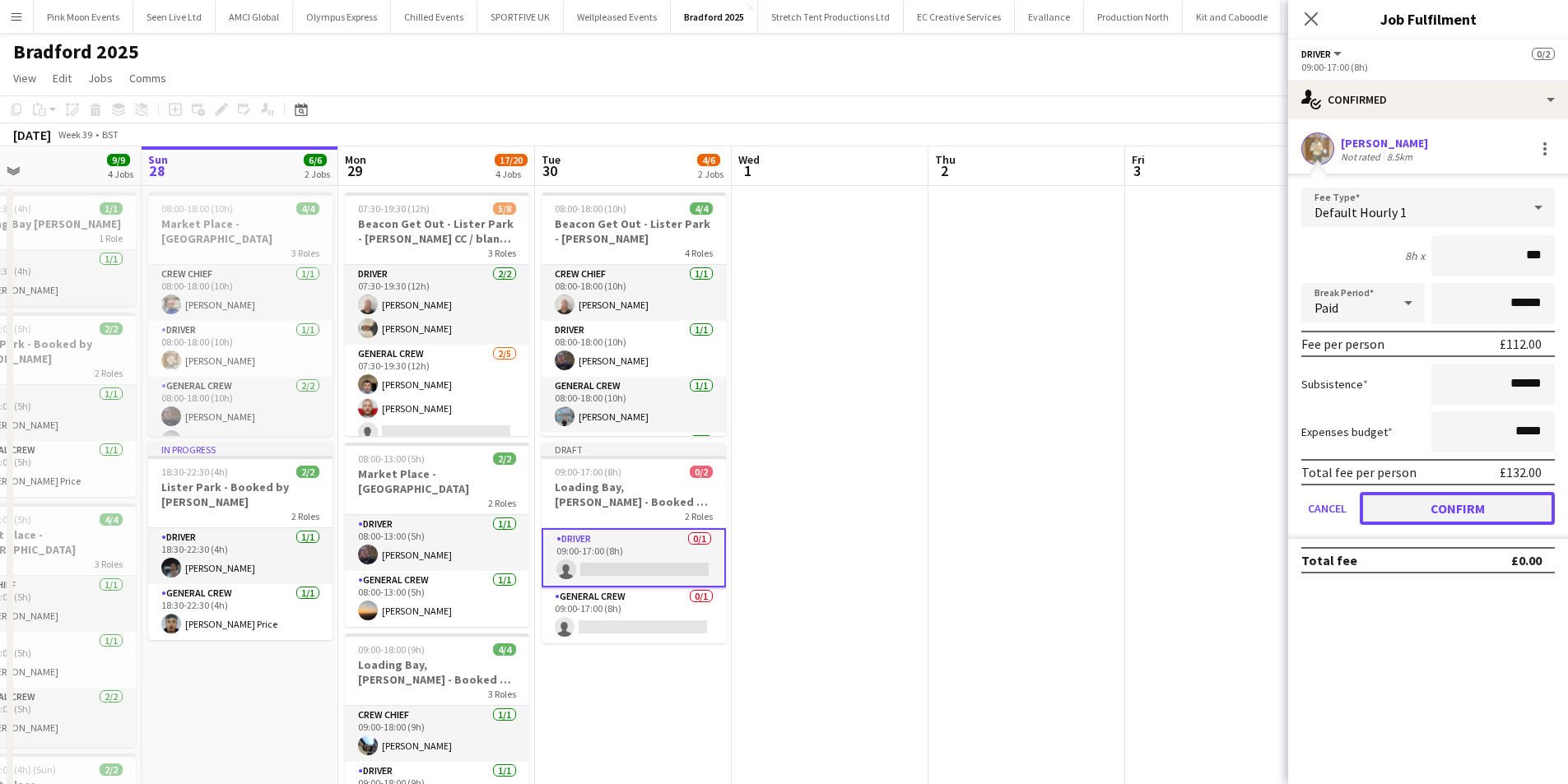
click at [1433, 522] on button "Confirm" at bounding box center [1457, 508] width 195 height 33
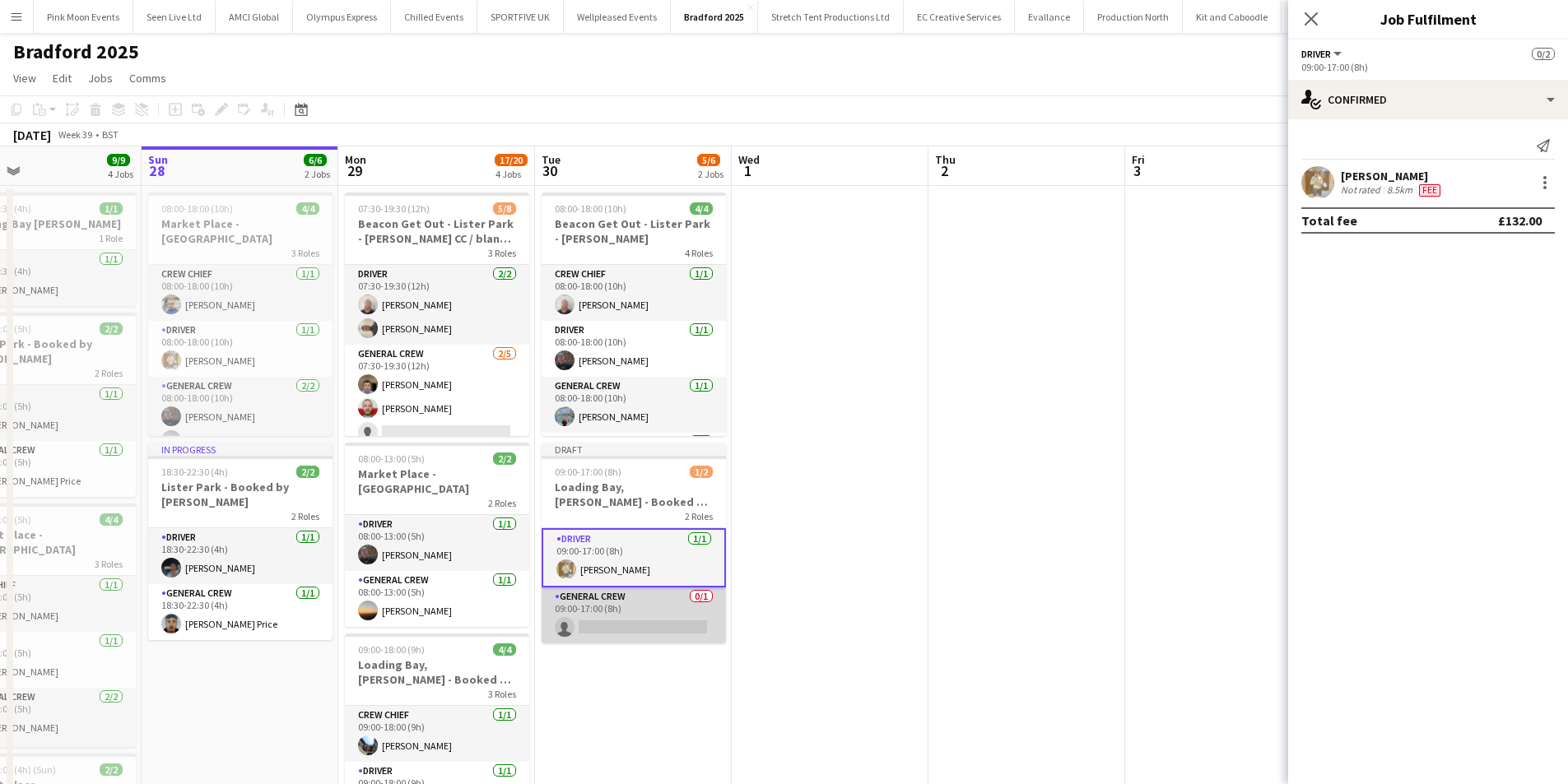
click at [596, 624] on app-card-role "General Crew 0/1 09:00-17:00 (8h) single-neutral-actions" at bounding box center [633, 615] width 185 height 56
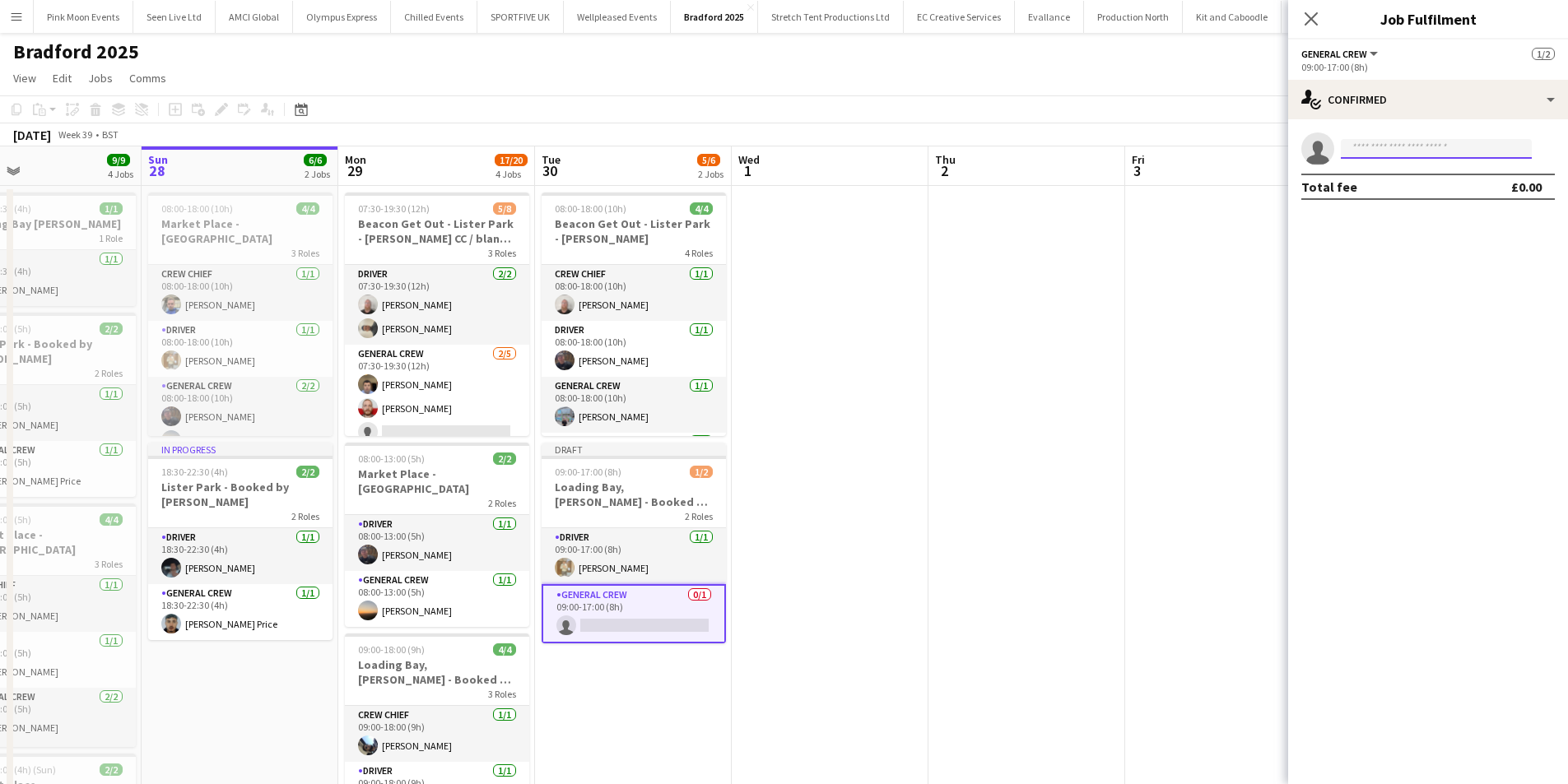
click at [1376, 152] on input at bounding box center [1437, 148] width 191 height 20
type input "***"
click at [1388, 173] on span "[PERSON_NAME]" at bounding box center [1401, 173] width 95 height 14
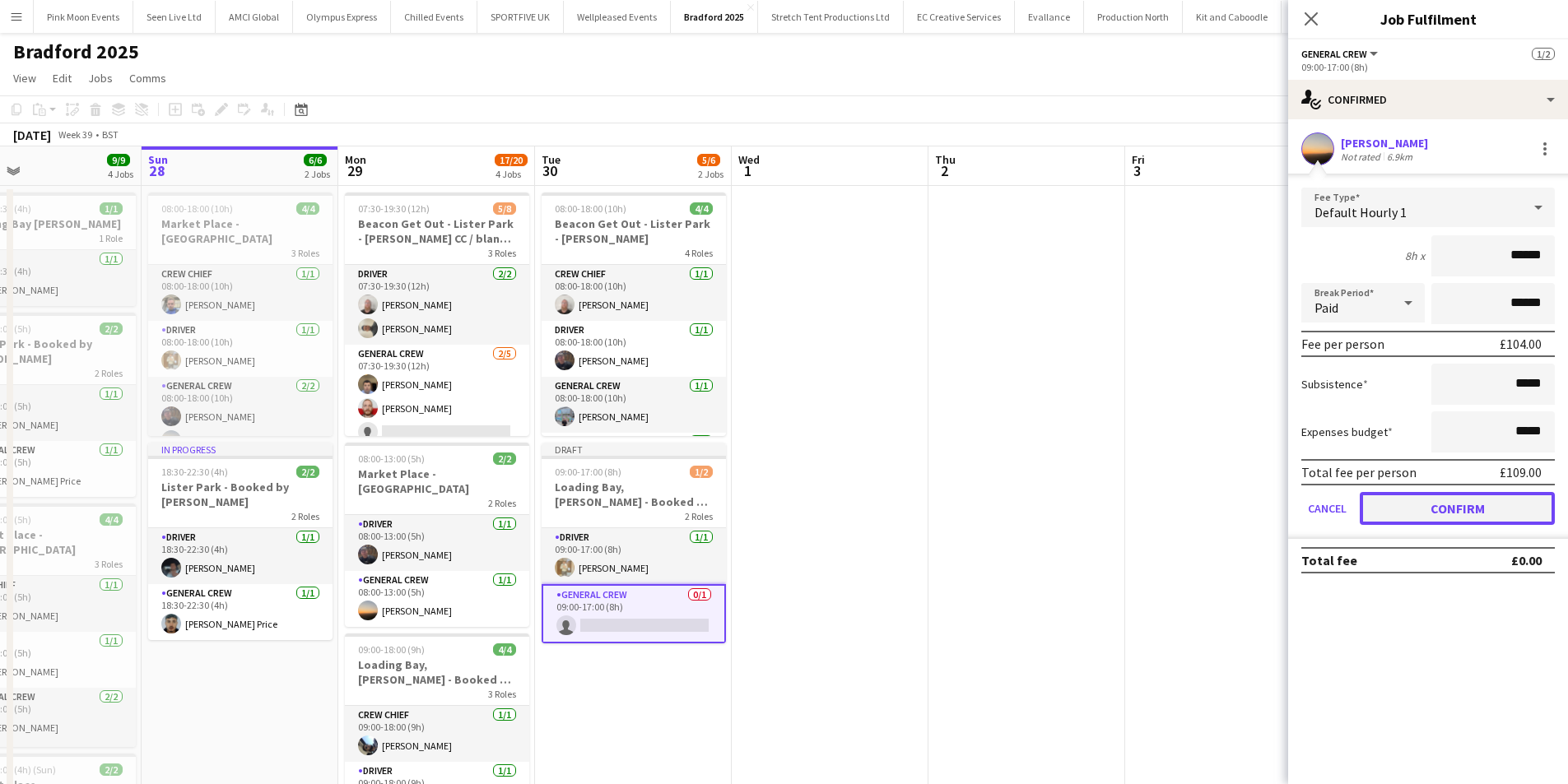
click at [1441, 495] on button "Confirm" at bounding box center [1457, 508] width 195 height 33
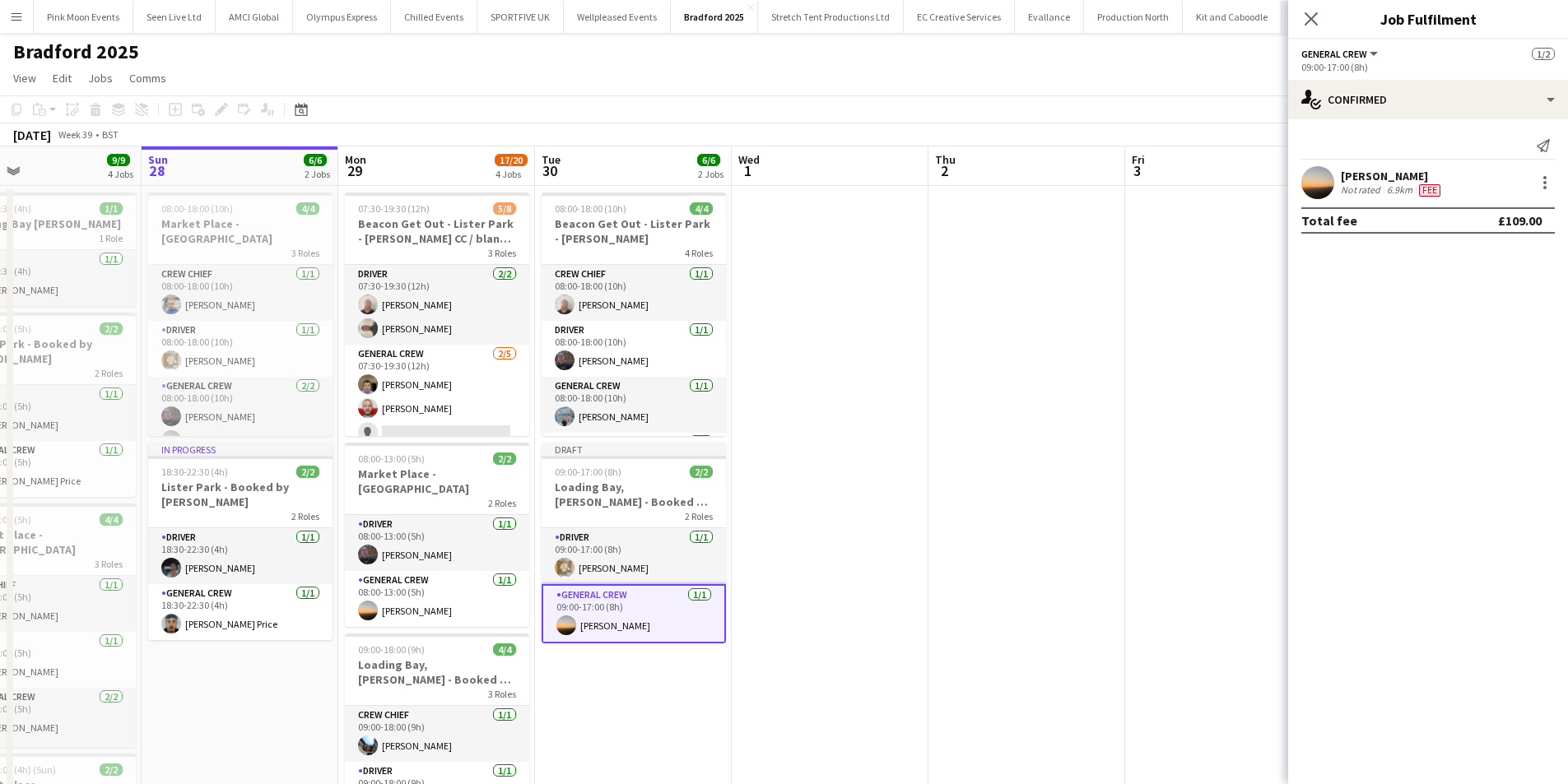
click at [1310, 25] on icon "Close pop-in" at bounding box center [1311, 18] width 13 height 13
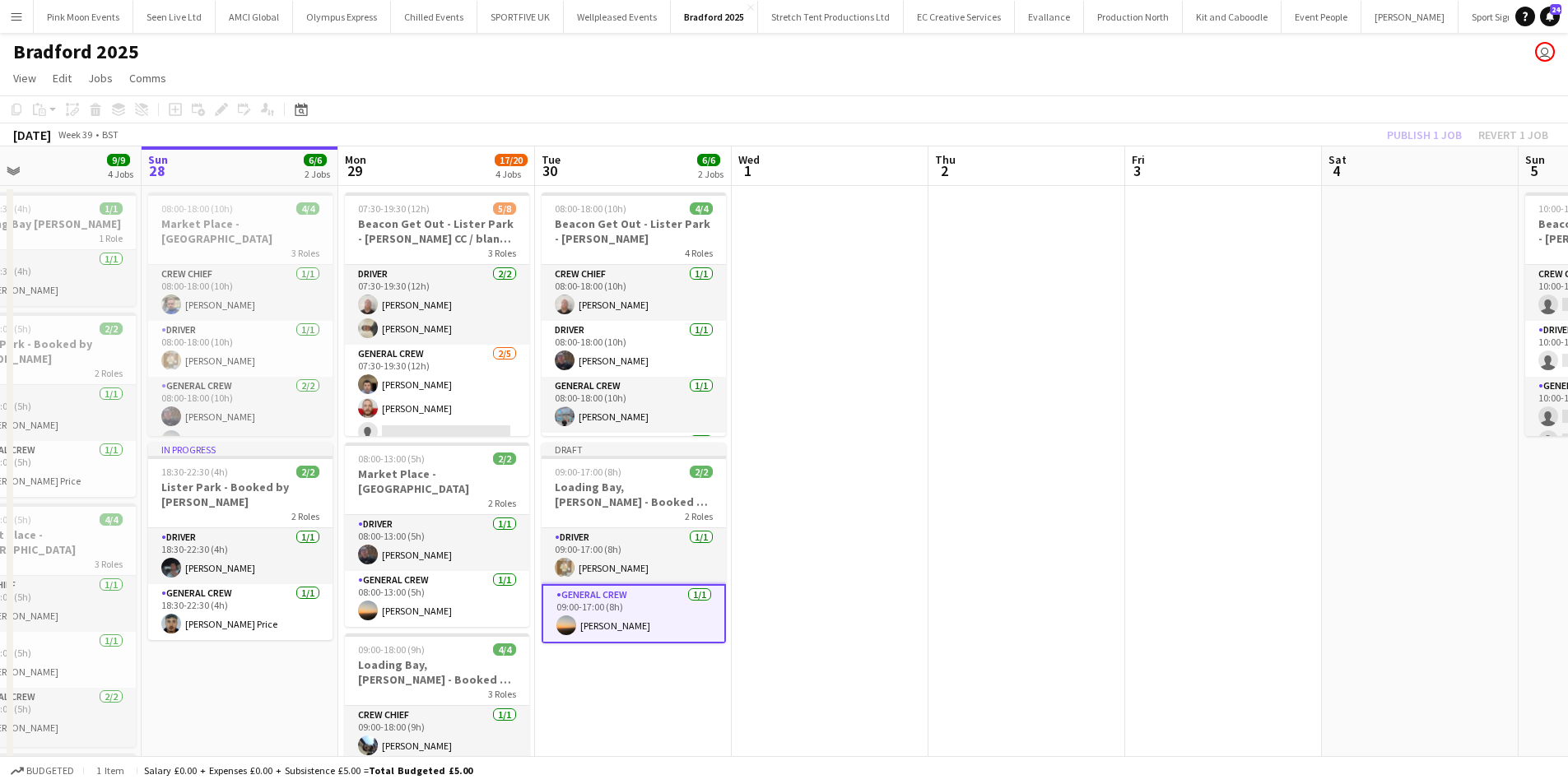
click at [1407, 140] on div "Publish 1 job Revert 1 job" at bounding box center [1468, 134] width 201 height 22
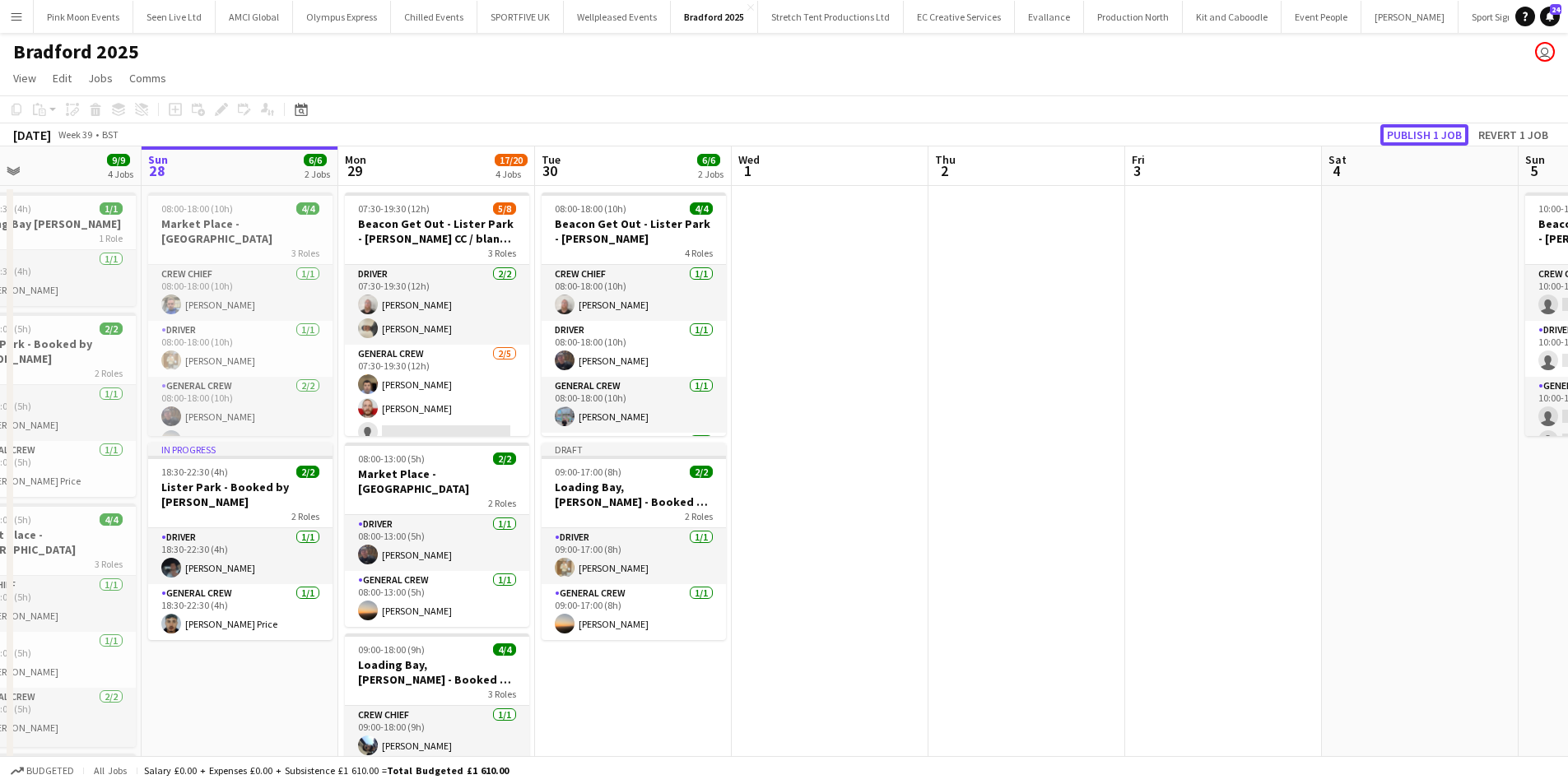
click at [1407, 140] on button "Publish 1 job" at bounding box center [1425, 134] width 89 height 22
